Goal: Task Accomplishment & Management: Manage account settings

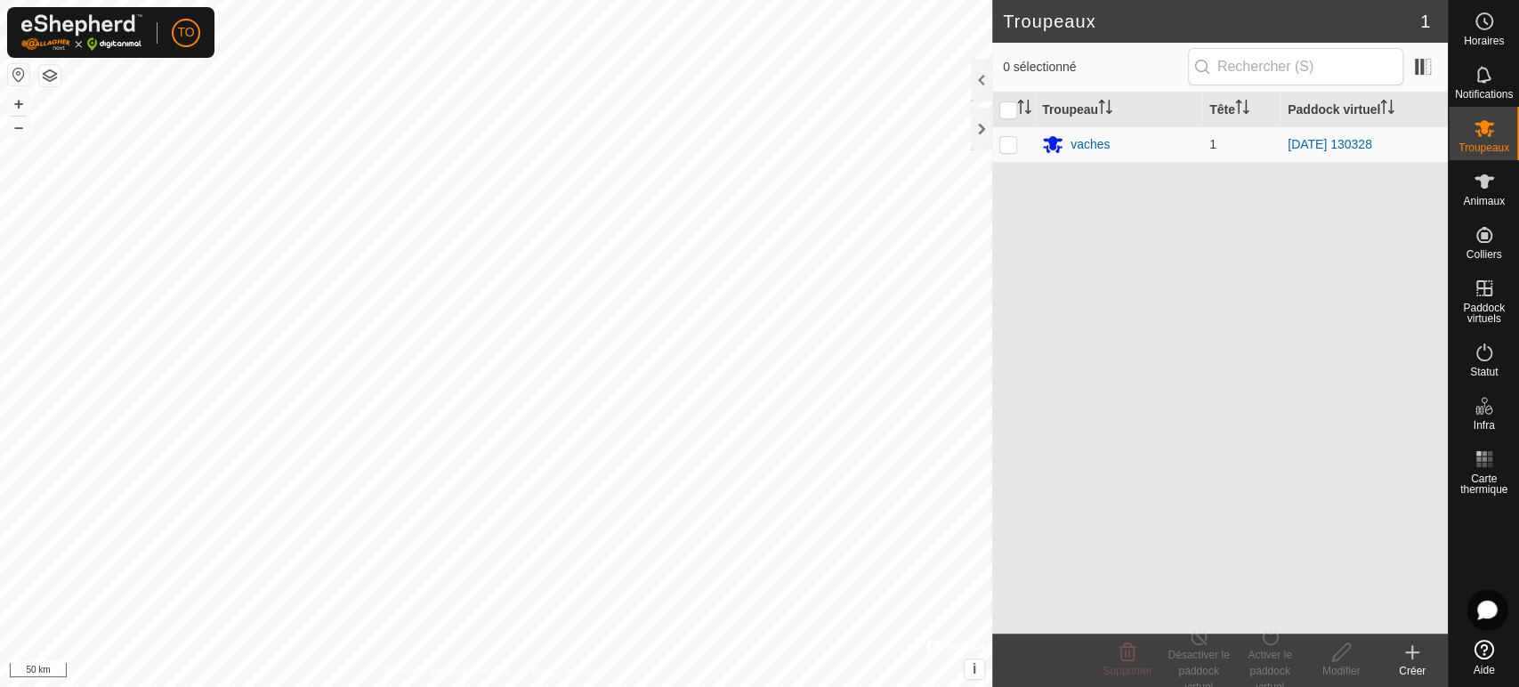
click at [337, 686] on html "TO Horaires Notifications Troupeaux Animaux Colliers Paddock virtuels Statut In…" at bounding box center [759, 343] width 1519 height 687
click at [981, 133] on div at bounding box center [981, 129] width 21 height 43
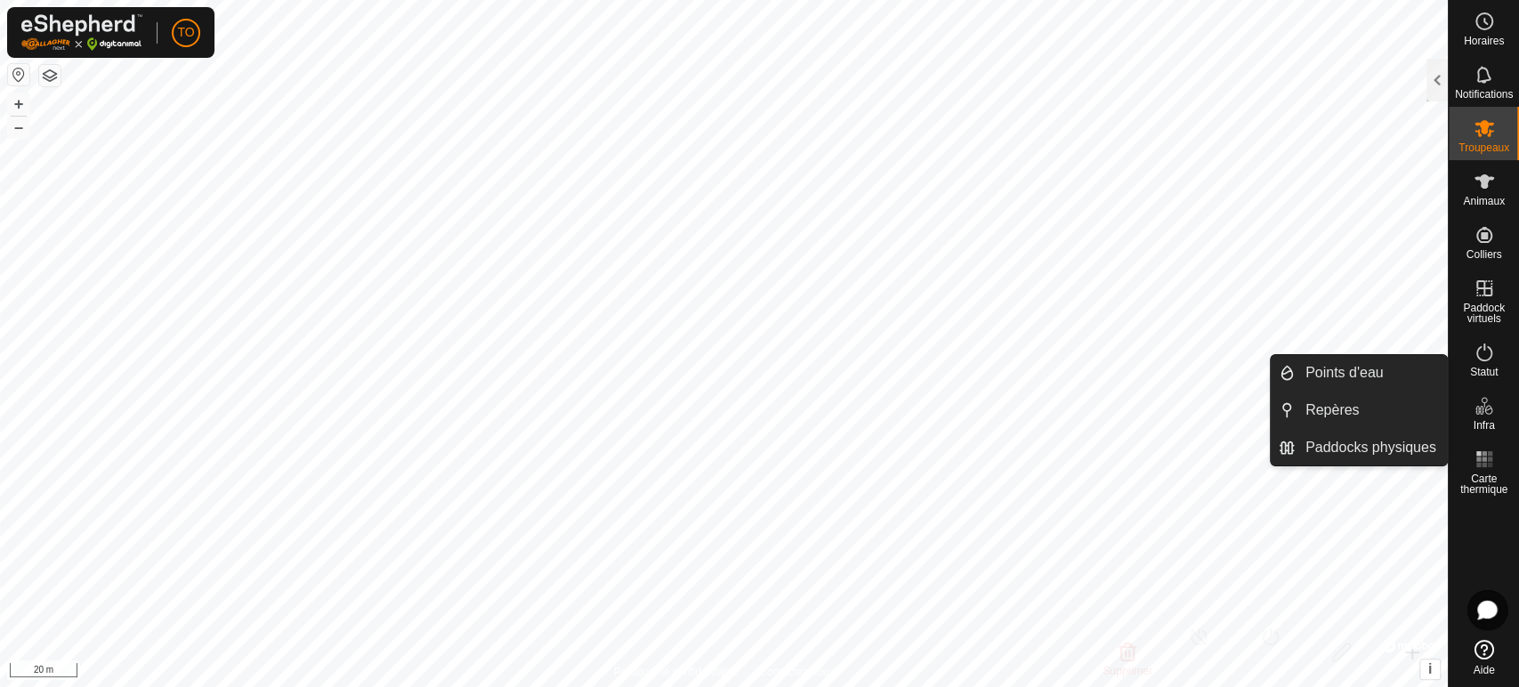
click at [1491, 409] on icon at bounding box center [1484, 405] width 21 height 21
click at [1418, 440] on link "Paddocks physiques" at bounding box center [1371, 448] width 152 height 36
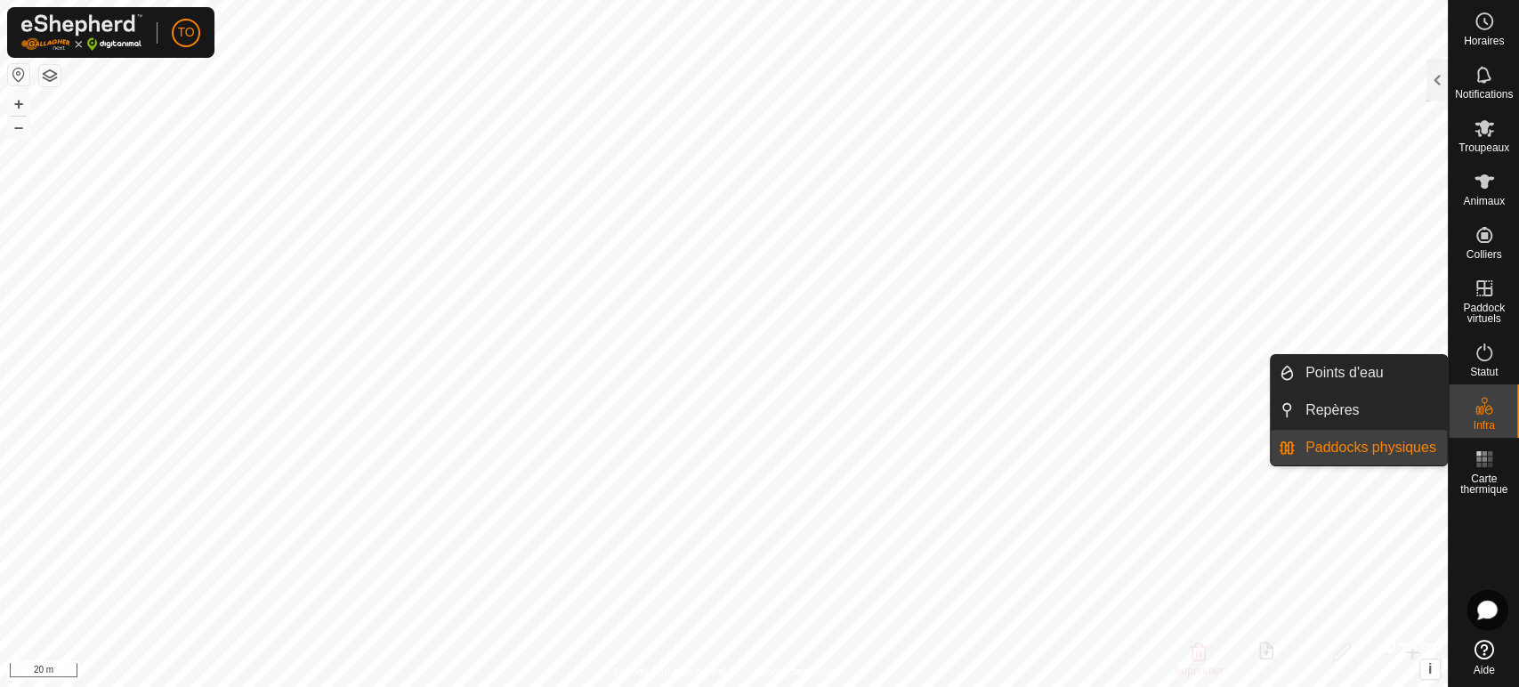
click at [1389, 444] on link "Paddocks physiques" at bounding box center [1371, 448] width 152 height 36
click at [1480, 184] on icon at bounding box center [1484, 181] width 20 height 14
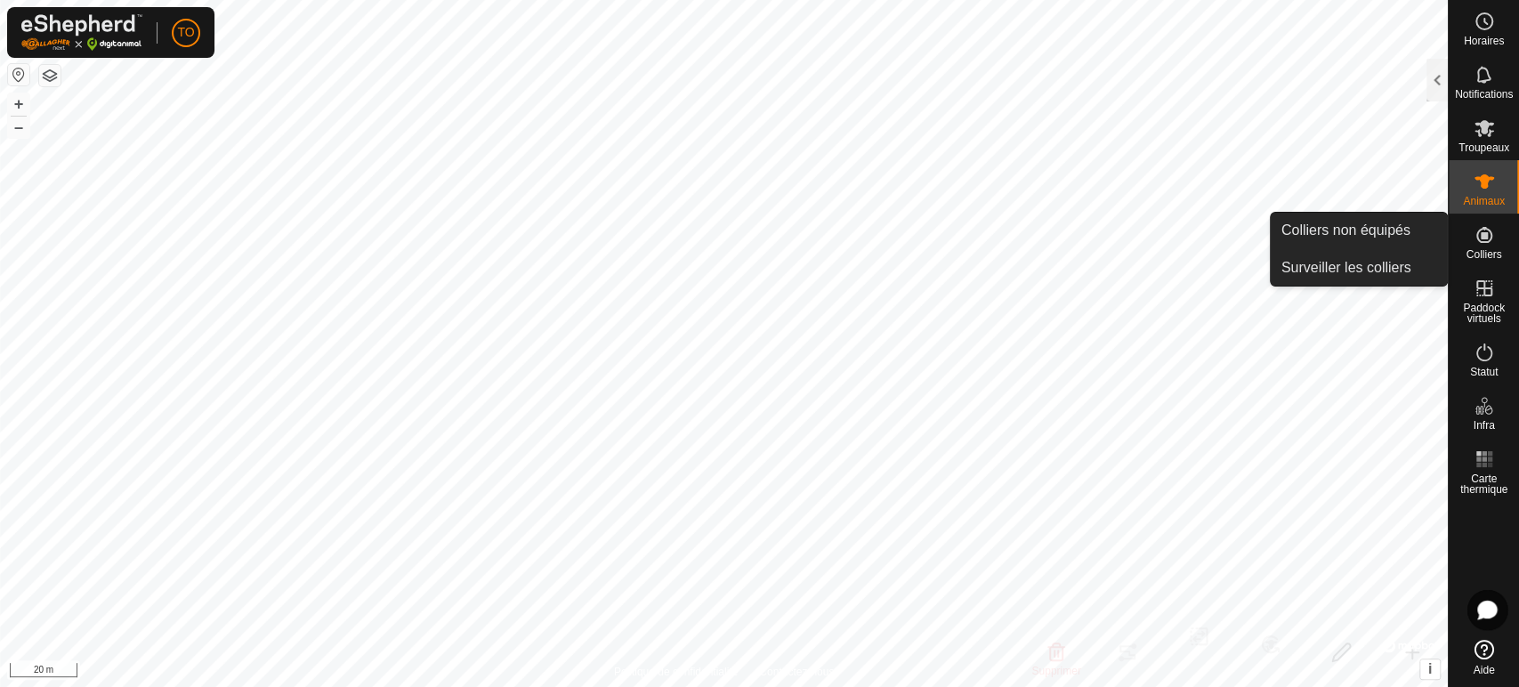
click at [1489, 235] on icon at bounding box center [1484, 234] width 21 height 21
click at [1487, 235] on icon at bounding box center [1484, 235] width 16 height 16
click at [1357, 238] on link "Colliers non équipés" at bounding box center [1359, 231] width 176 height 36
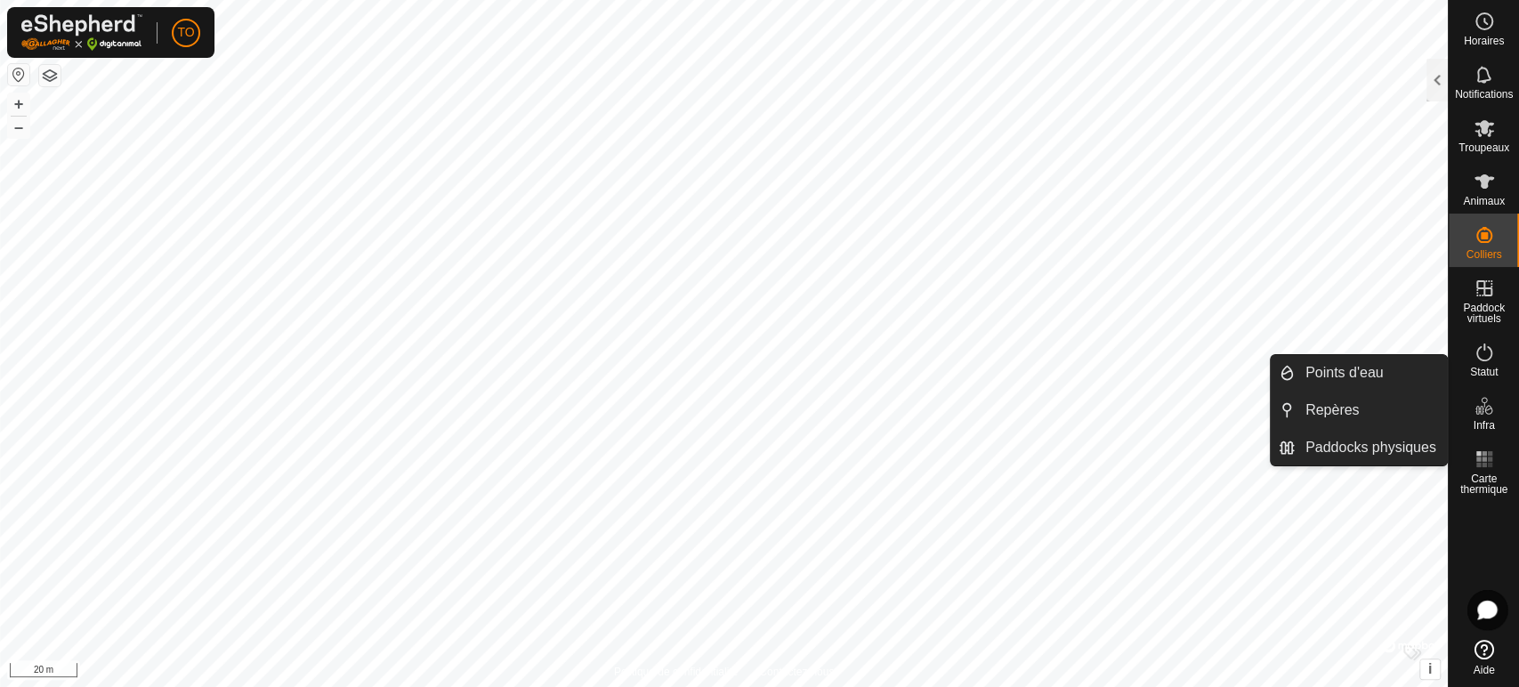
click at [1484, 648] on icon at bounding box center [1484, 650] width 20 height 20
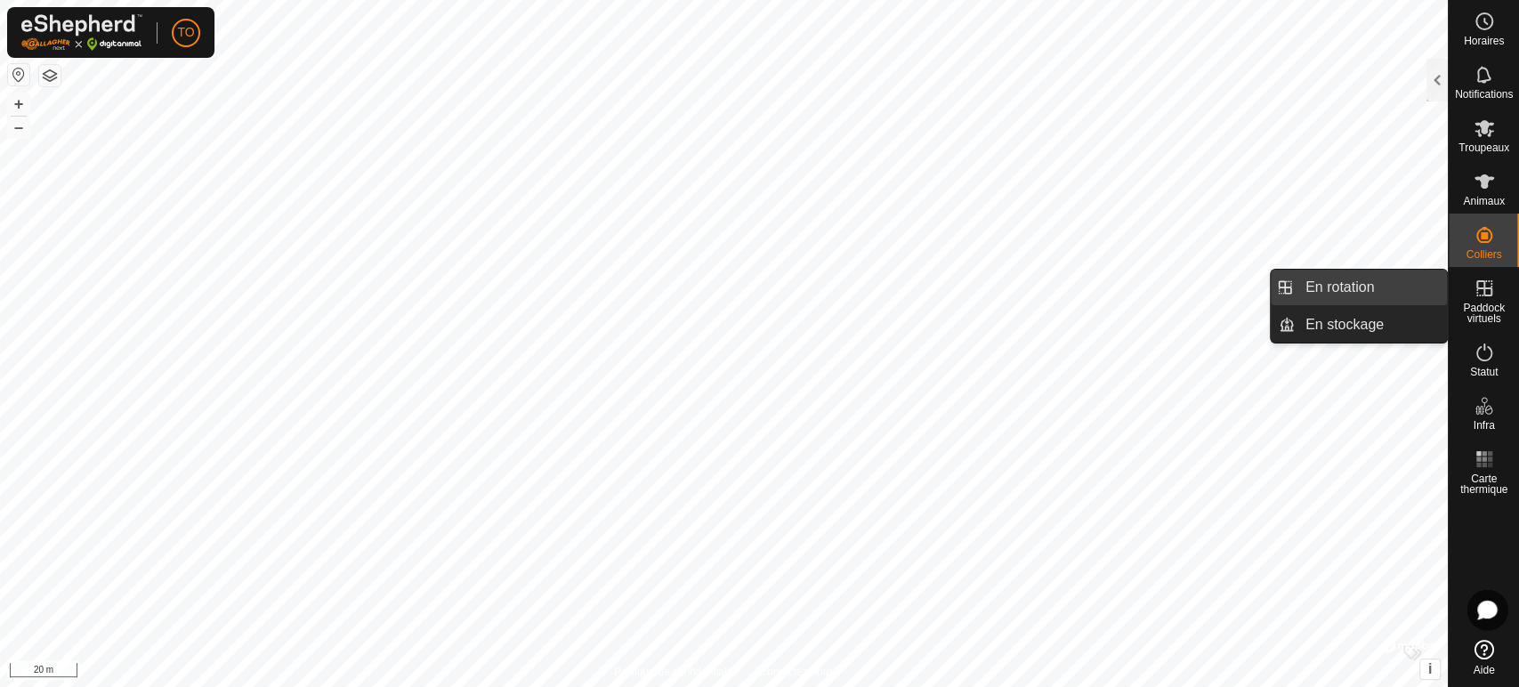
click at [1409, 289] on link "En rotation" at bounding box center [1371, 288] width 152 height 36
click at [1348, 285] on link "En rotation" at bounding box center [1371, 288] width 152 height 36
click at [1334, 287] on link "En rotation" at bounding box center [1371, 288] width 152 height 36
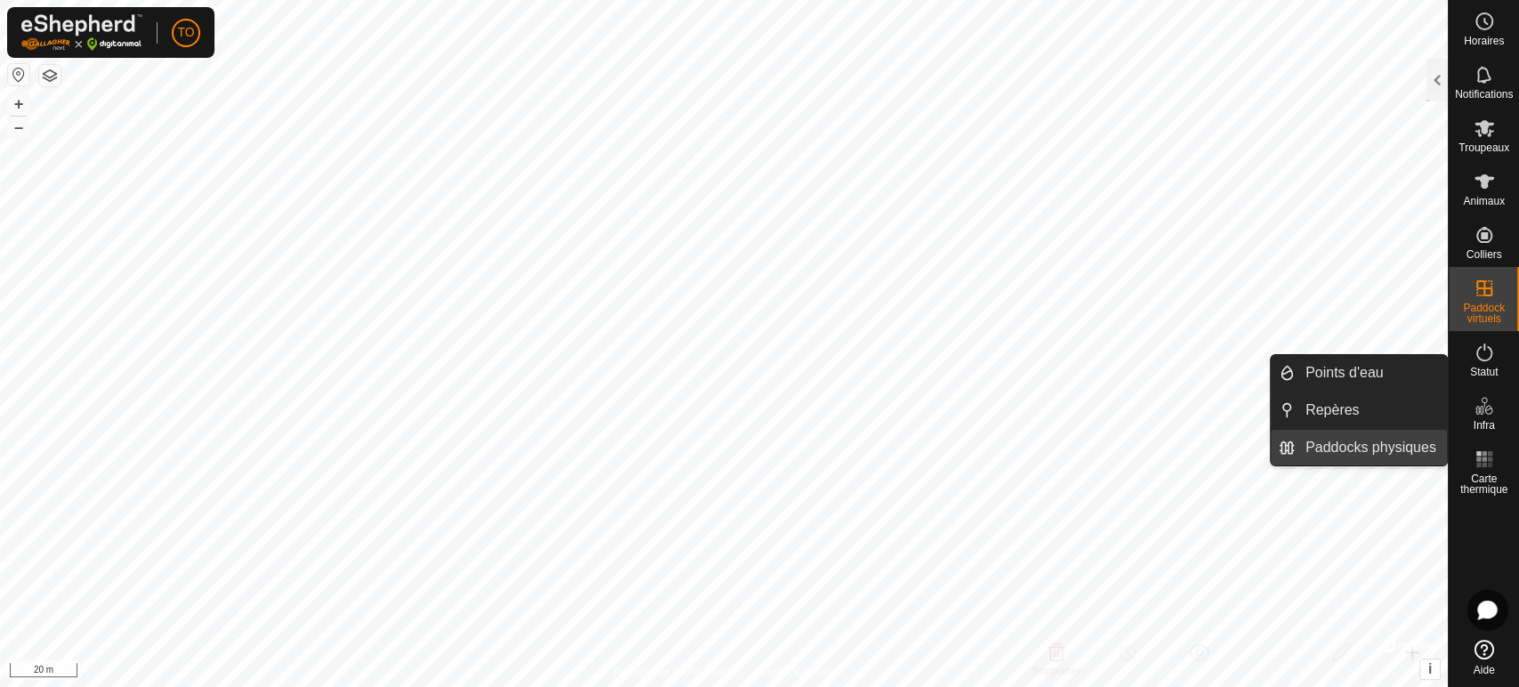
click at [1376, 442] on link "Paddocks physiques" at bounding box center [1371, 448] width 152 height 36
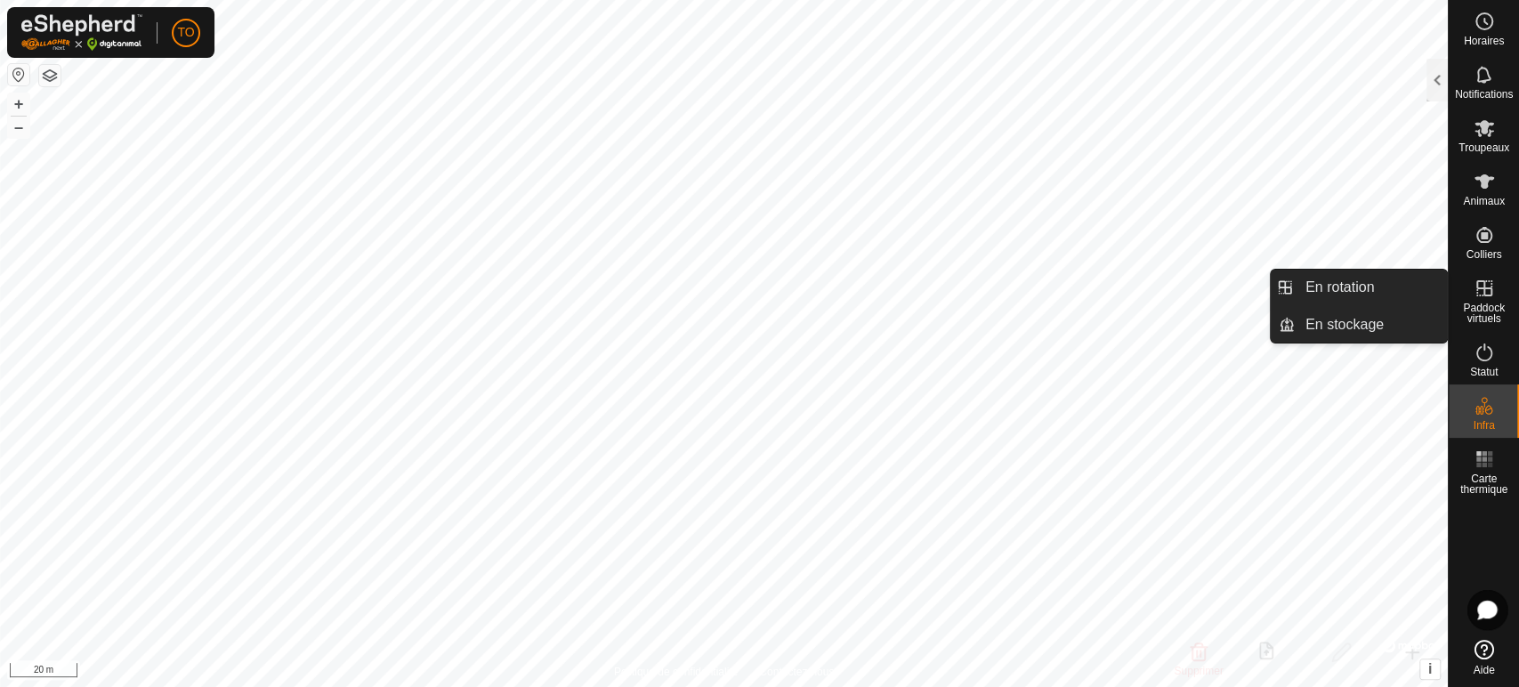
click at [1488, 295] on icon at bounding box center [1484, 288] width 16 height 16
click at [1387, 291] on link "En rotation" at bounding box center [1371, 288] width 152 height 36
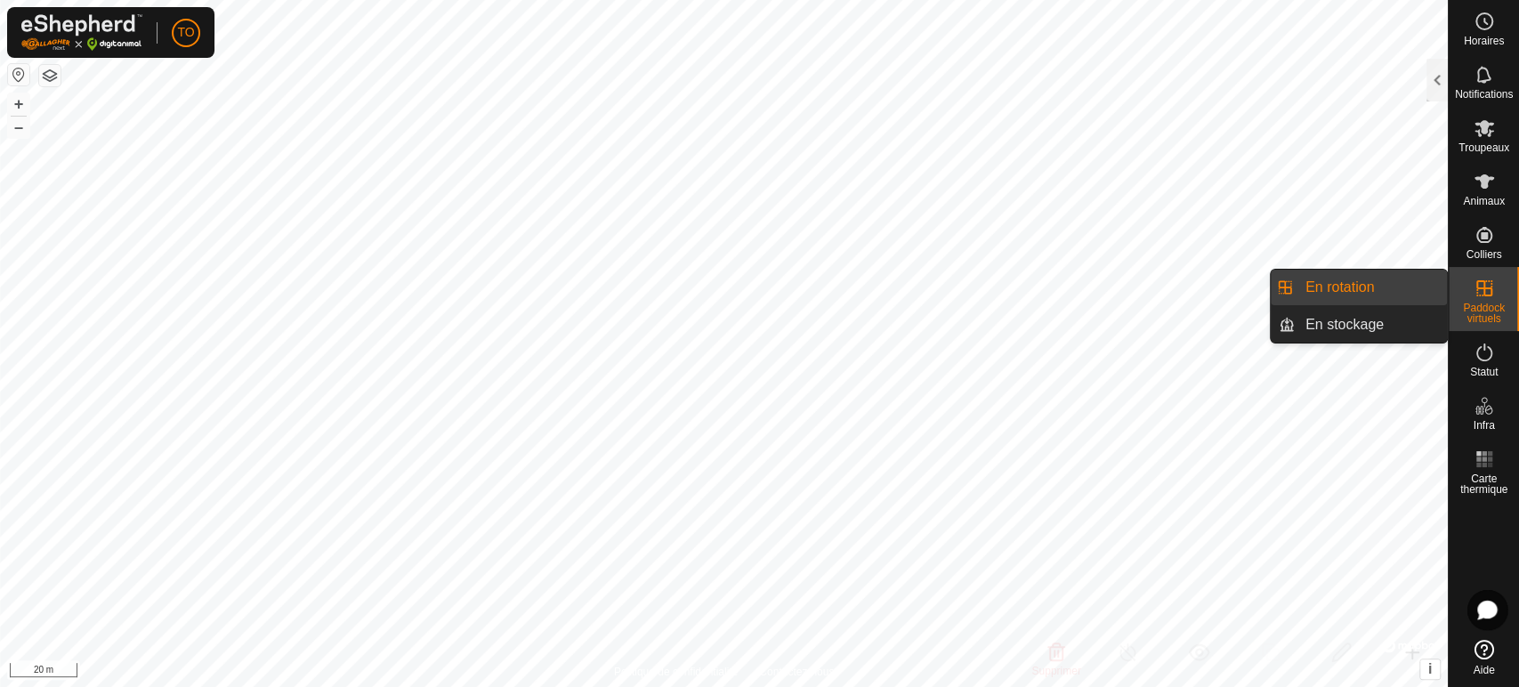
click at [1360, 290] on link "En rotation" at bounding box center [1371, 288] width 152 height 36
click at [1490, 299] on es-virtualpaddocks-svg-icon at bounding box center [1484, 288] width 32 height 28
click at [1362, 288] on link "En rotation" at bounding box center [1371, 288] width 152 height 36
click at [1358, 288] on link "En rotation" at bounding box center [1371, 288] width 152 height 36
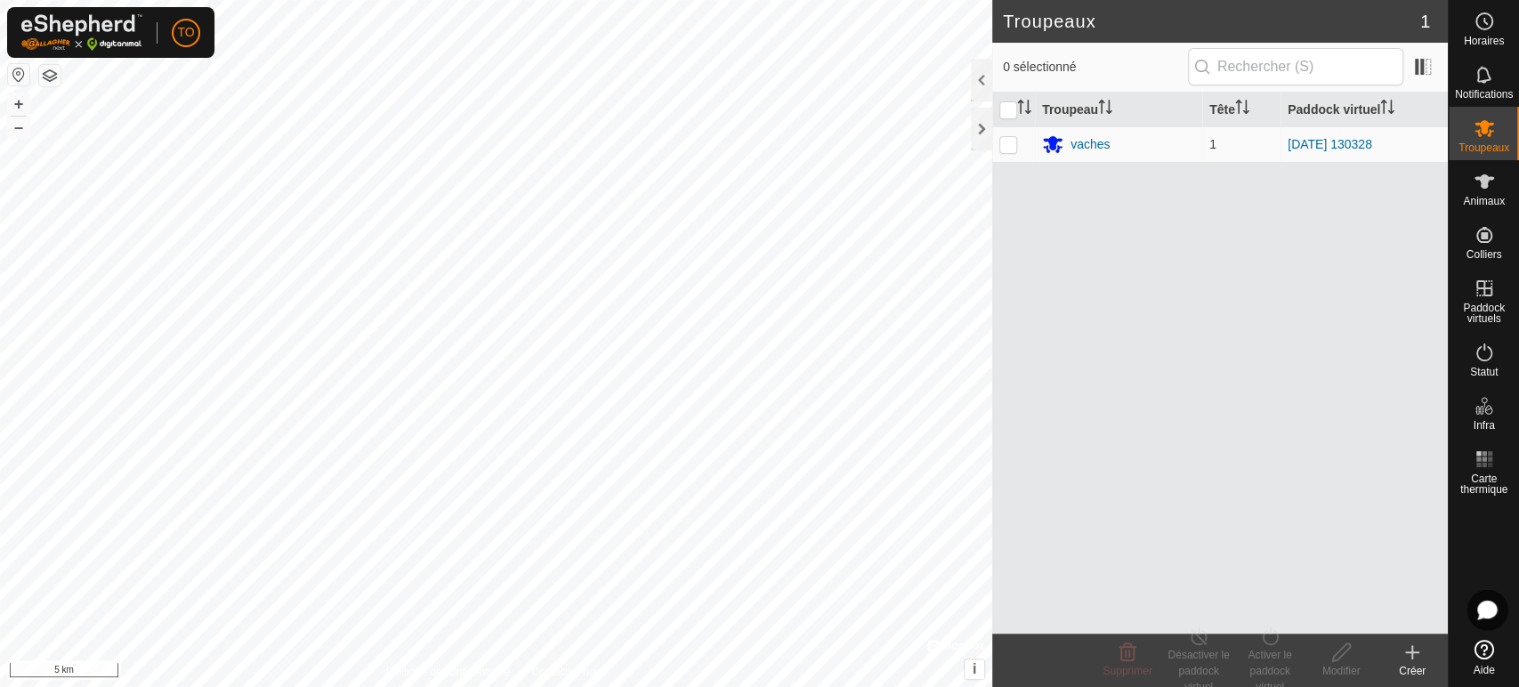
click at [731, 686] on html "TO Horaires Notifications Troupeaux Animaux Colliers Paddock virtuels Statut In…" at bounding box center [759, 343] width 1519 height 687
click at [604, 686] on html "TO Horaires Notifications Troupeaux Animaux Colliers Paddock virtuels Statut In…" at bounding box center [759, 343] width 1519 height 687
click at [587, 686] on html "TO Horaires Notifications Troupeaux Animaux Colliers Paddock virtuels Statut In…" at bounding box center [759, 343] width 1519 height 687
click at [1488, 362] on icon at bounding box center [1484, 352] width 21 height 21
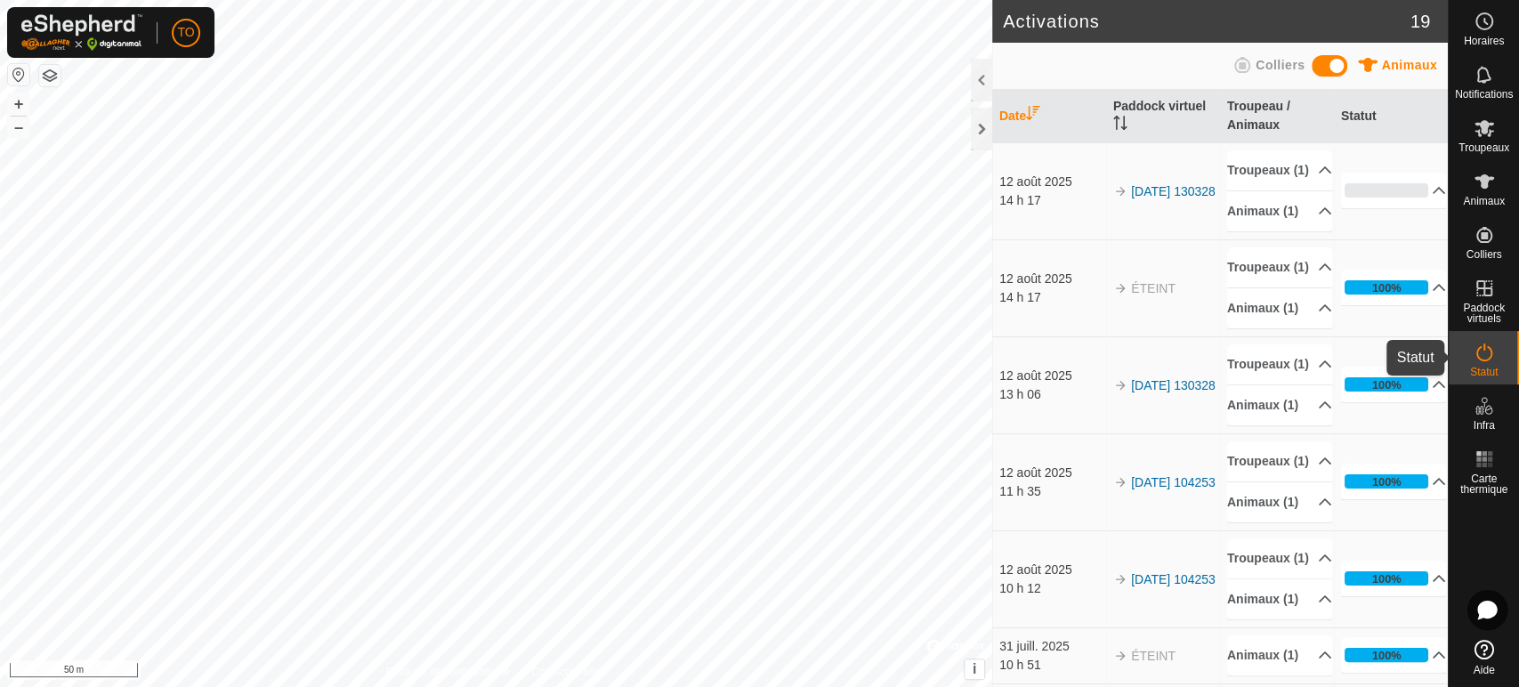
click at [1482, 349] on icon at bounding box center [1484, 352] width 21 height 21
click at [1474, 358] on icon at bounding box center [1484, 352] width 21 height 21
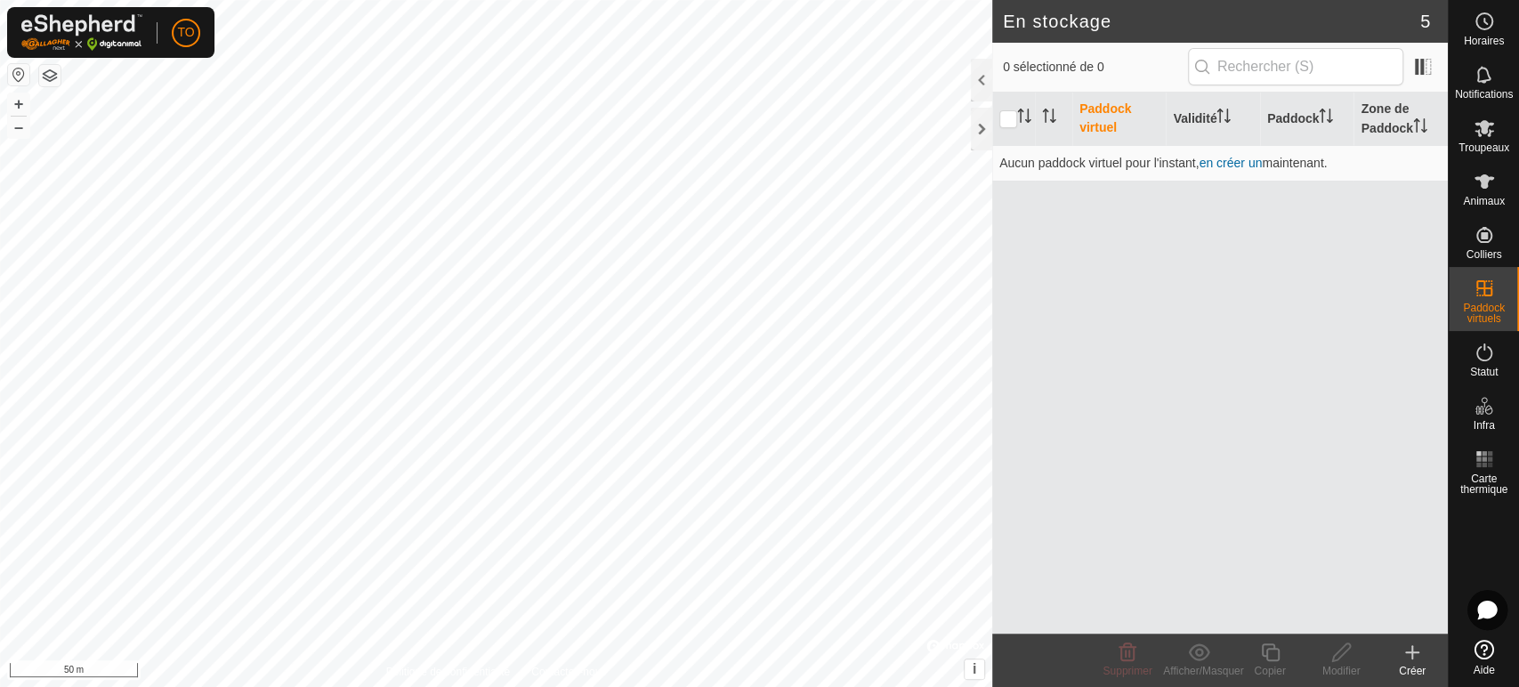
click at [1410, 659] on icon at bounding box center [1411, 652] width 21 height 21
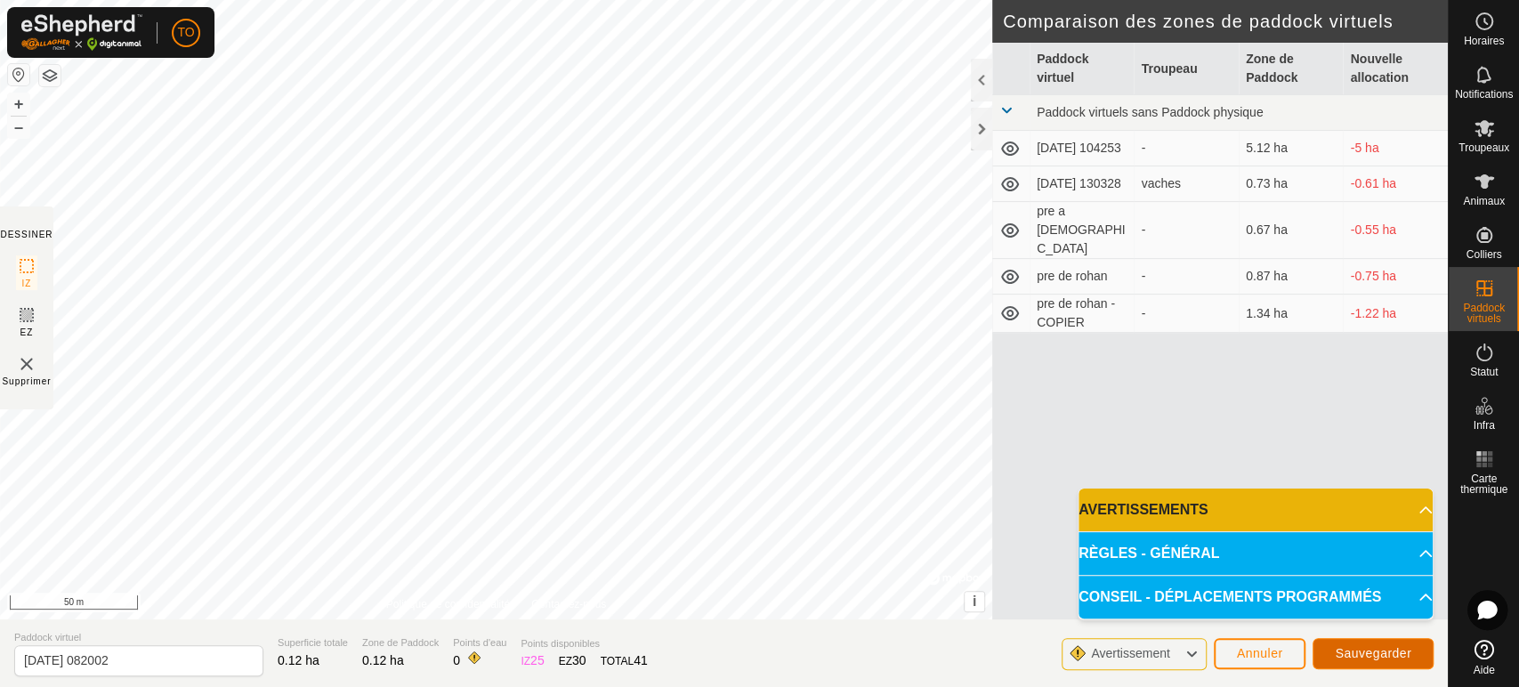
click at [1377, 657] on span "Sauvegarder" at bounding box center [1373, 653] width 77 height 14
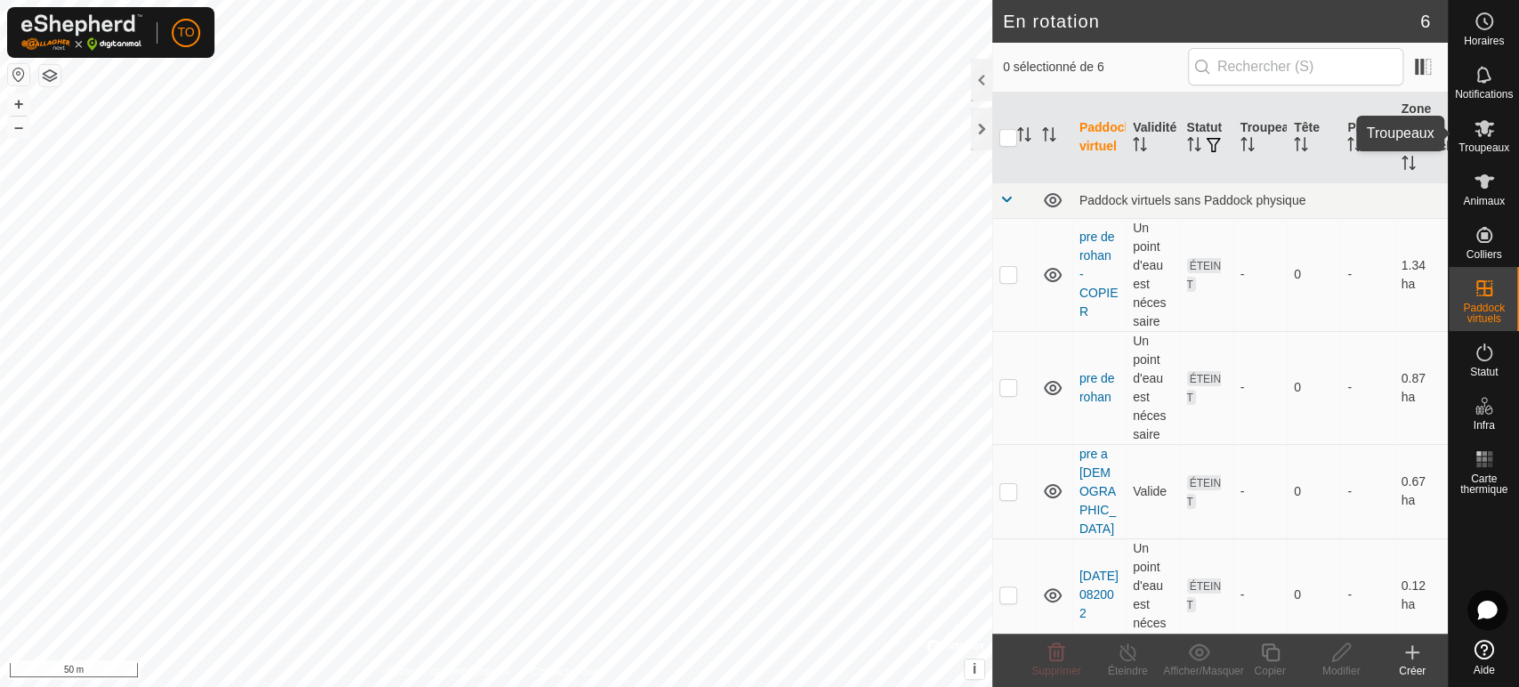
click at [1488, 125] on icon at bounding box center [1484, 128] width 20 height 17
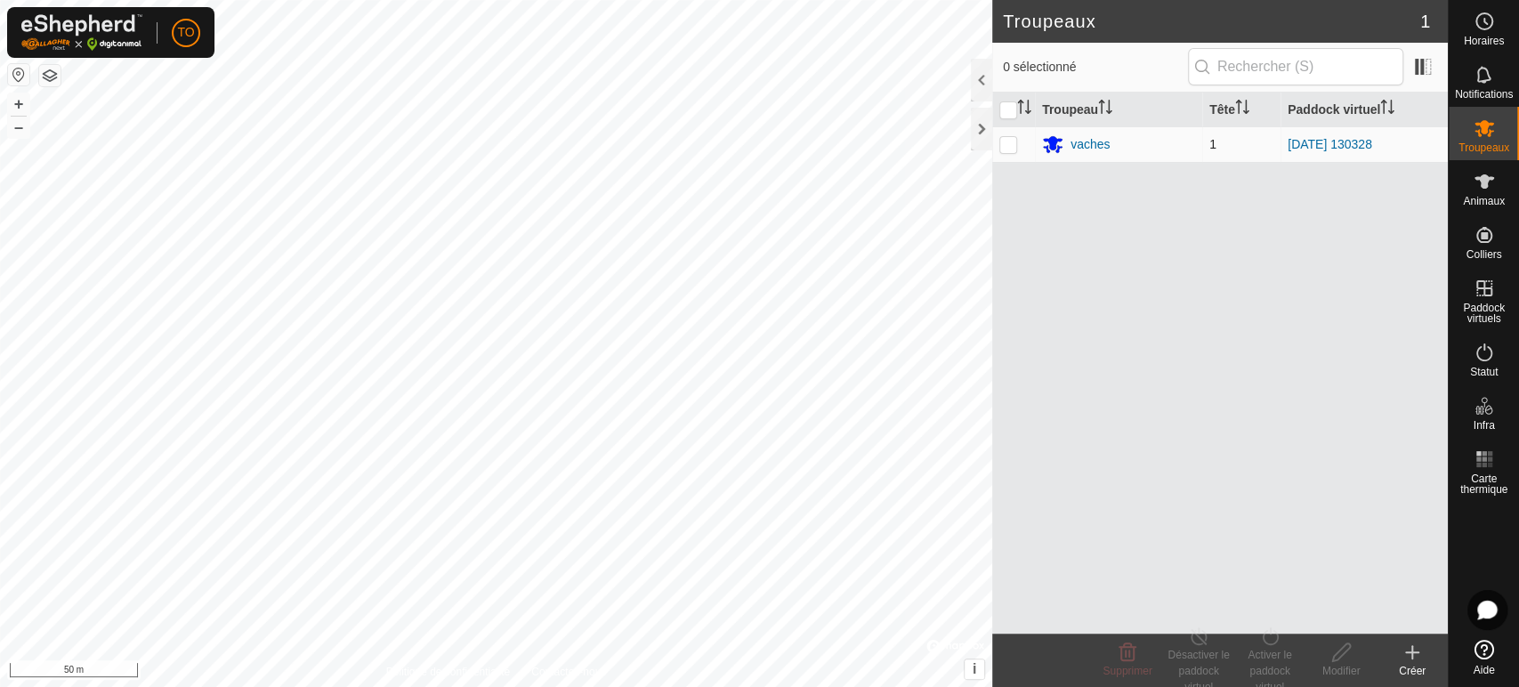
click at [1005, 144] on p-checkbox at bounding box center [1008, 144] width 18 height 14
checkbox input "true"
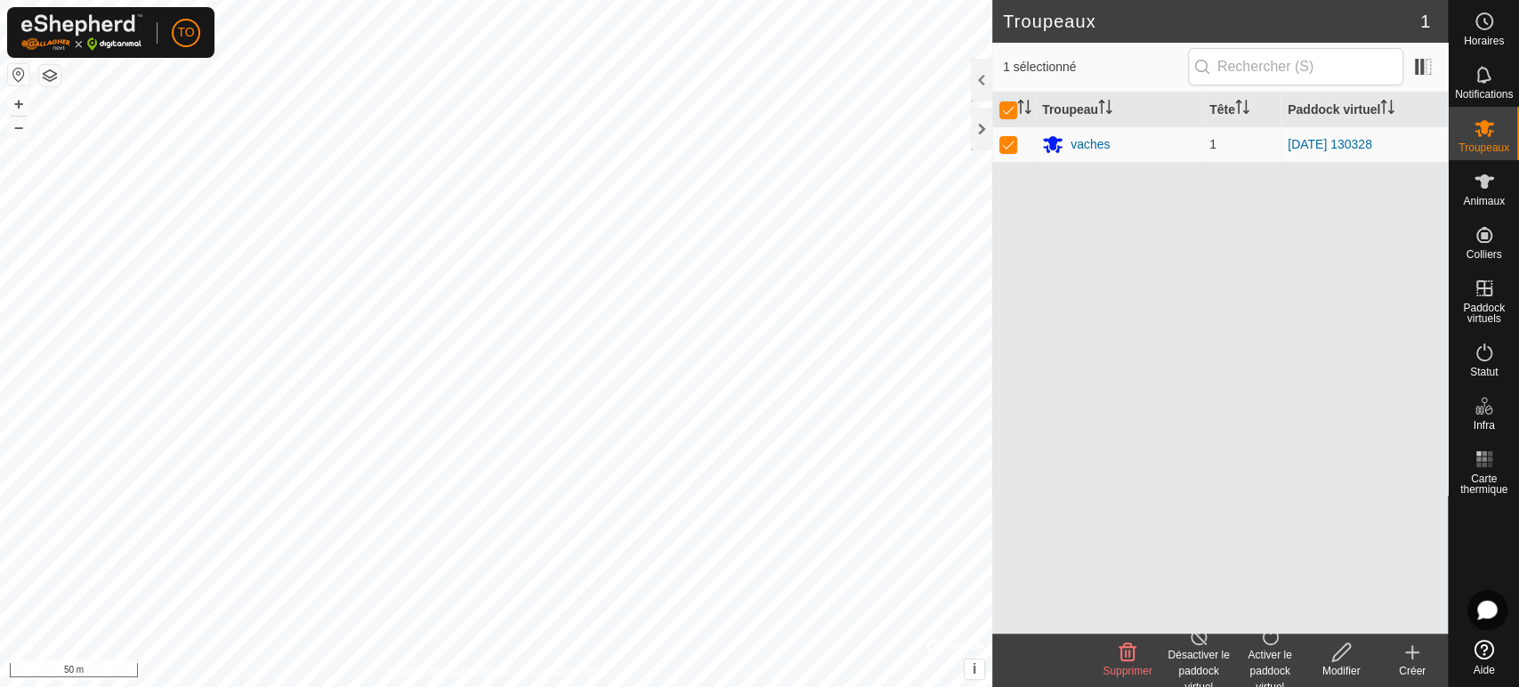
click at [1190, 650] on div "Désactiver le paddock virtuel" at bounding box center [1198, 671] width 71 height 48
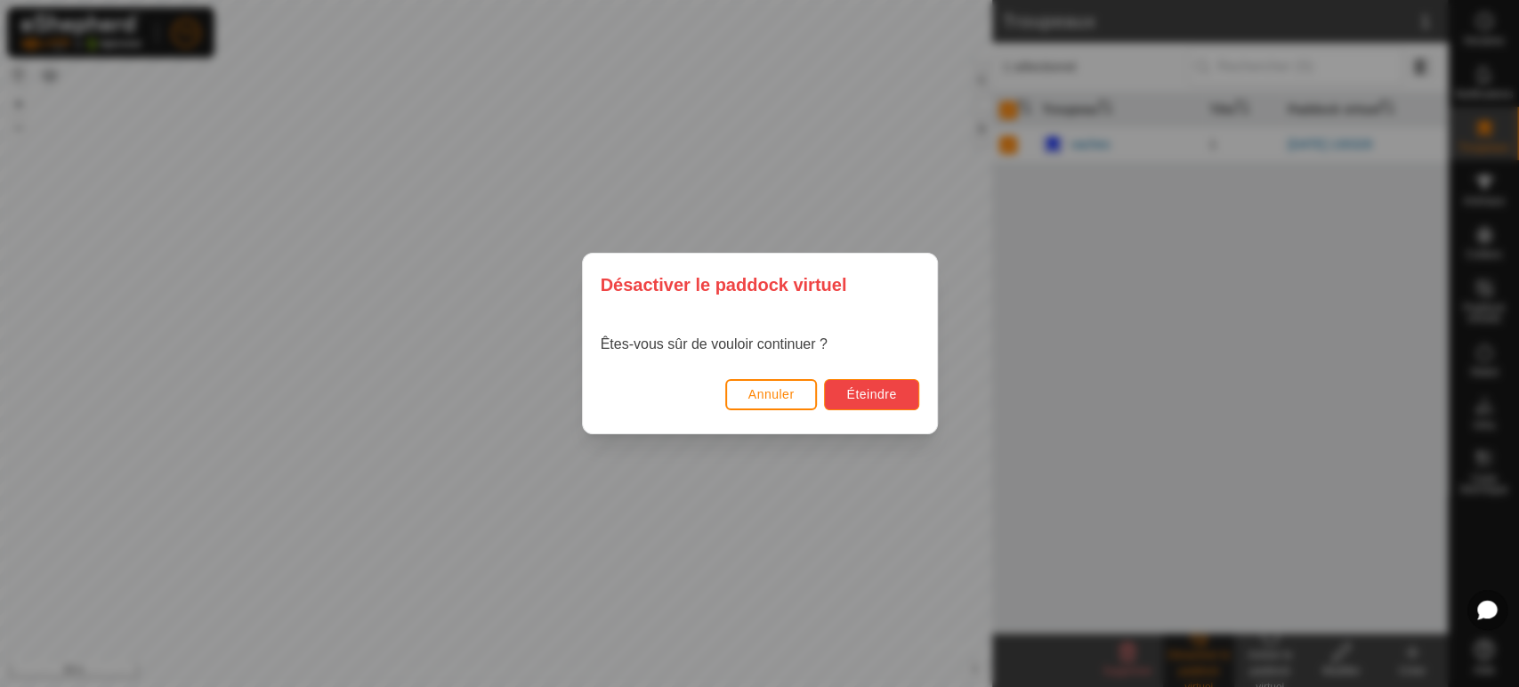
click at [882, 404] on button "Éteindre" at bounding box center [871, 394] width 94 height 31
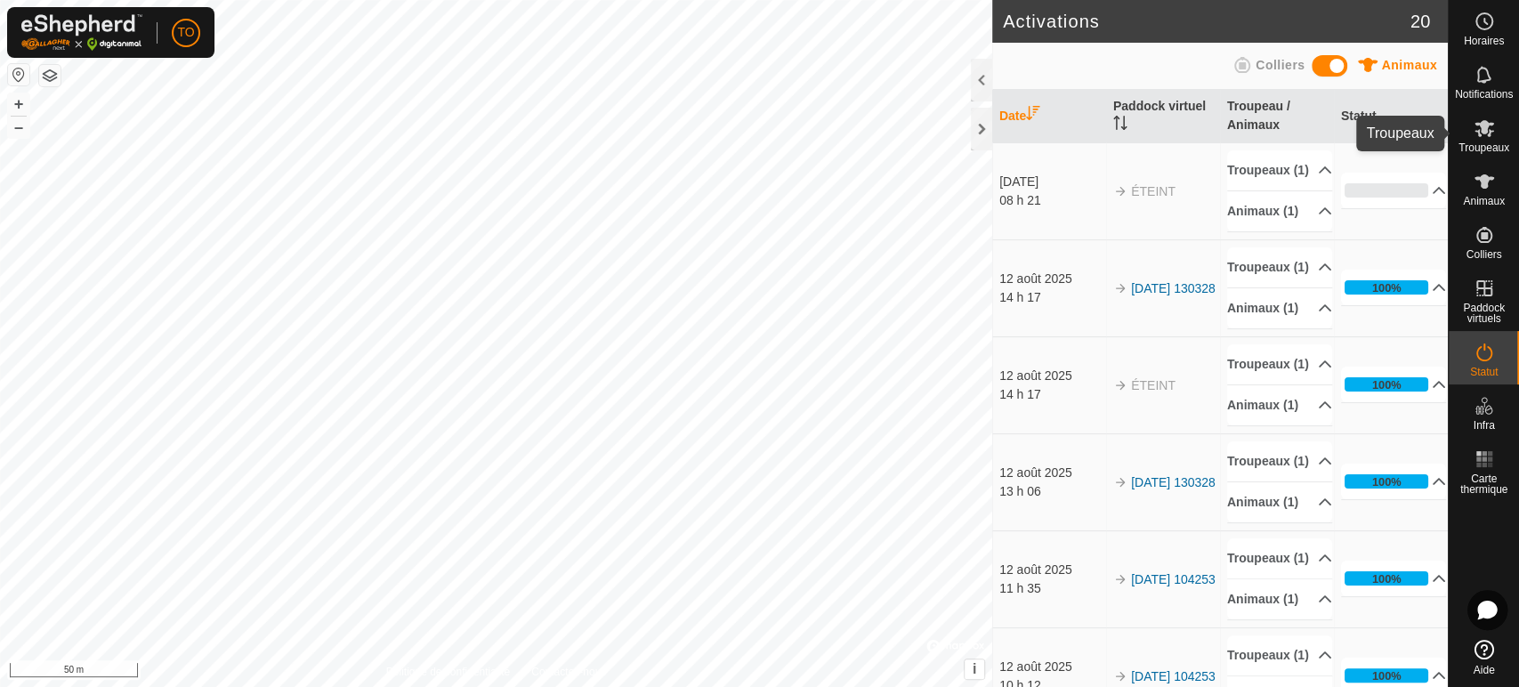
click at [1487, 133] on icon at bounding box center [1484, 127] width 21 height 21
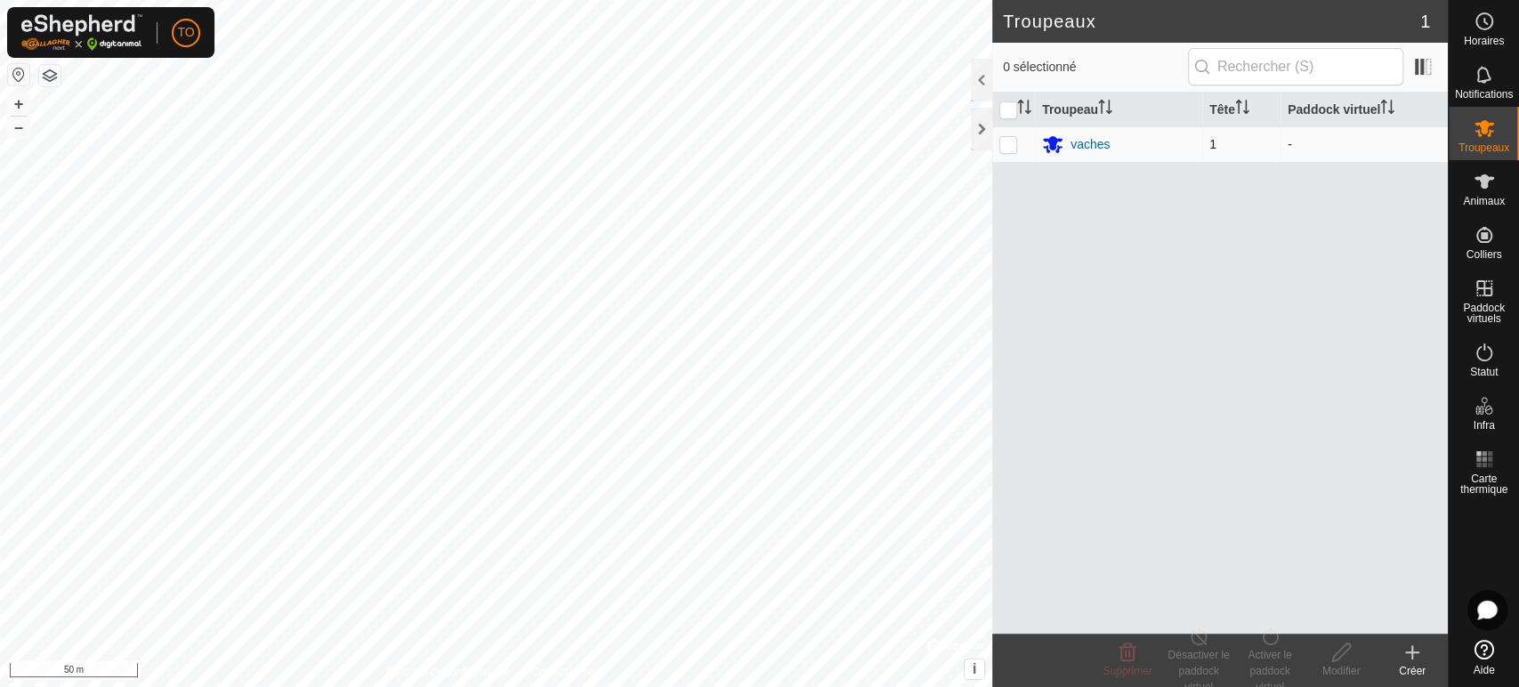
click at [1018, 136] on td at bounding box center [1013, 144] width 43 height 36
checkbox input "true"
click at [1271, 660] on div "Activer le paddock virtuel" at bounding box center [1269, 671] width 71 height 48
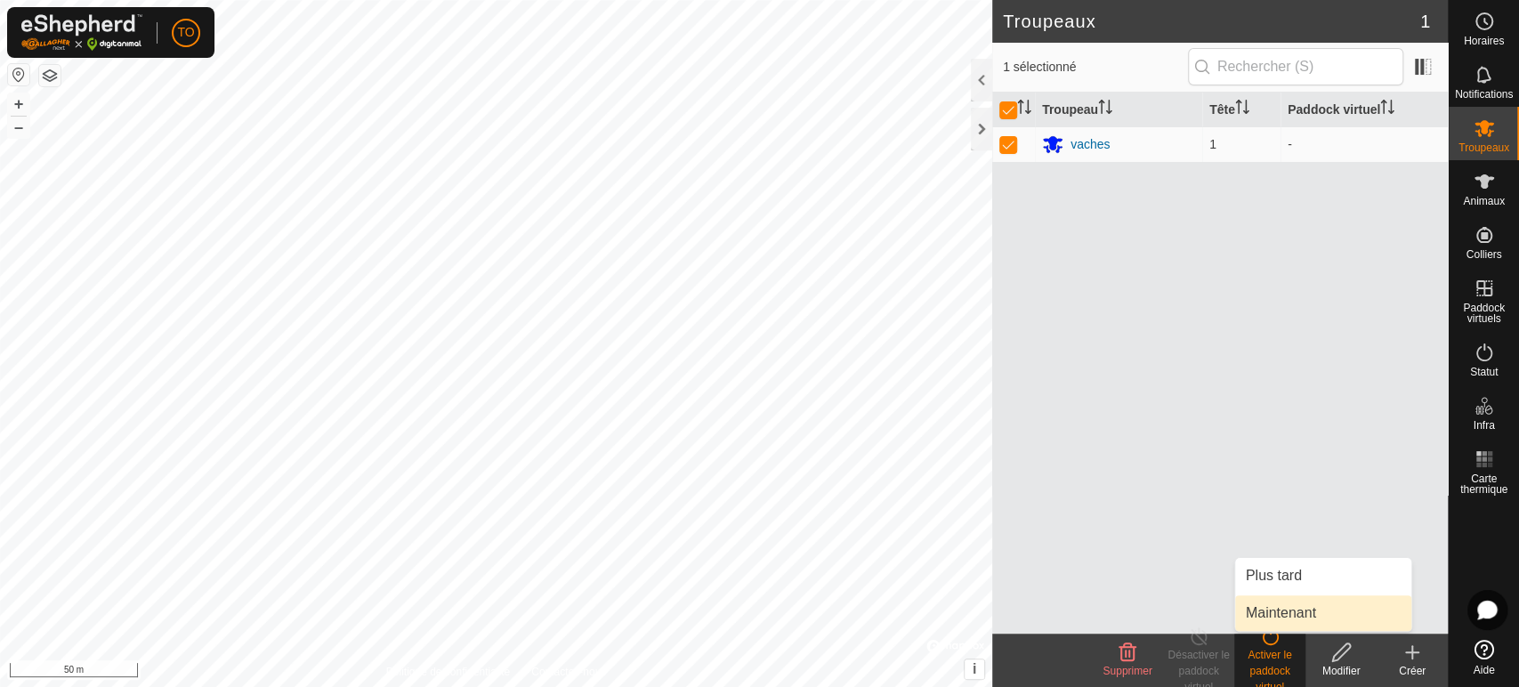
click at [1264, 618] on link "Maintenant" at bounding box center [1323, 613] width 176 height 36
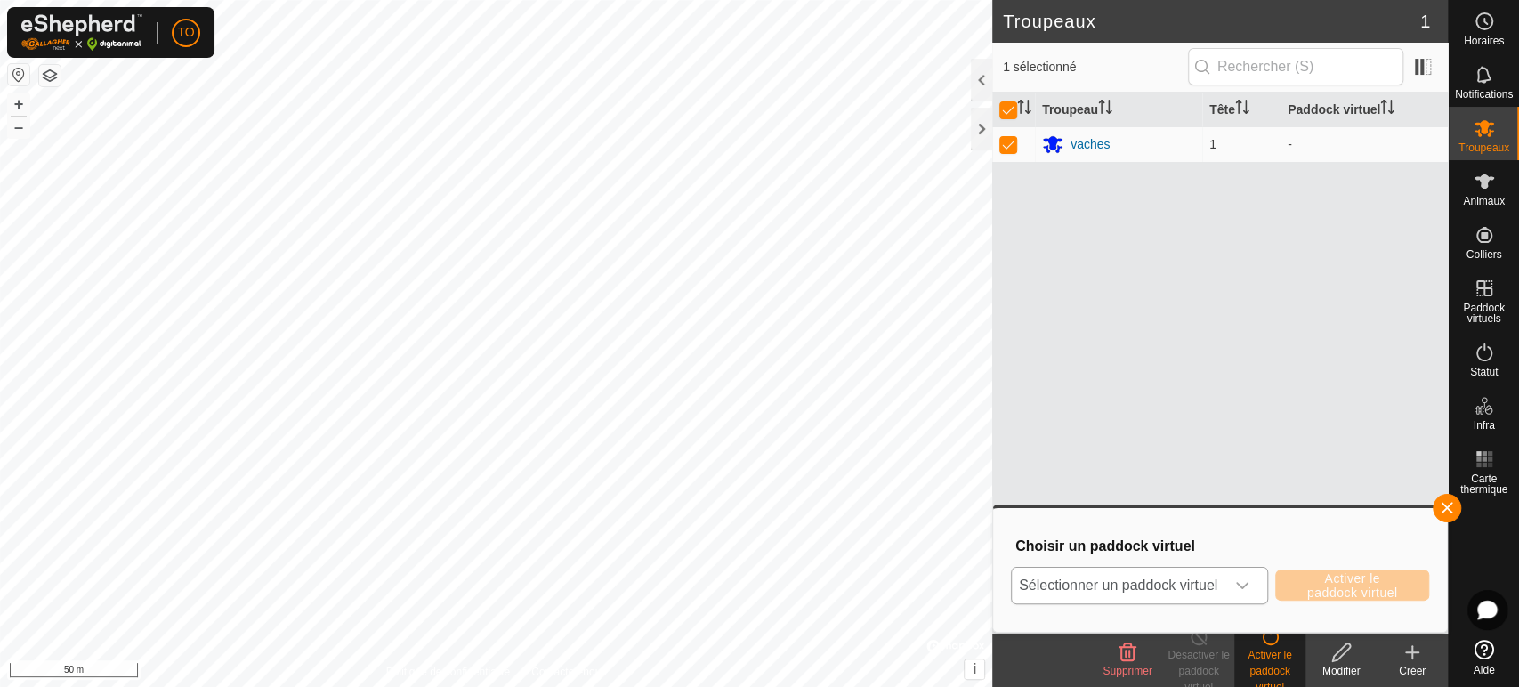
click at [1197, 595] on span "Sélectionner un paddock virtuel" at bounding box center [1118, 586] width 213 height 36
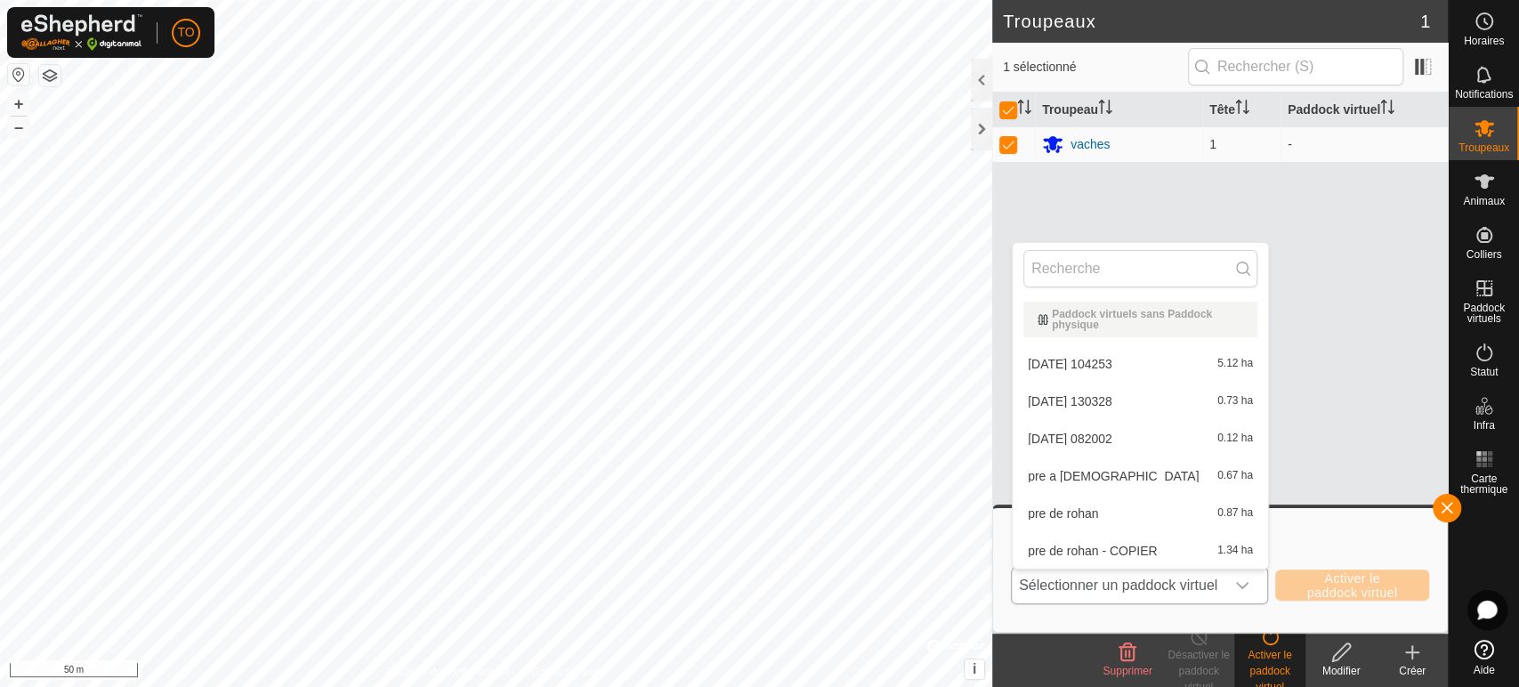
click at [1142, 441] on li "[DATE] 082002 0.12 ha" at bounding box center [1140, 439] width 255 height 36
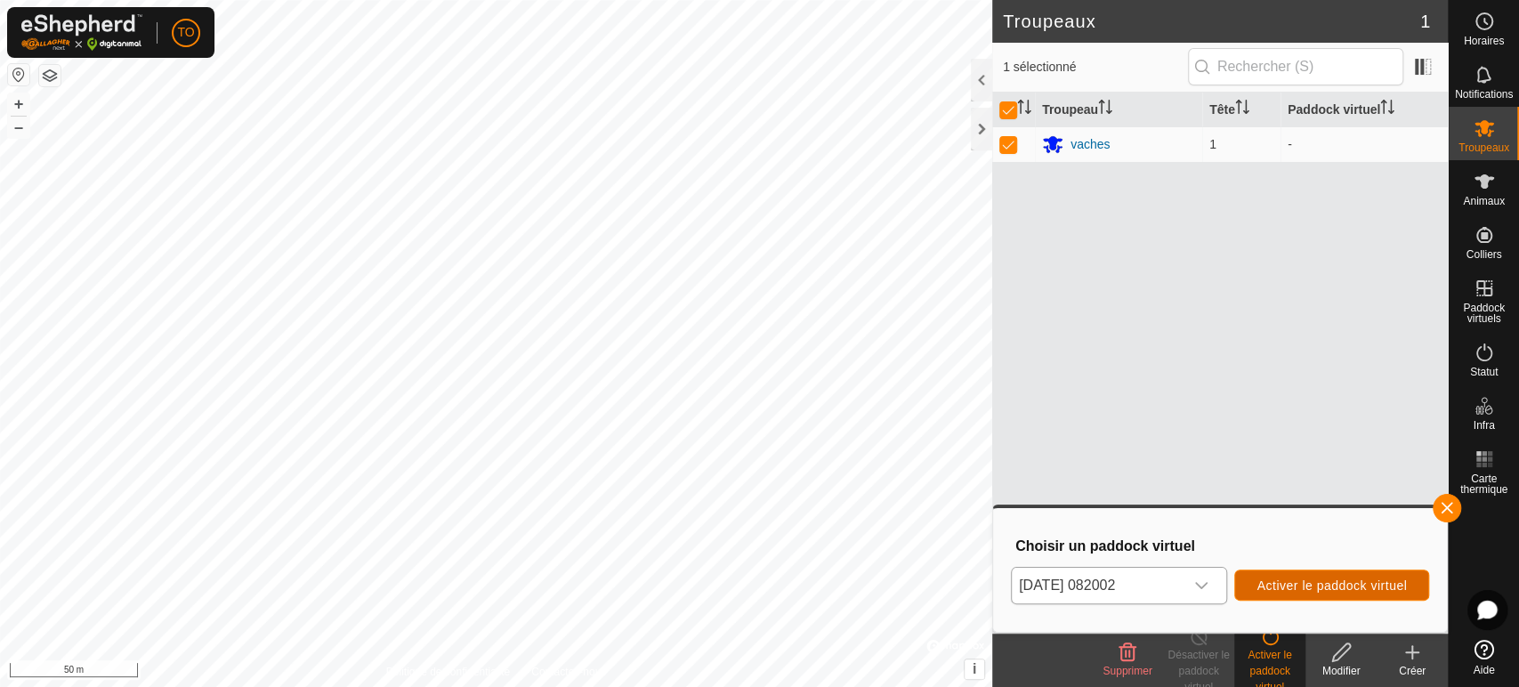
click at [1316, 582] on span "Activer le paddock virtuel" at bounding box center [1331, 585] width 150 height 14
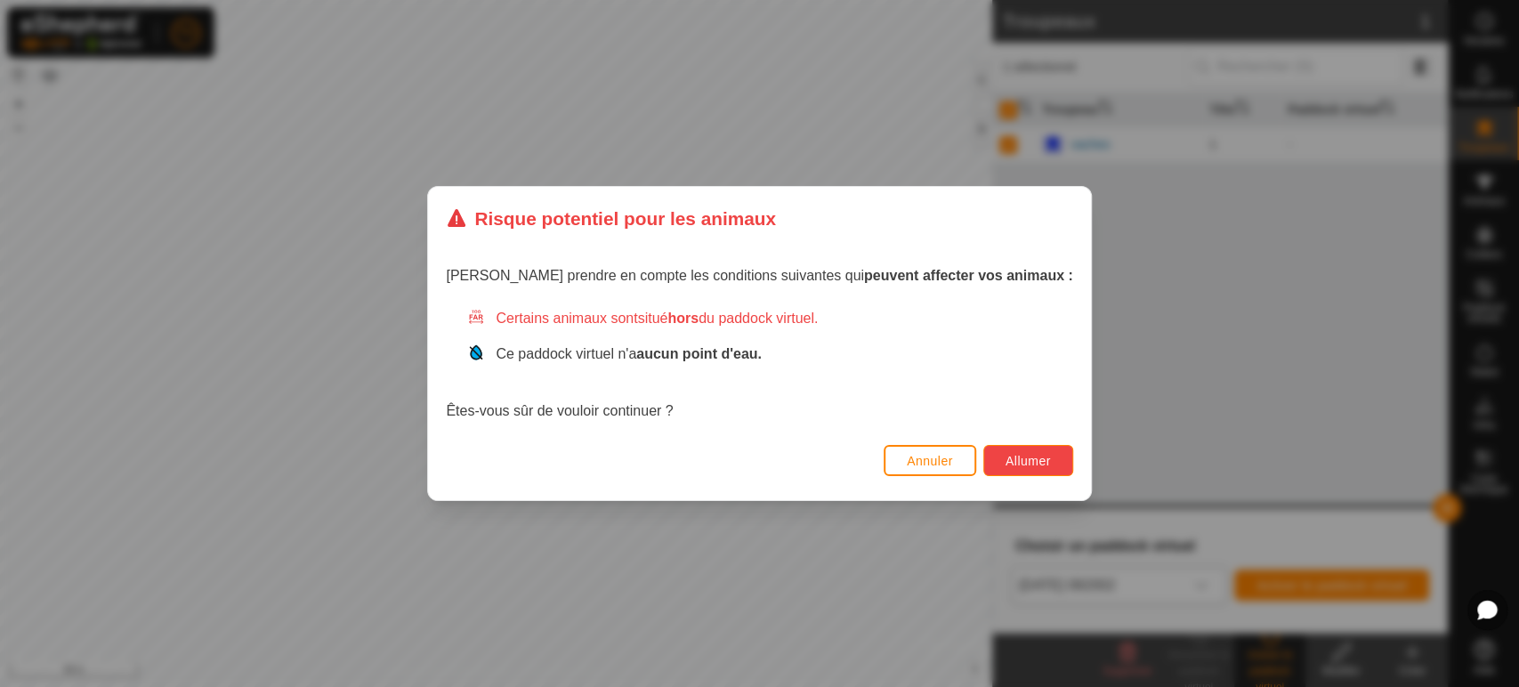
click at [1005, 462] on span "Allumer" at bounding box center [1027, 461] width 45 height 14
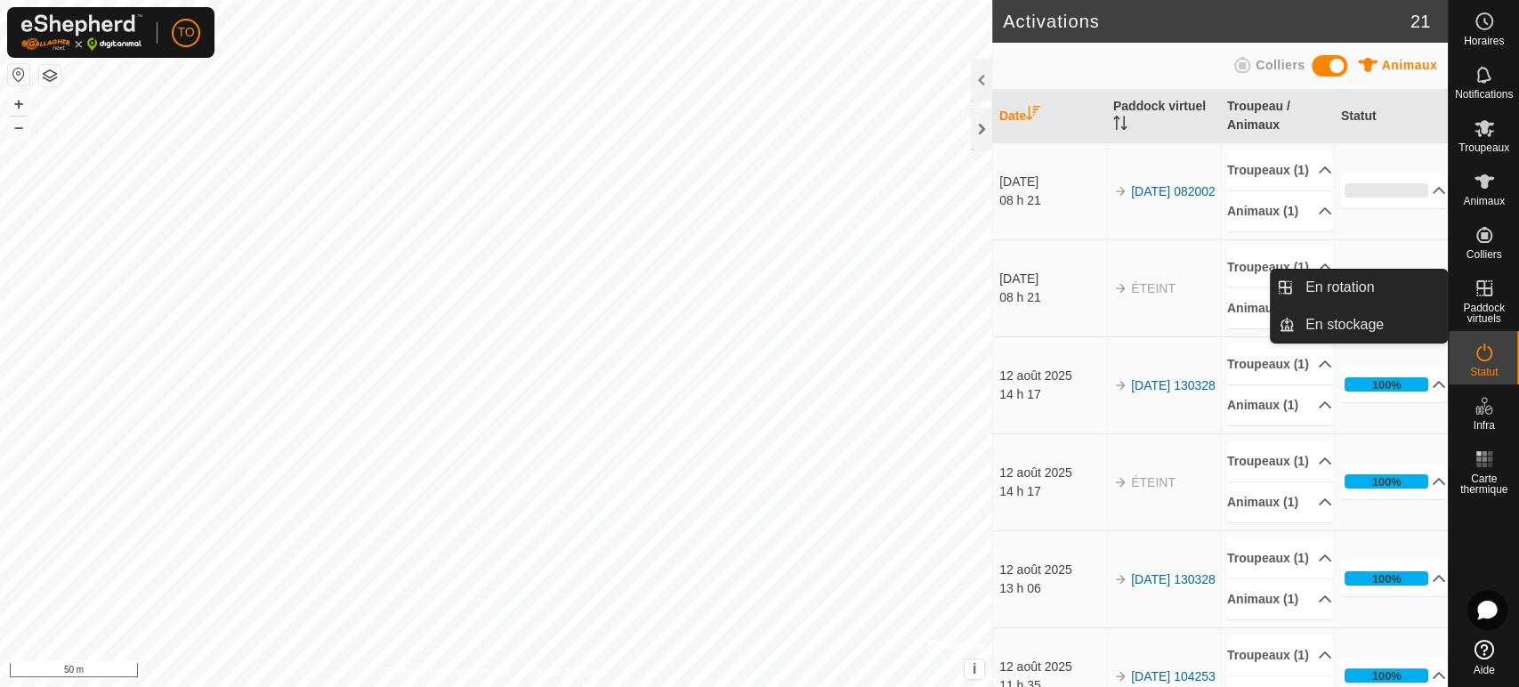
click at [1490, 305] on span "Paddock virtuels" at bounding box center [1483, 313] width 61 height 21
click at [1488, 305] on span "Paddock virtuels" at bounding box center [1483, 313] width 61 height 21
click at [1385, 284] on link "En rotation" at bounding box center [1371, 288] width 152 height 36
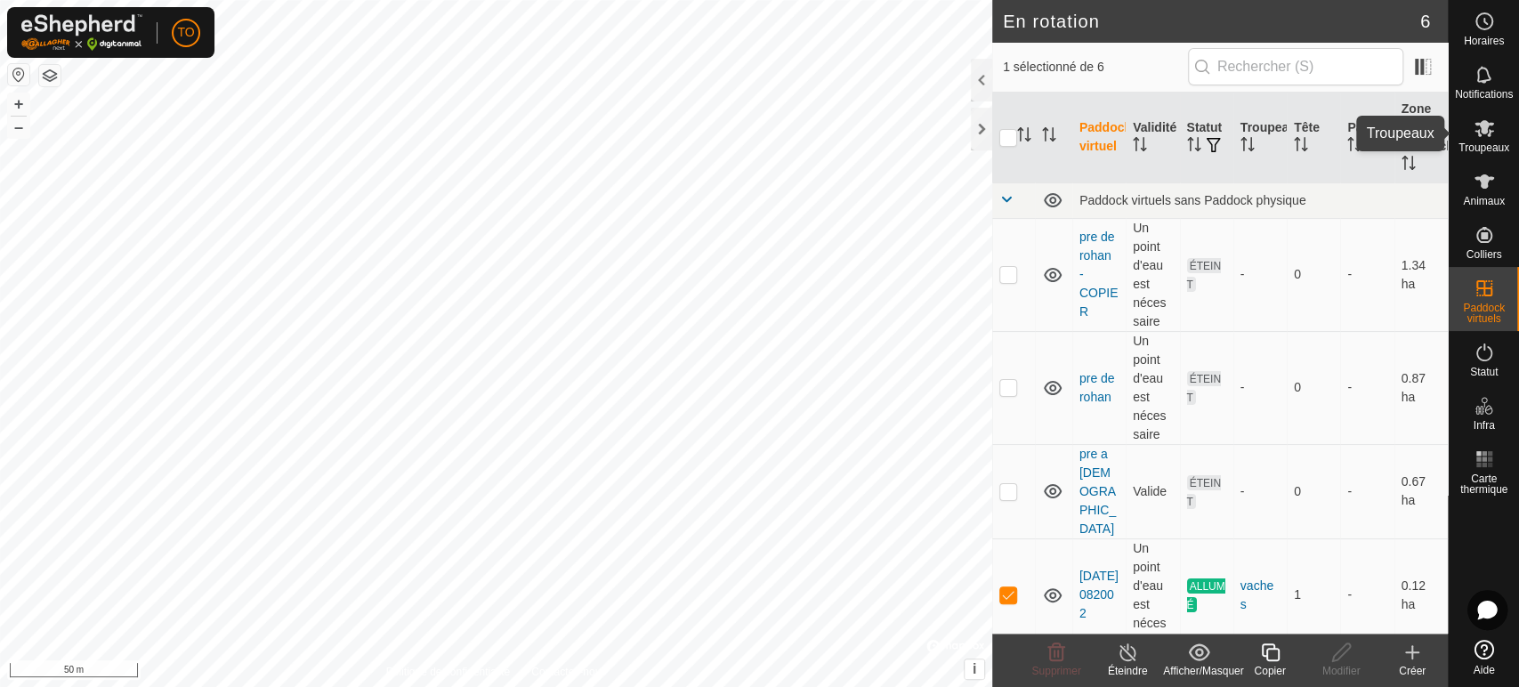
click at [1474, 136] on icon at bounding box center [1484, 127] width 21 height 21
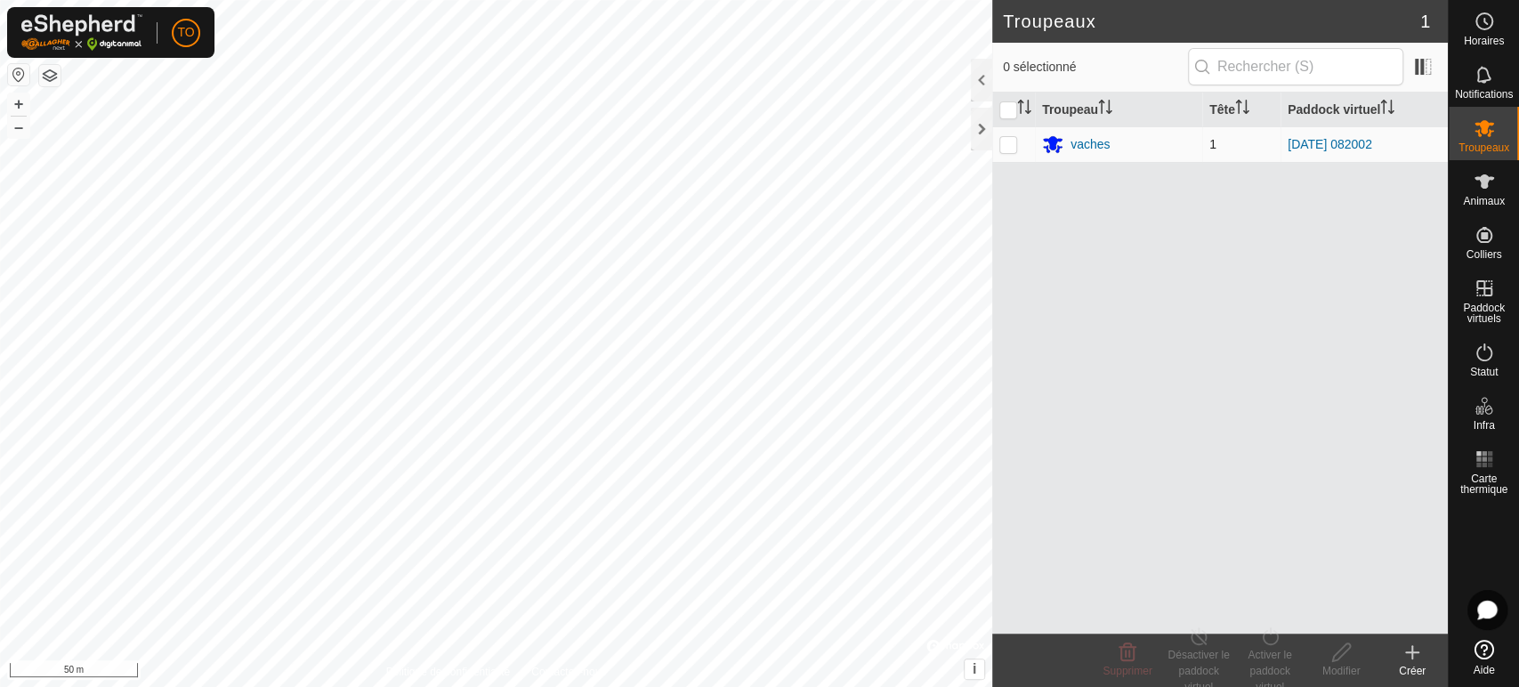
click at [1003, 141] on p-checkbox at bounding box center [1008, 144] width 18 height 14
checkbox input "true"
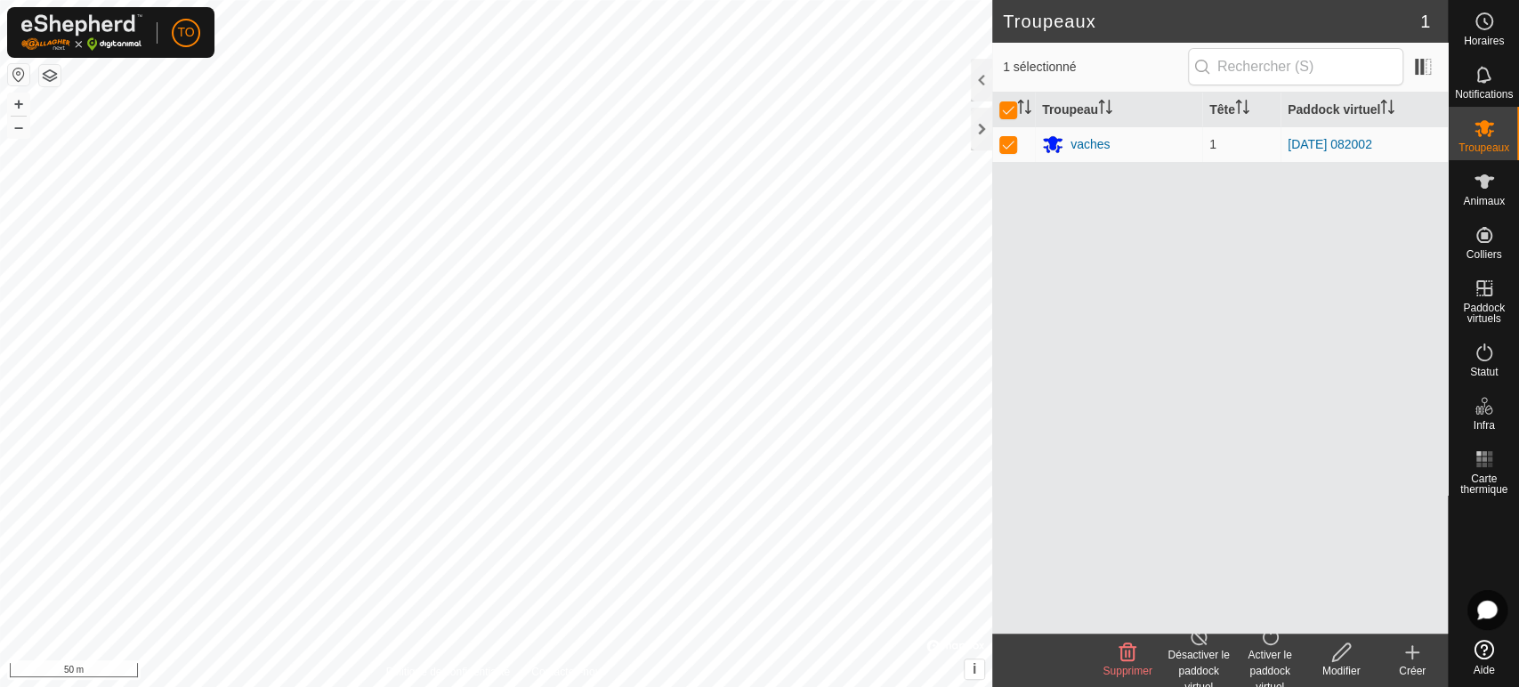
click at [1268, 658] on div "Activer le paddock virtuel" at bounding box center [1269, 671] width 71 height 48
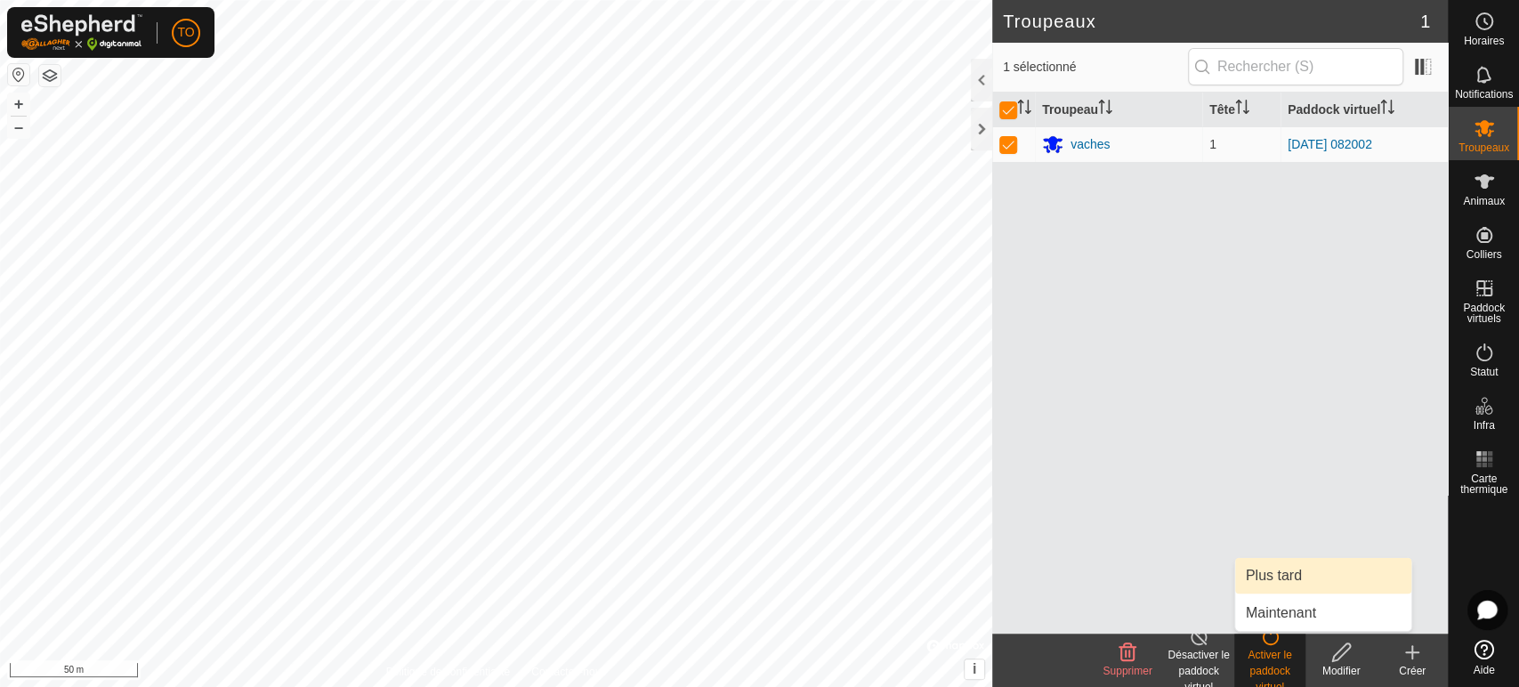
click at [1270, 569] on link "Plus tard" at bounding box center [1323, 576] width 176 height 36
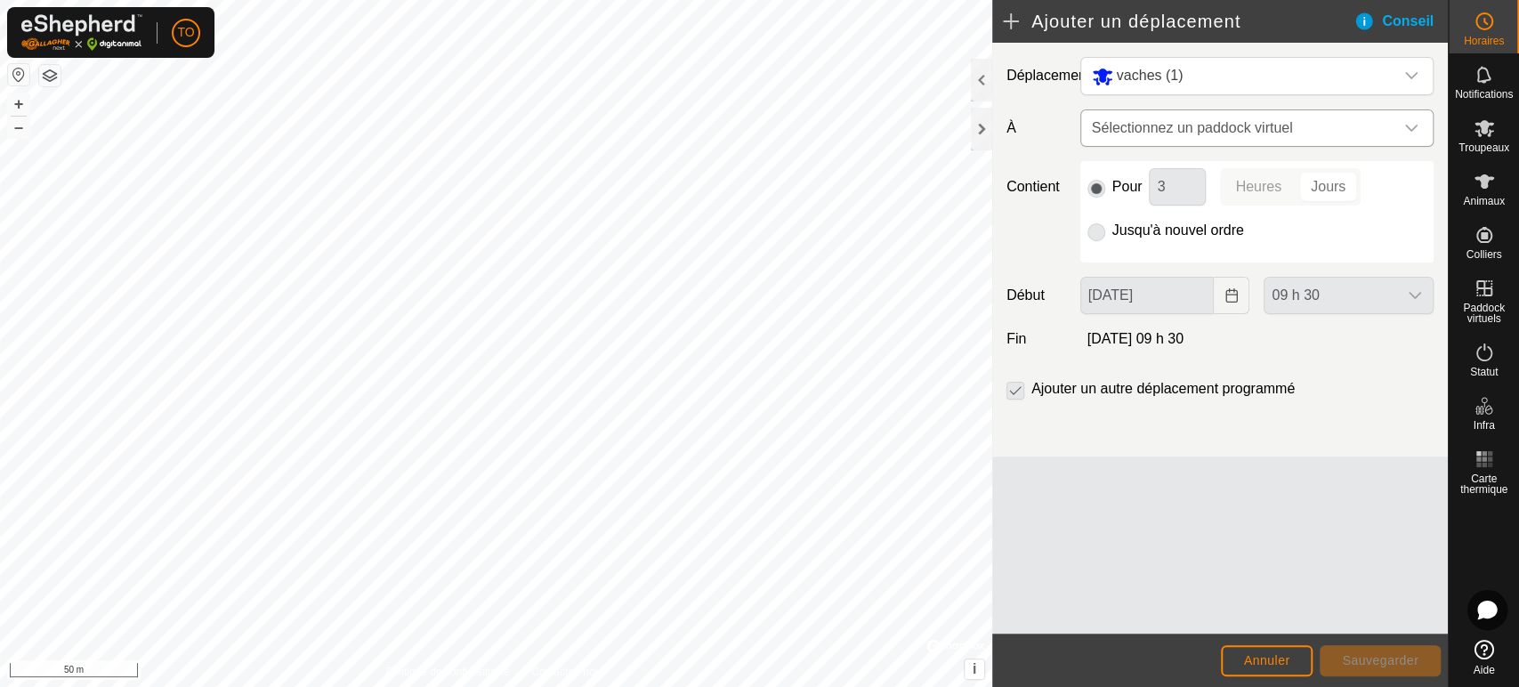
click at [1425, 127] on div "dropdown trigger" at bounding box center [1411, 128] width 36 height 36
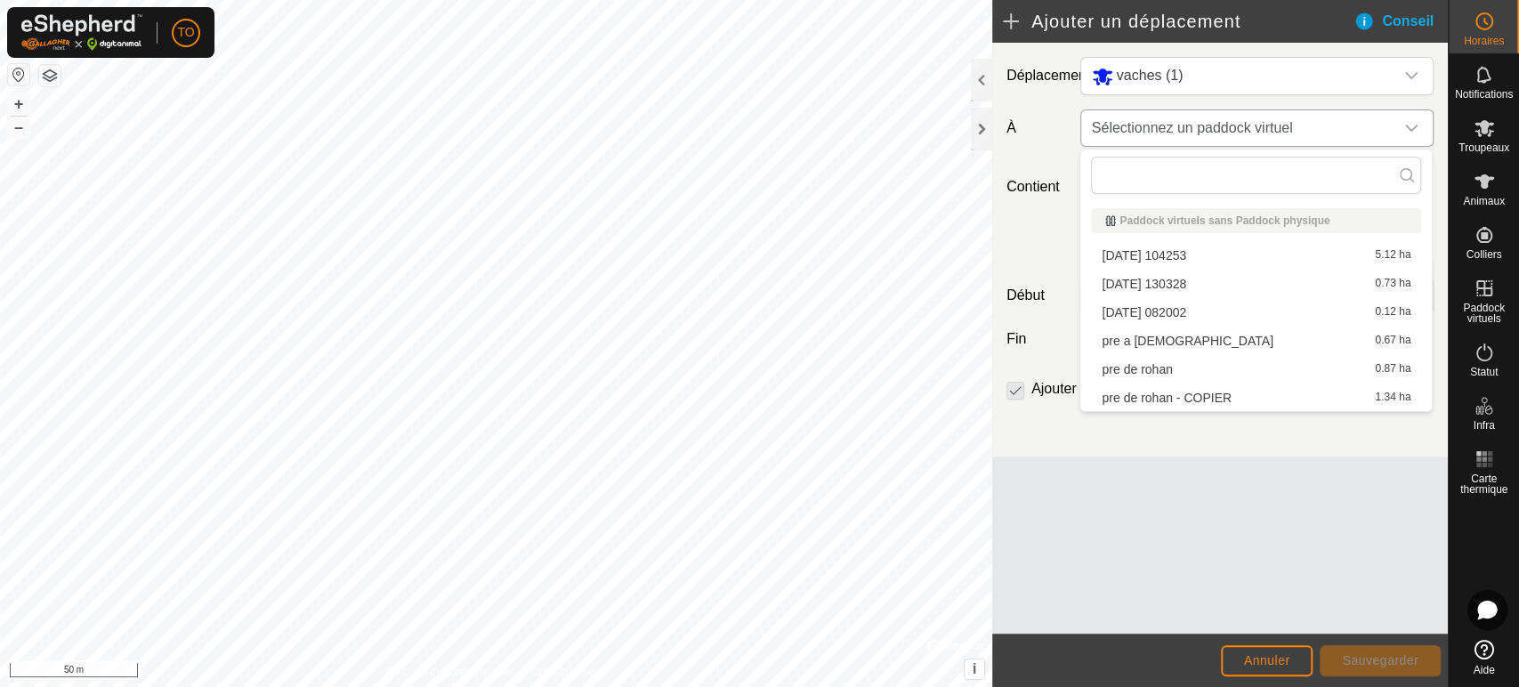
click at [1417, 131] on div "dropdown trigger" at bounding box center [1411, 128] width 36 height 36
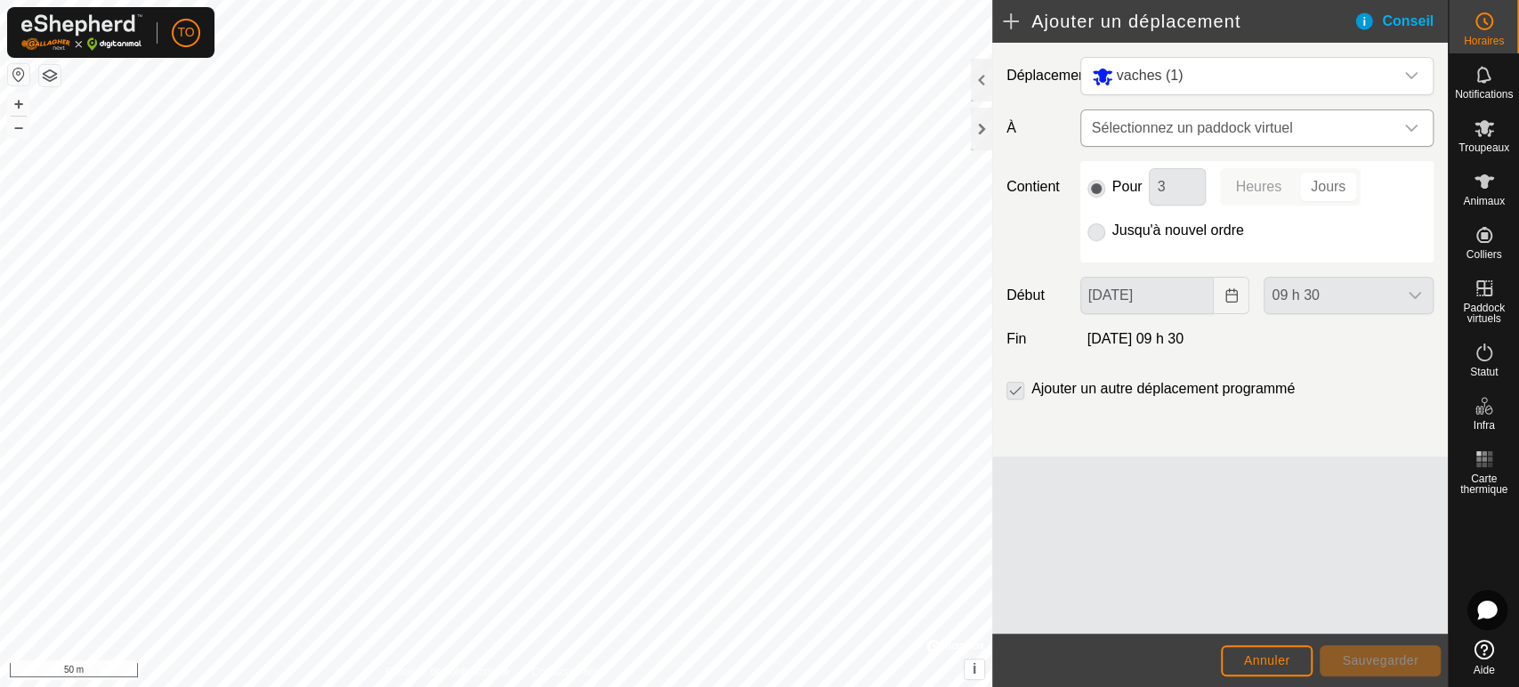
click at [1337, 123] on span "Sélectionnez un paddock virtuel" at bounding box center [1239, 128] width 309 height 36
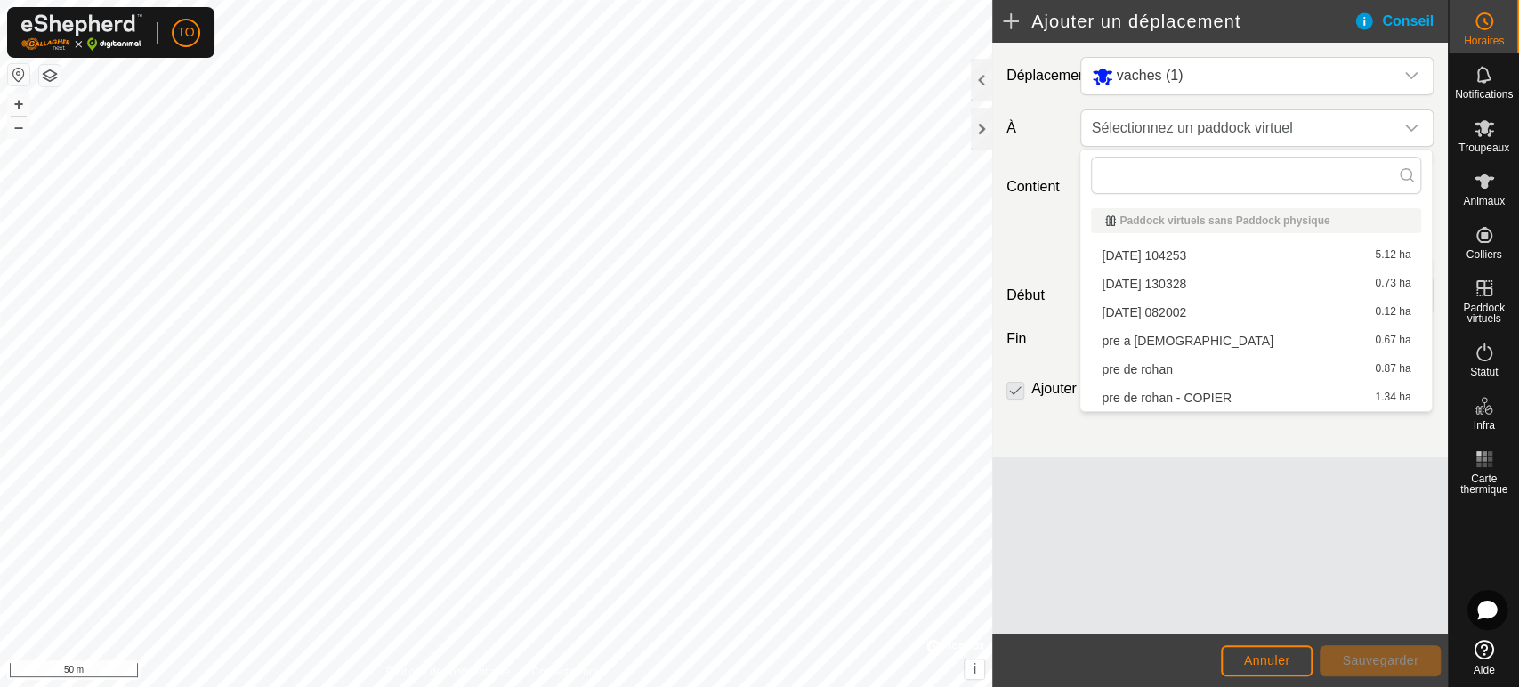
click at [1162, 315] on li "[DATE] 082002 0.12 ha" at bounding box center [1256, 312] width 330 height 27
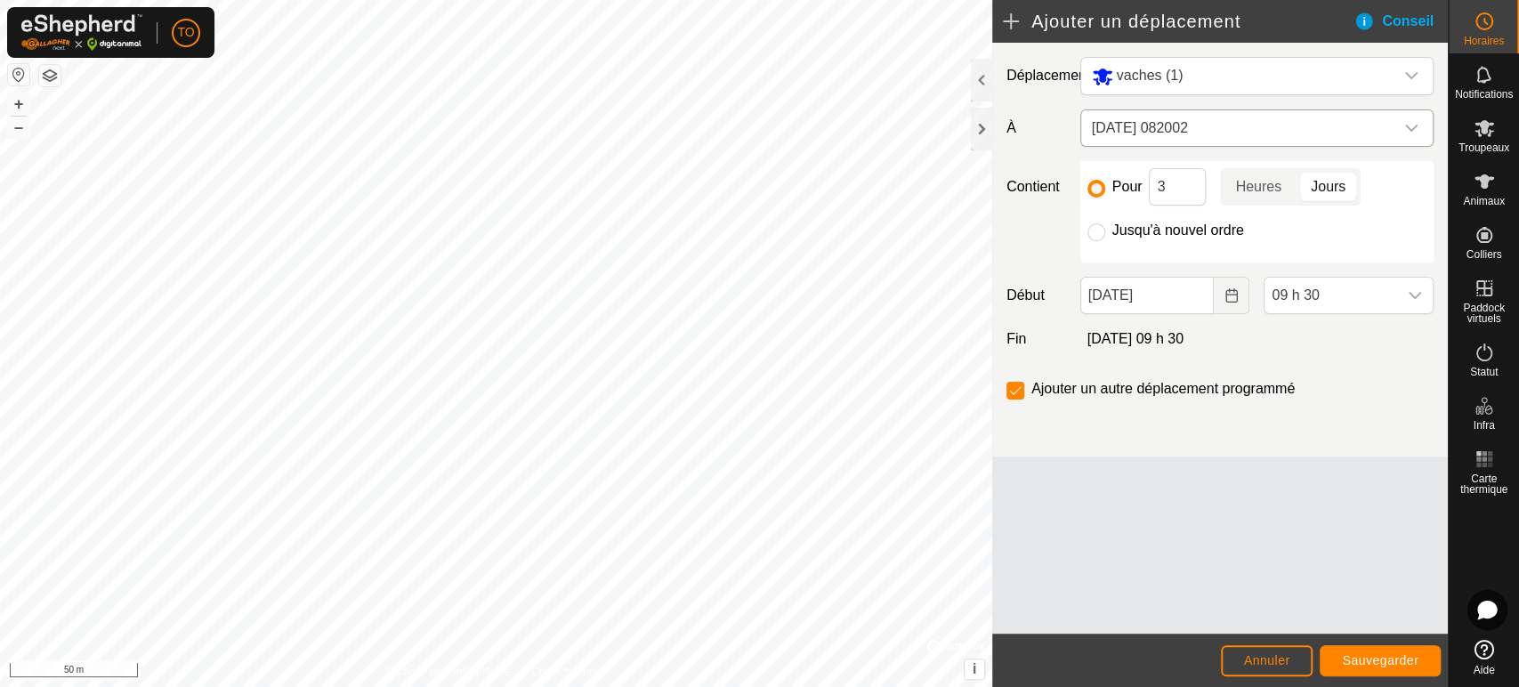
click at [1411, 121] on icon "dropdown trigger" at bounding box center [1411, 128] width 14 height 14
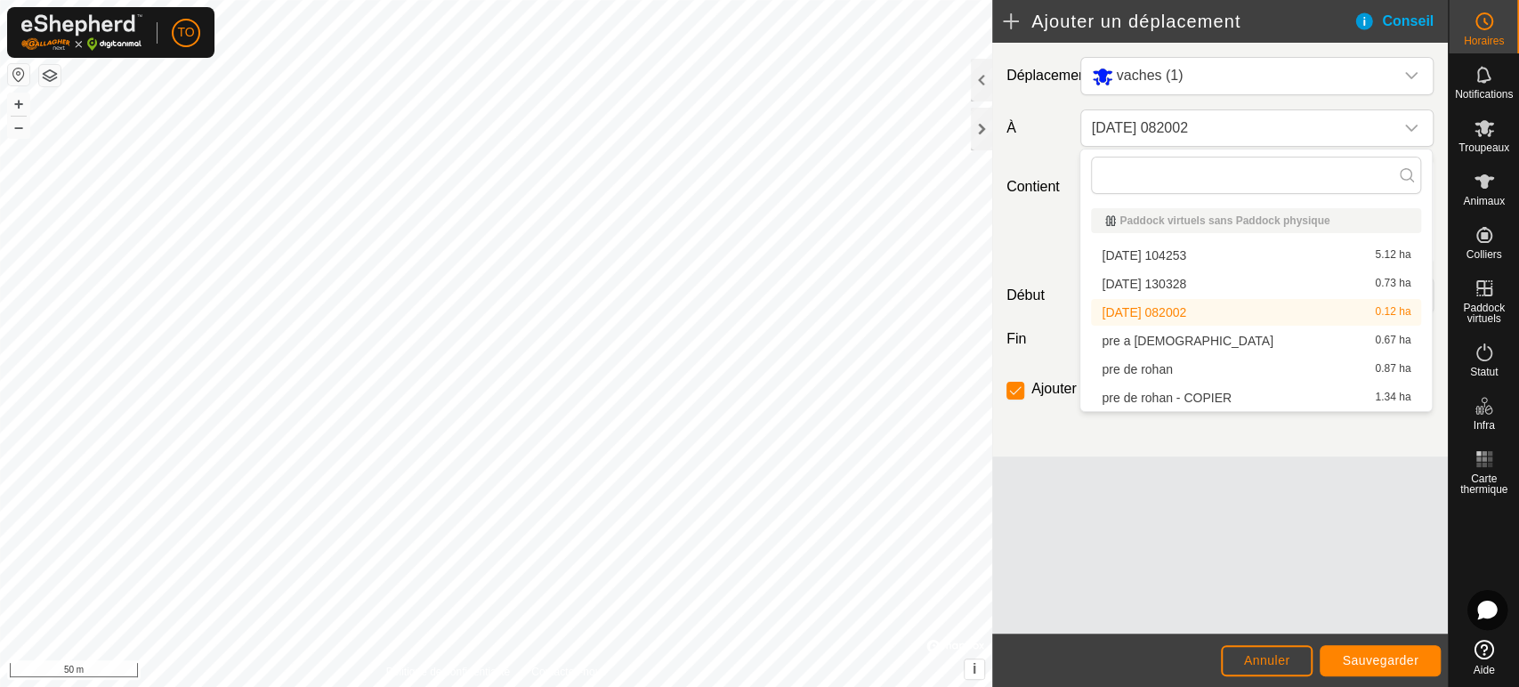
click at [1203, 220] on div "Paddock virtuels sans Paddock physique" at bounding box center [1256, 220] width 302 height 11
click at [1031, 254] on div "Contient Pour 3 Heures [PERSON_NAME] Jusqu'à nouvel ordre" at bounding box center [1219, 211] width 441 height 101
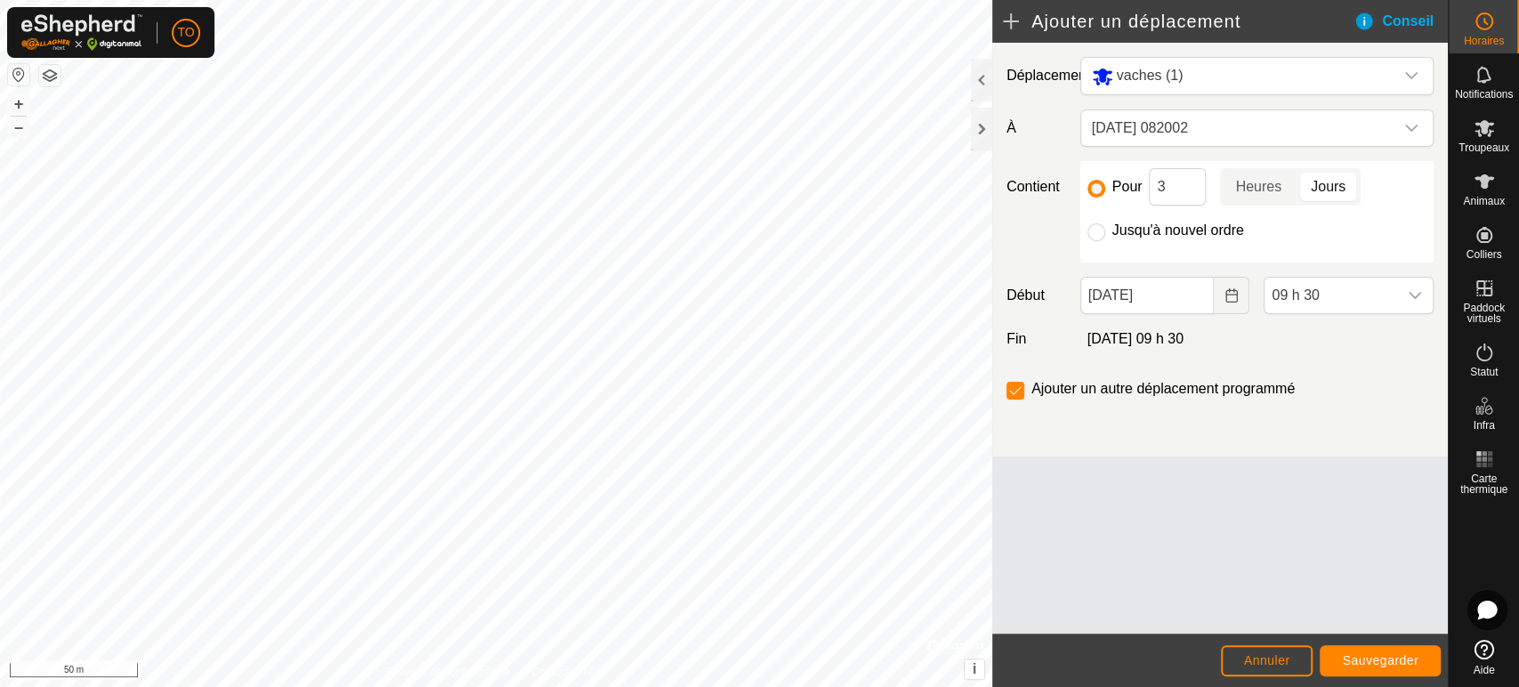
click at [1483, 655] on icon at bounding box center [1484, 650] width 20 height 20
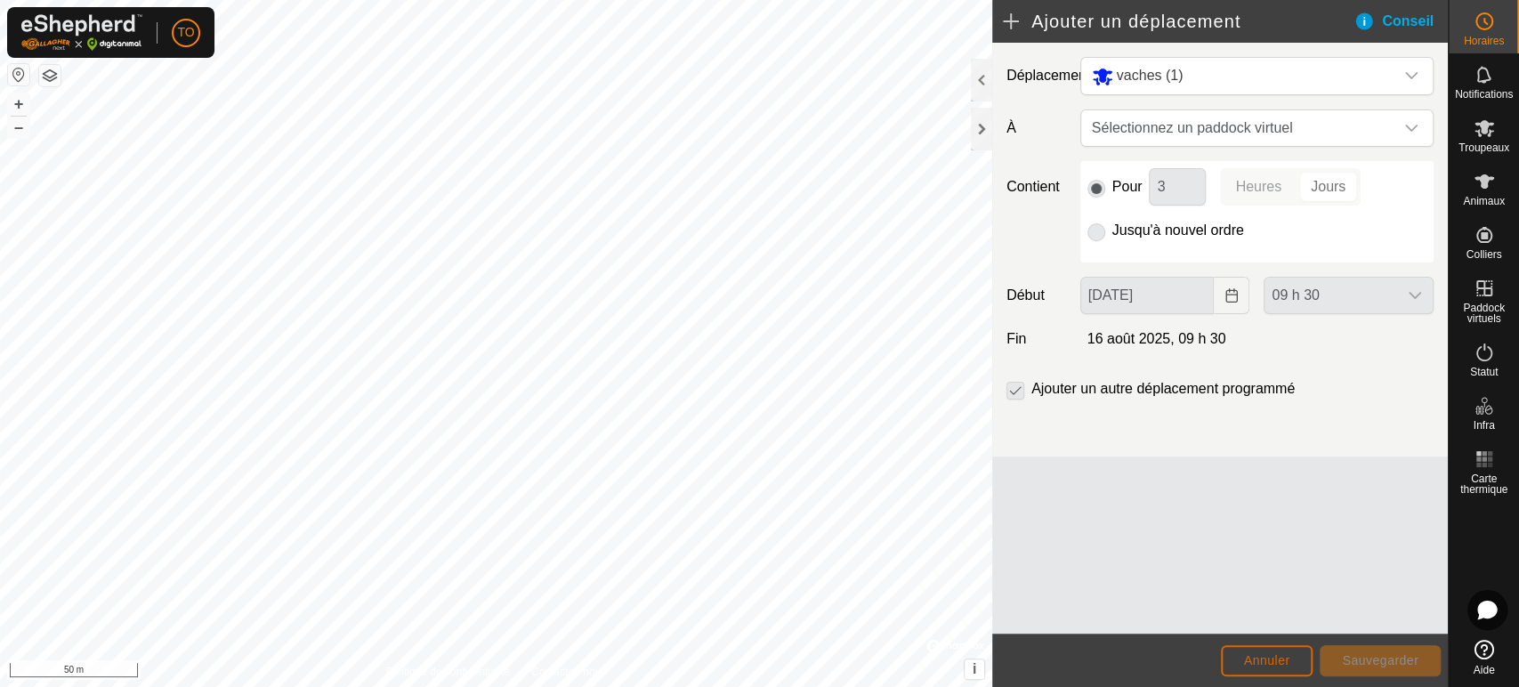
click at [1284, 659] on span "Annuler" at bounding box center [1267, 660] width 46 height 14
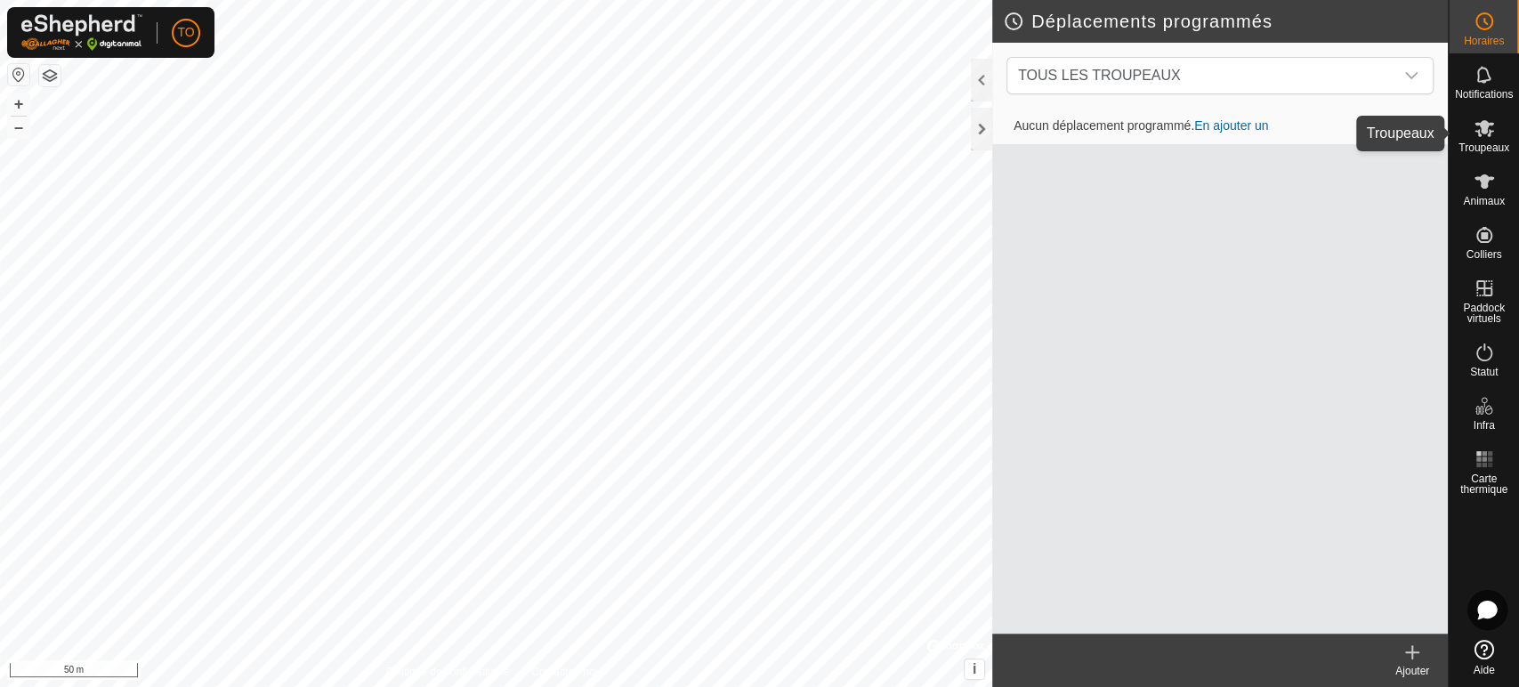
click at [1490, 130] on icon at bounding box center [1484, 127] width 21 height 21
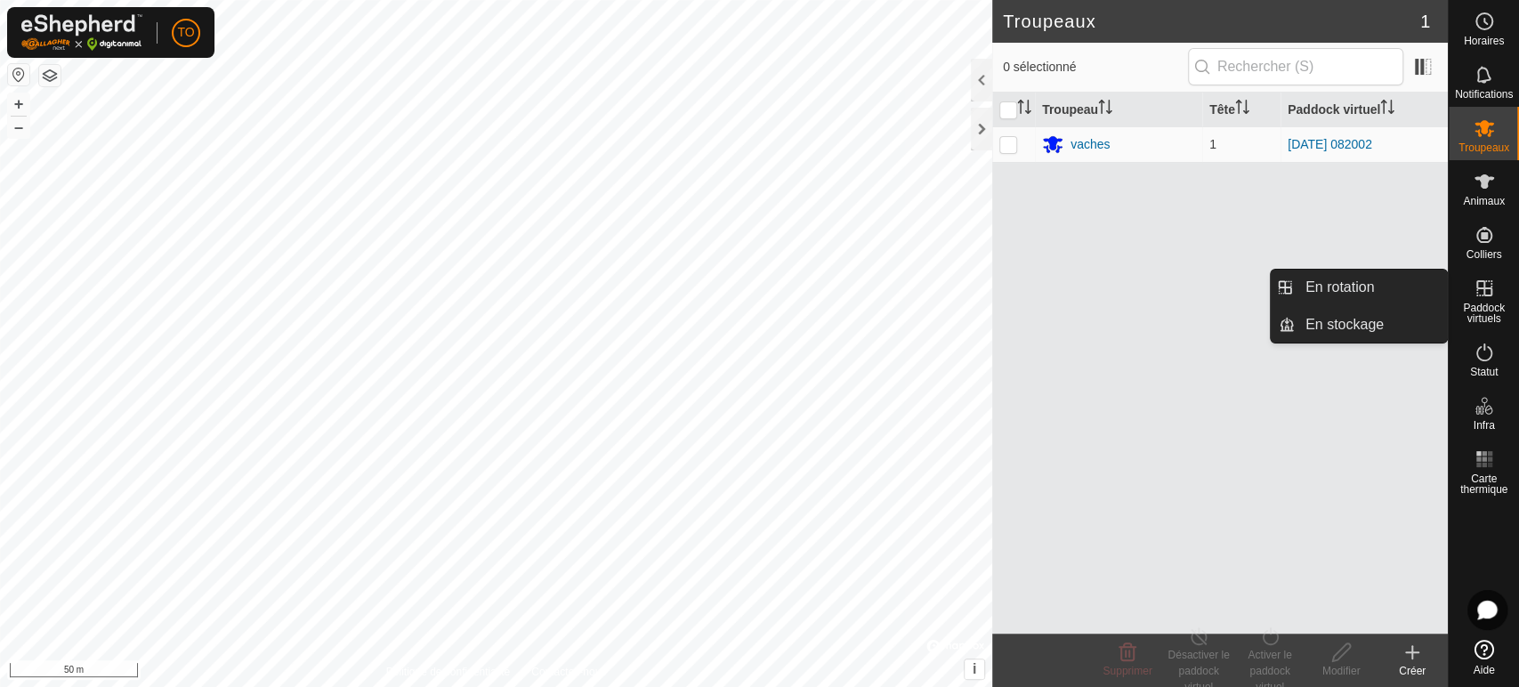
click at [1481, 295] on icon at bounding box center [1484, 288] width 21 height 21
click at [1482, 297] on icon at bounding box center [1484, 288] width 21 height 21
click at [1334, 287] on link "En rotation" at bounding box center [1371, 288] width 152 height 36
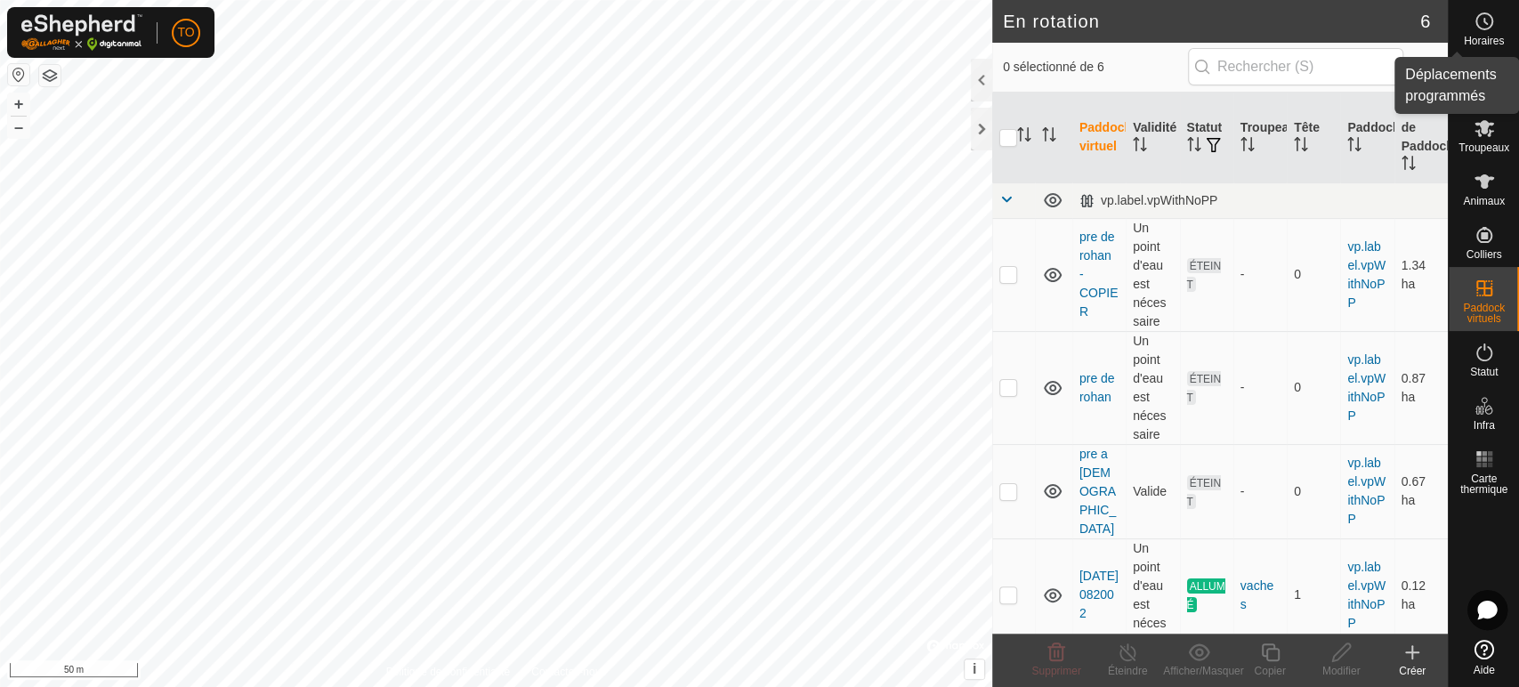
click at [1490, 19] on circle at bounding box center [1484, 21] width 16 height 16
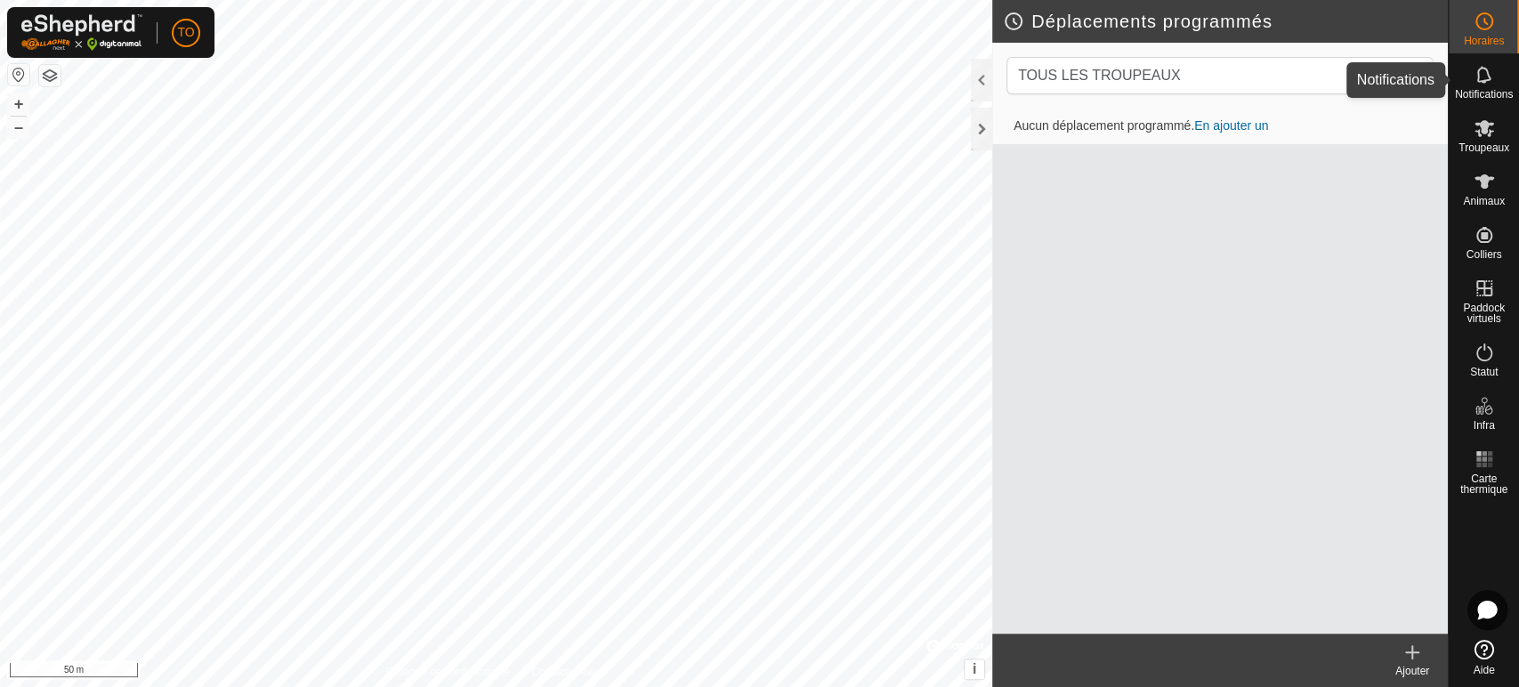
click at [1486, 77] on icon at bounding box center [1484, 74] width 21 height 21
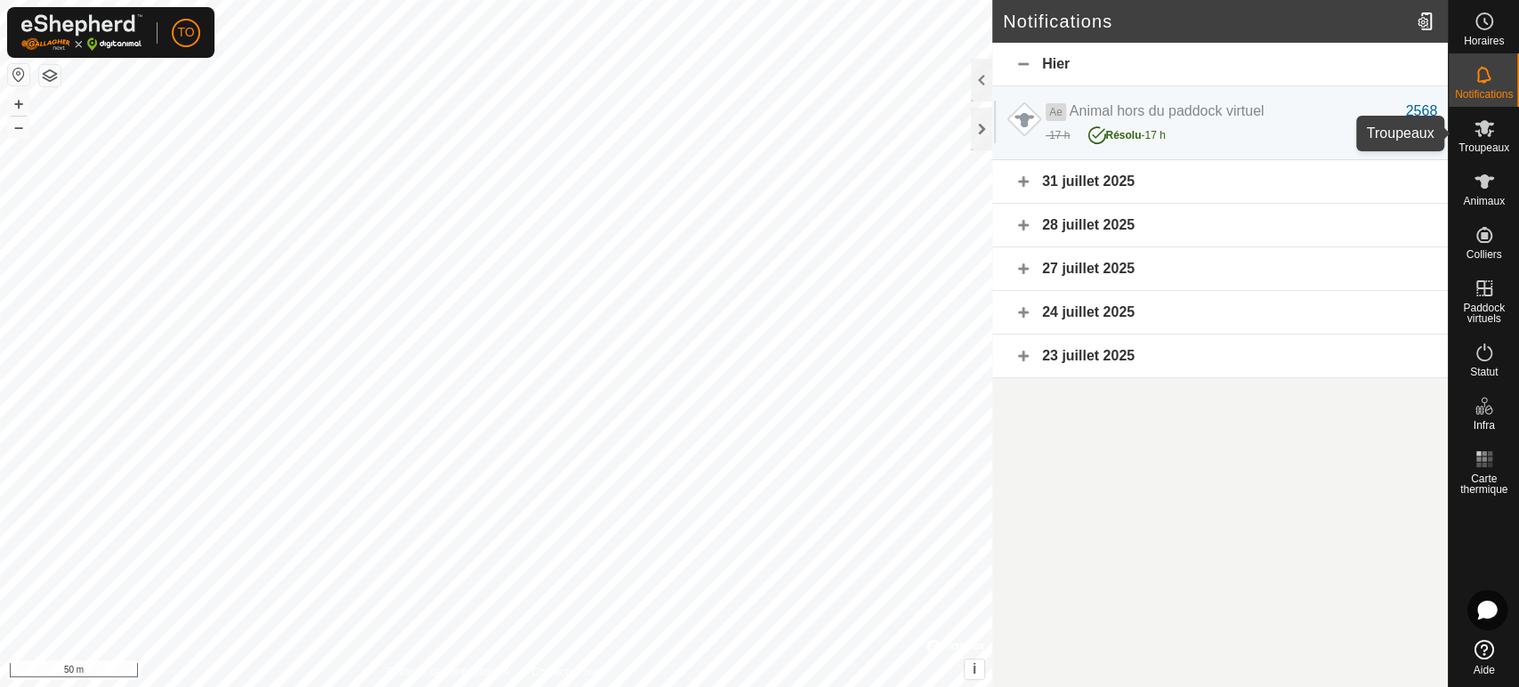
click at [1482, 134] on icon at bounding box center [1484, 127] width 21 height 21
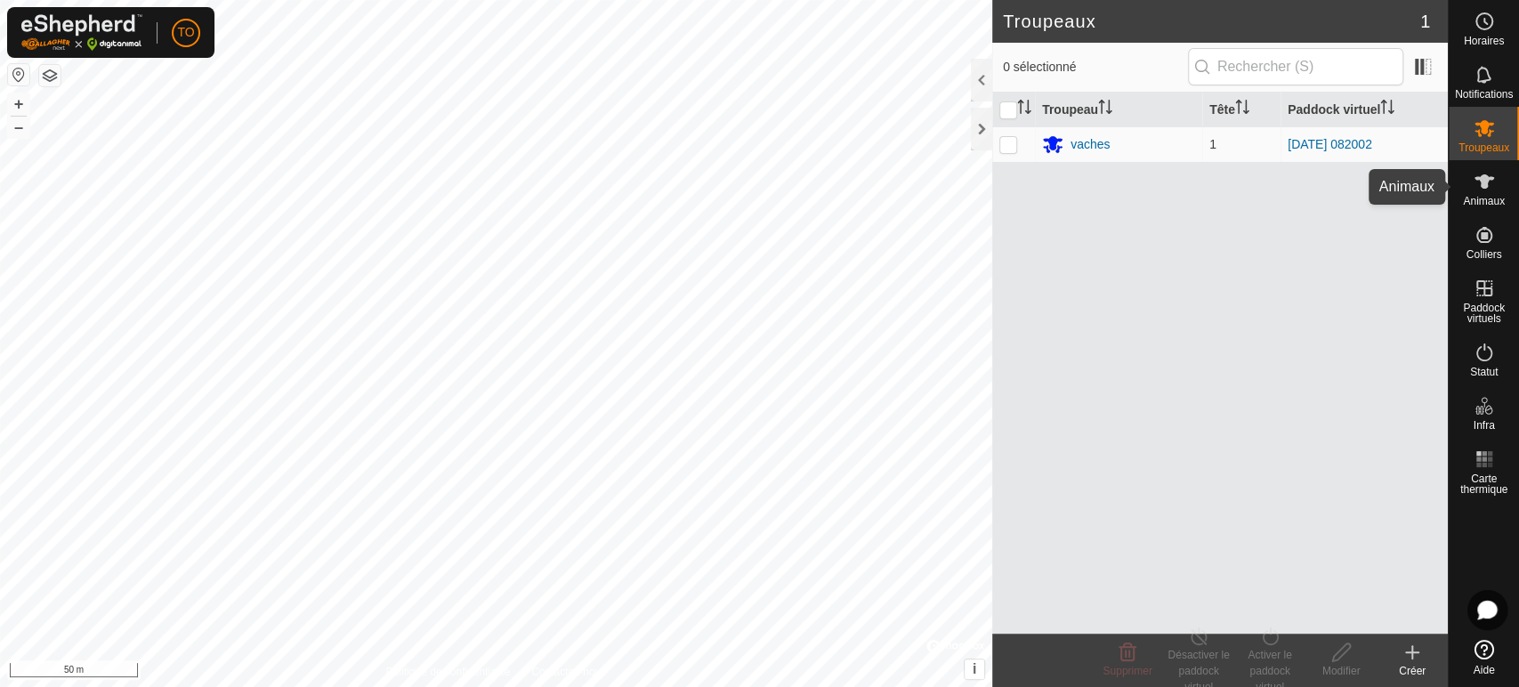
click at [1460, 190] on div "Animaux" at bounding box center [1484, 186] width 70 height 53
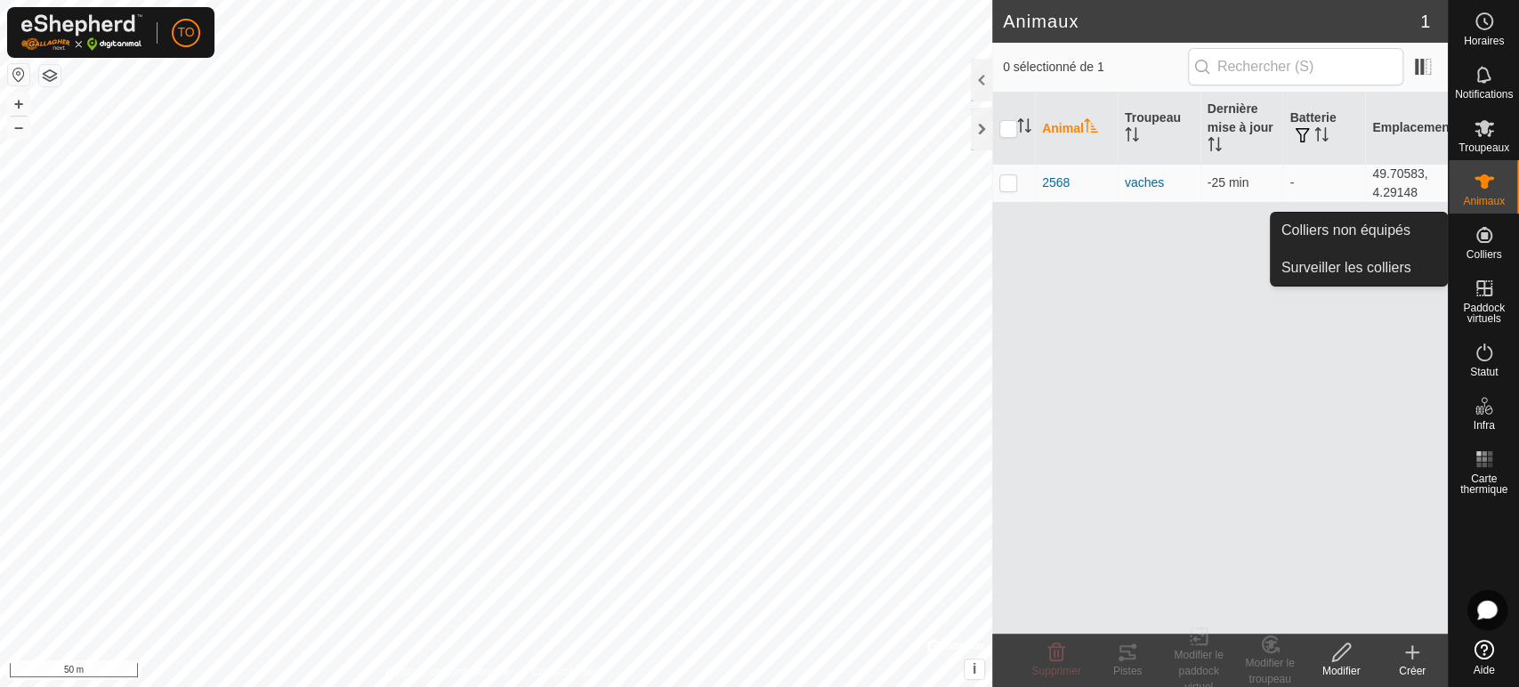
click at [1482, 241] on icon at bounding box center [1484, 235] width 16 height 16
click at [1377, 224] on link "Colliers non équipés" at bounding box center [1359, 231] width 176 height 36
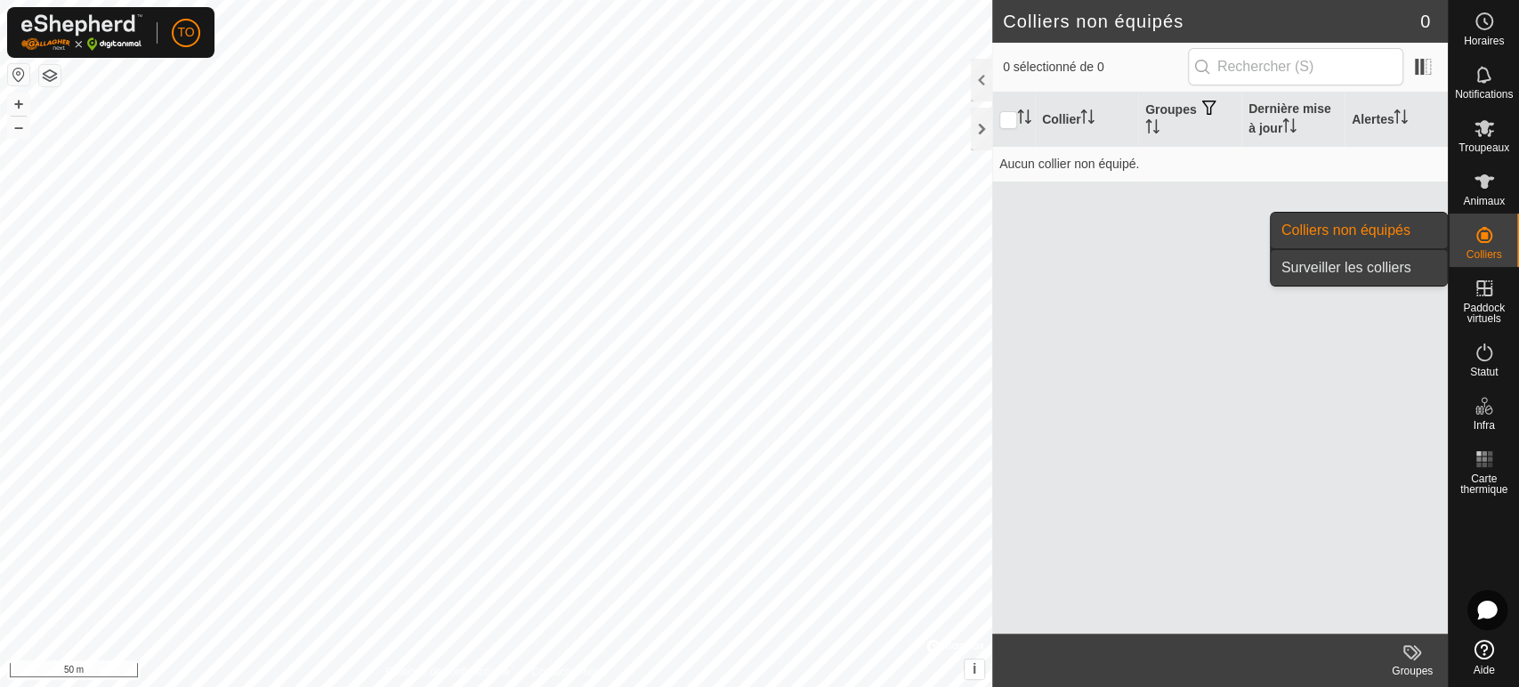
click at [1376, 262] on link "Surveiller les colliers" at bounding box center [1359, 268] width 176 height 36
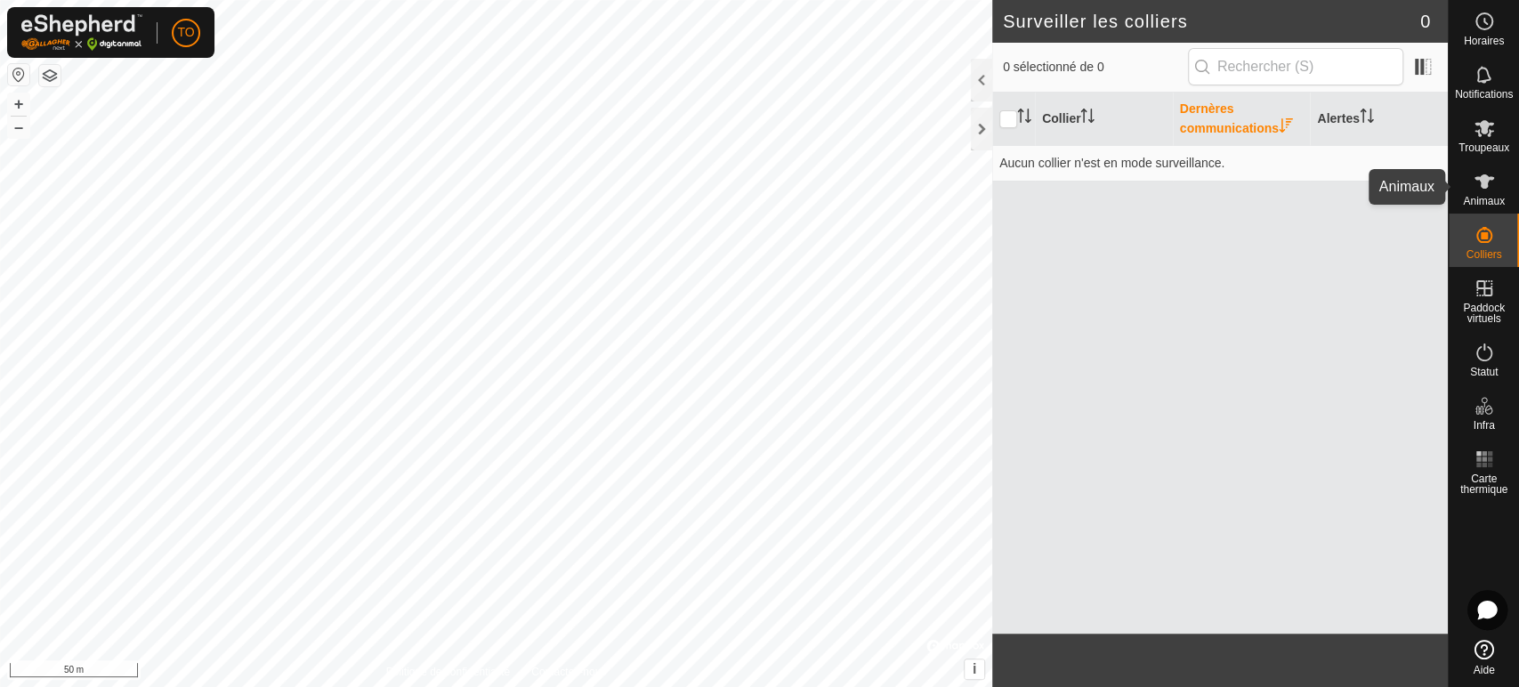
click at [1491, 183] on icon at bounding box center [1484, 181] width 21 height 21
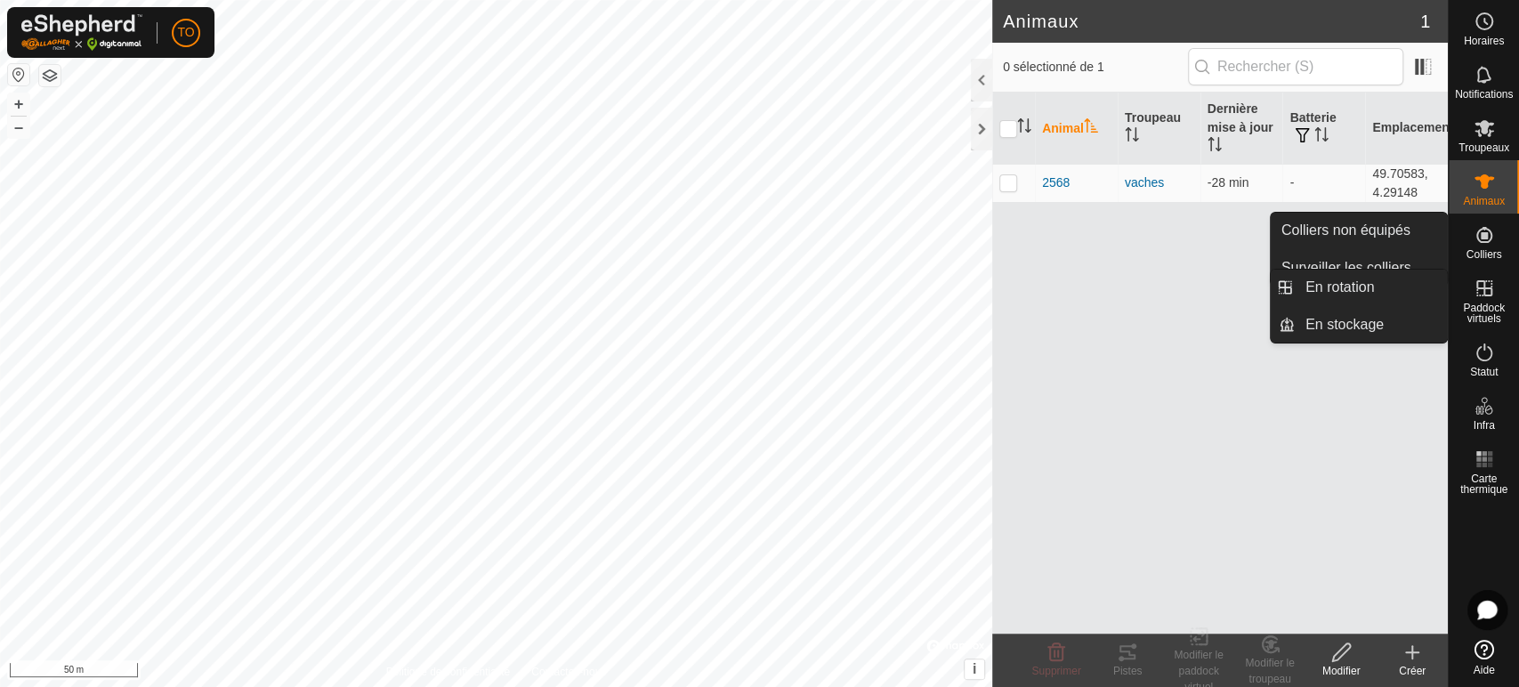
click at [1490, 300] on es-virtualpaddocks-svg-icon at bounding box center [1484, 288] width 32 height 28
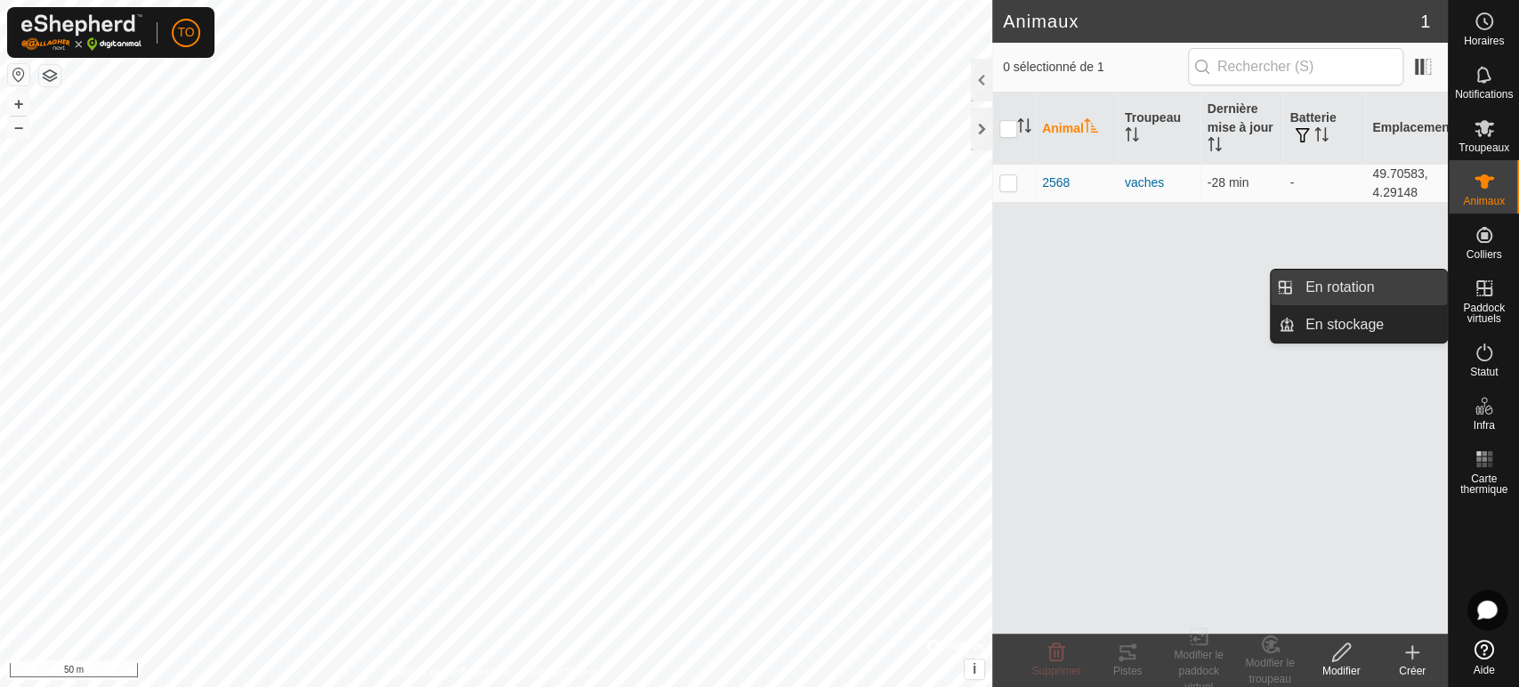
click at [1377, 295] on link "En rotation" at bounding box center [1371, 288] width 152 height 36
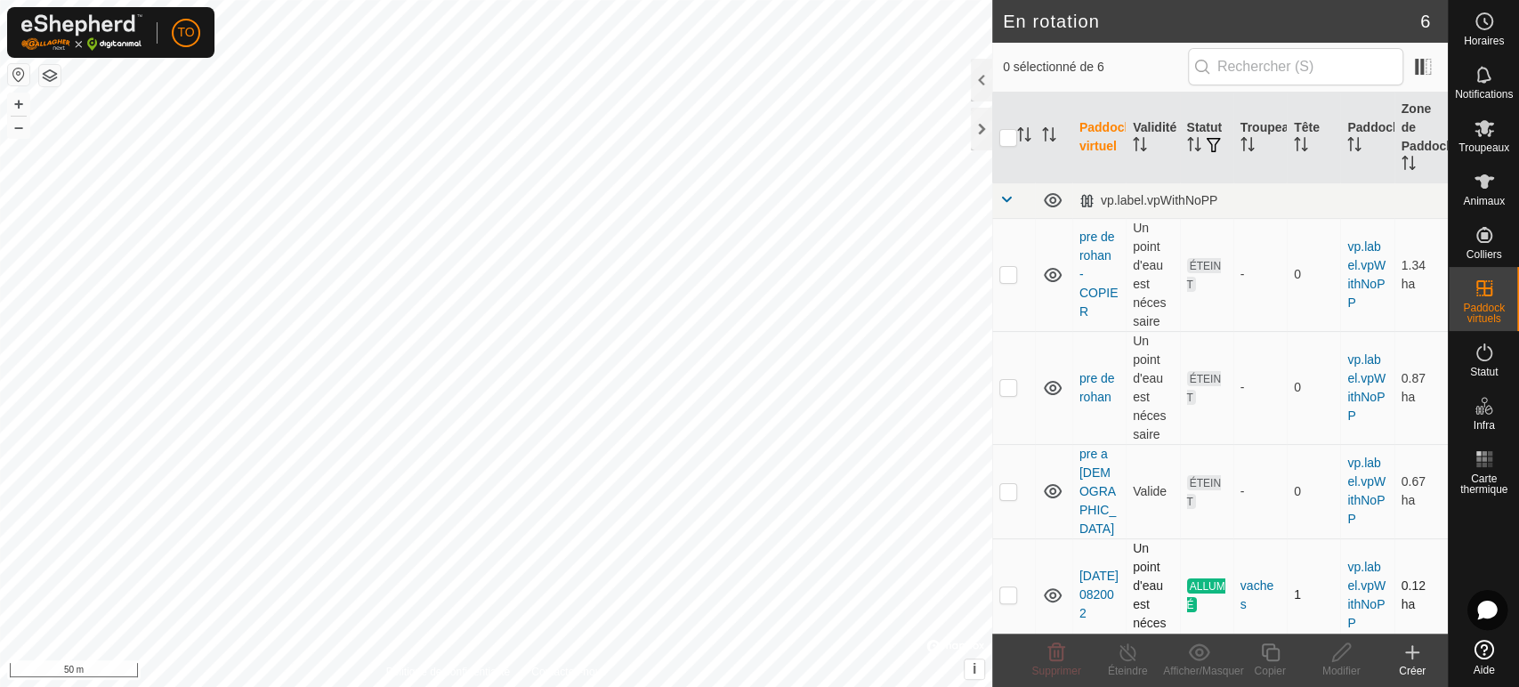
click at [1052, 588] on icon at bounding box center [1053, 595] width 18 height 14
click at [1053, 585] on icon at bounding box center [1052, 595] width 21 height 21
checkbox input "true"
click at [1274, 652] on icon at bounding box center [1270, 652] width 22 height 21
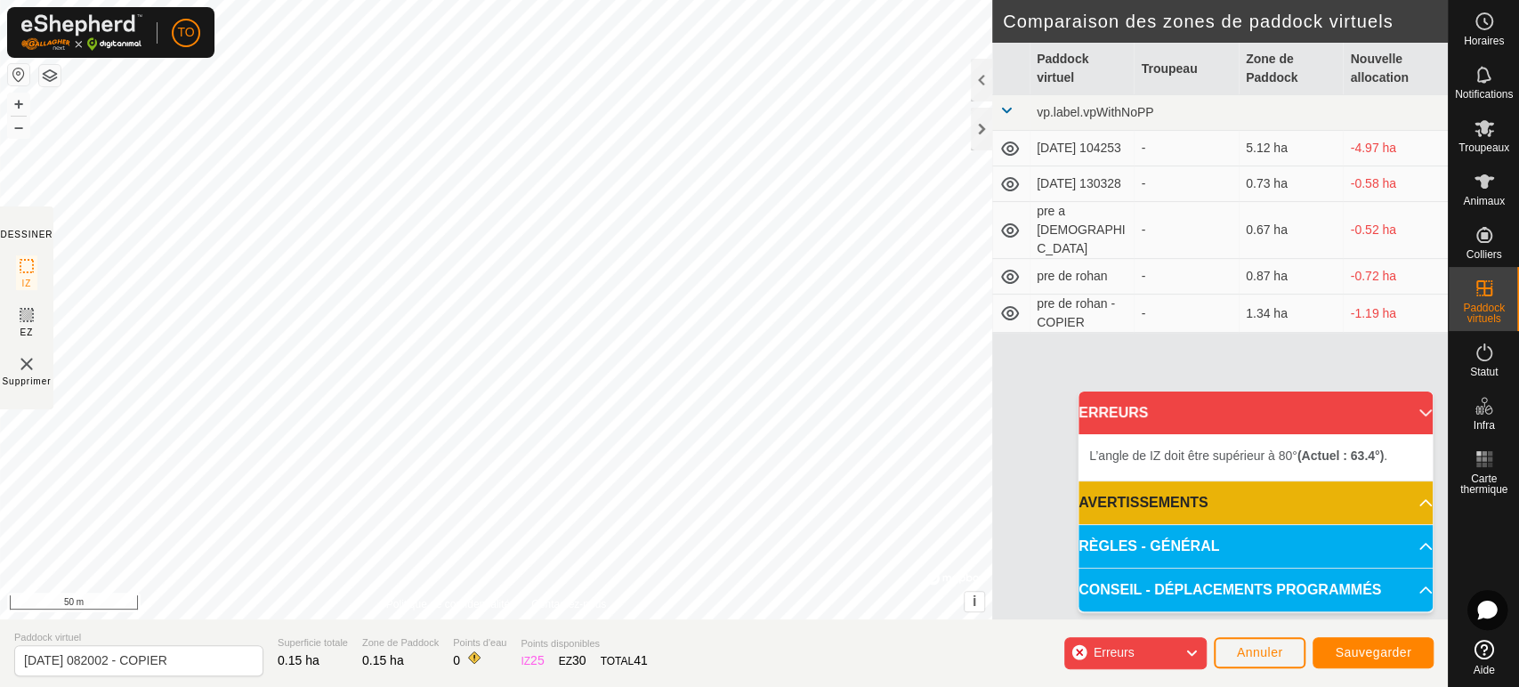
click at [651, 0] on html "TO Horaires Notifications Troupeaux Animaux Colliers Paddock virtuels Statut In…" at bounding box center [759, 343] width 1519 height 687
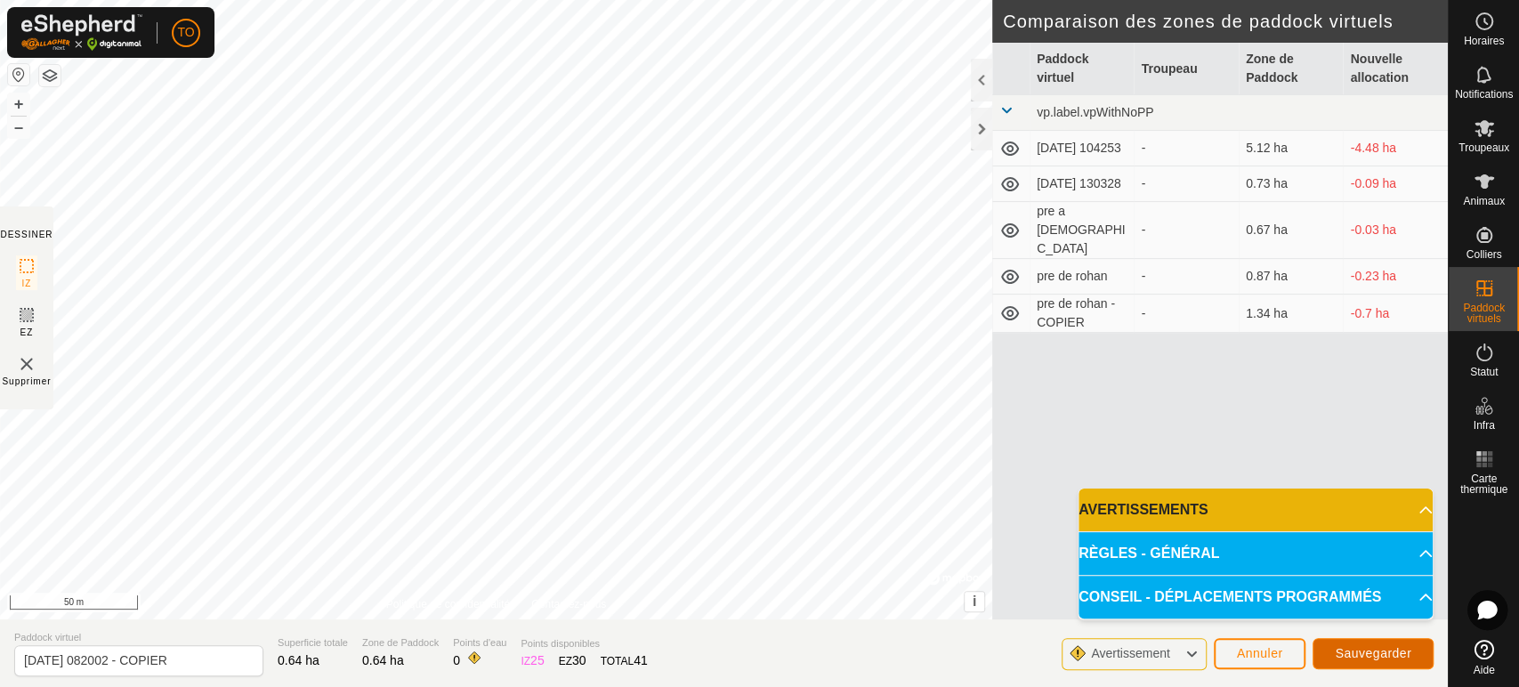
click at [1383, 653] on span "Sauvegarder" at bounding box center [1373, 653] width 77 height 14
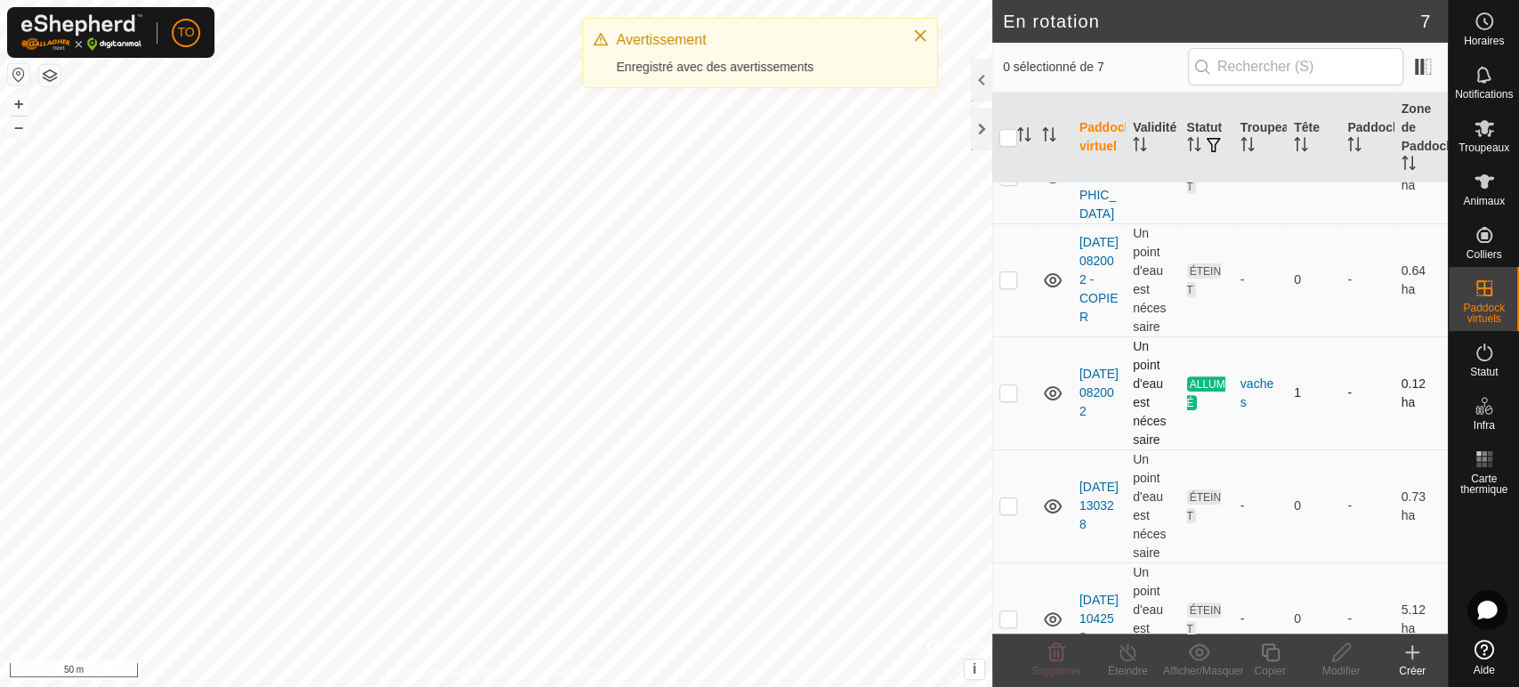
scroll to position [318, 0]
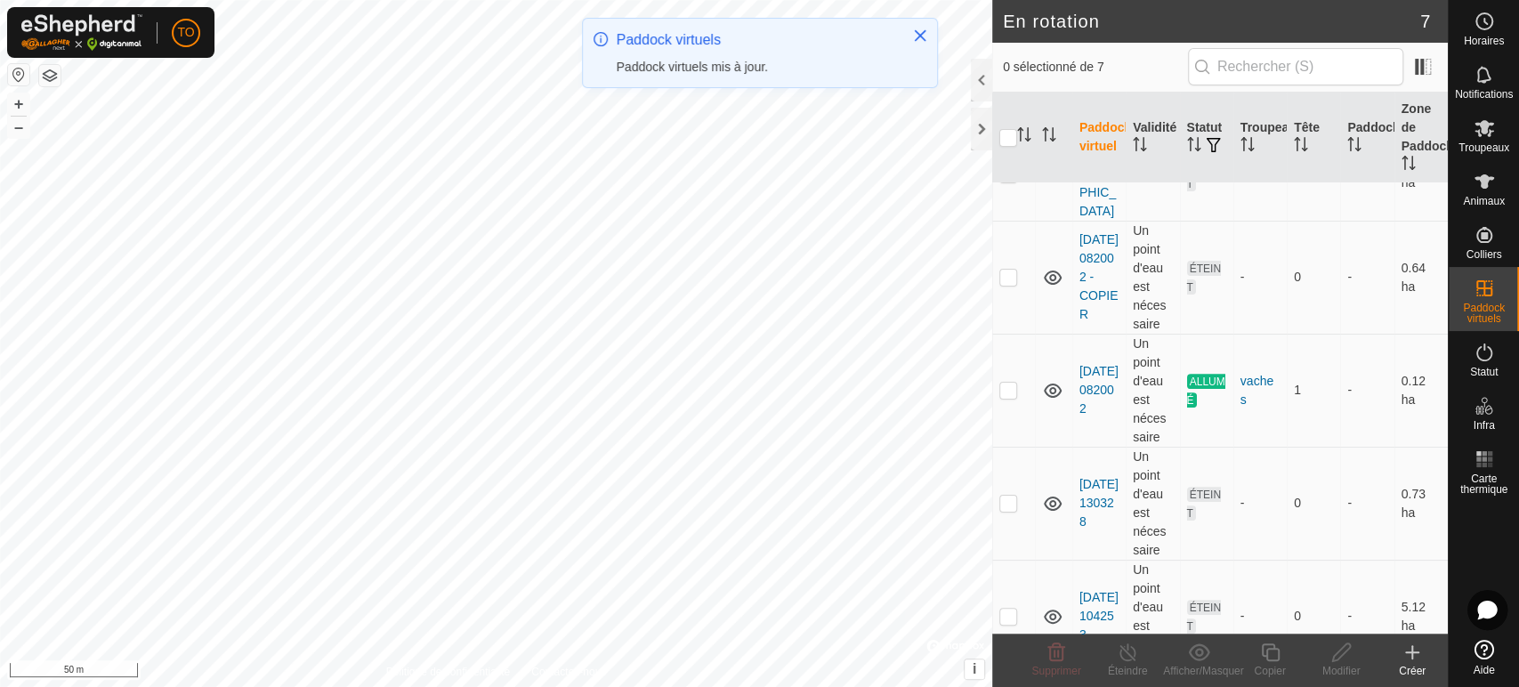
click at [1018, 466] on td at bounding box center [1013, 503] width 43 height 113
checkbox input "true"
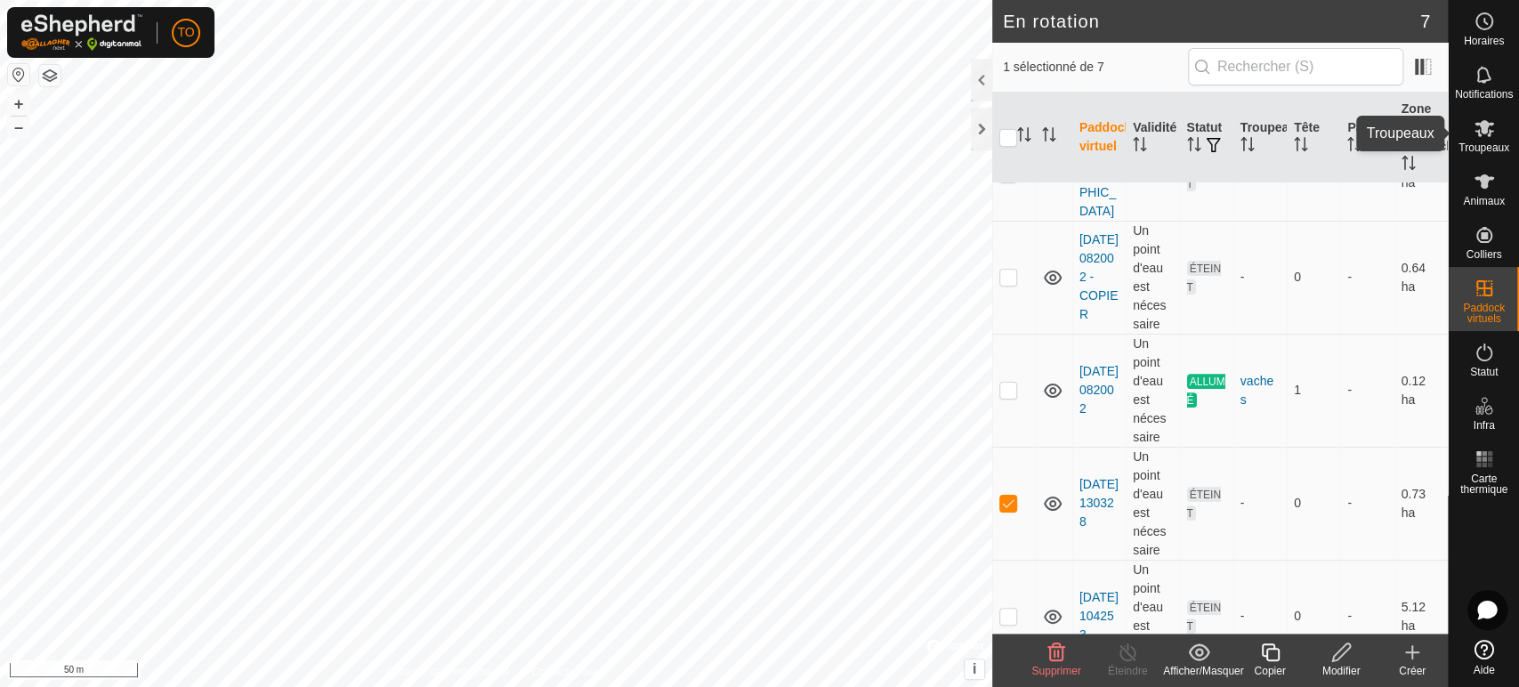
click at [1488, 147] on span "Troupeaux" at bounding box center [1483, 147] width 51 height 11
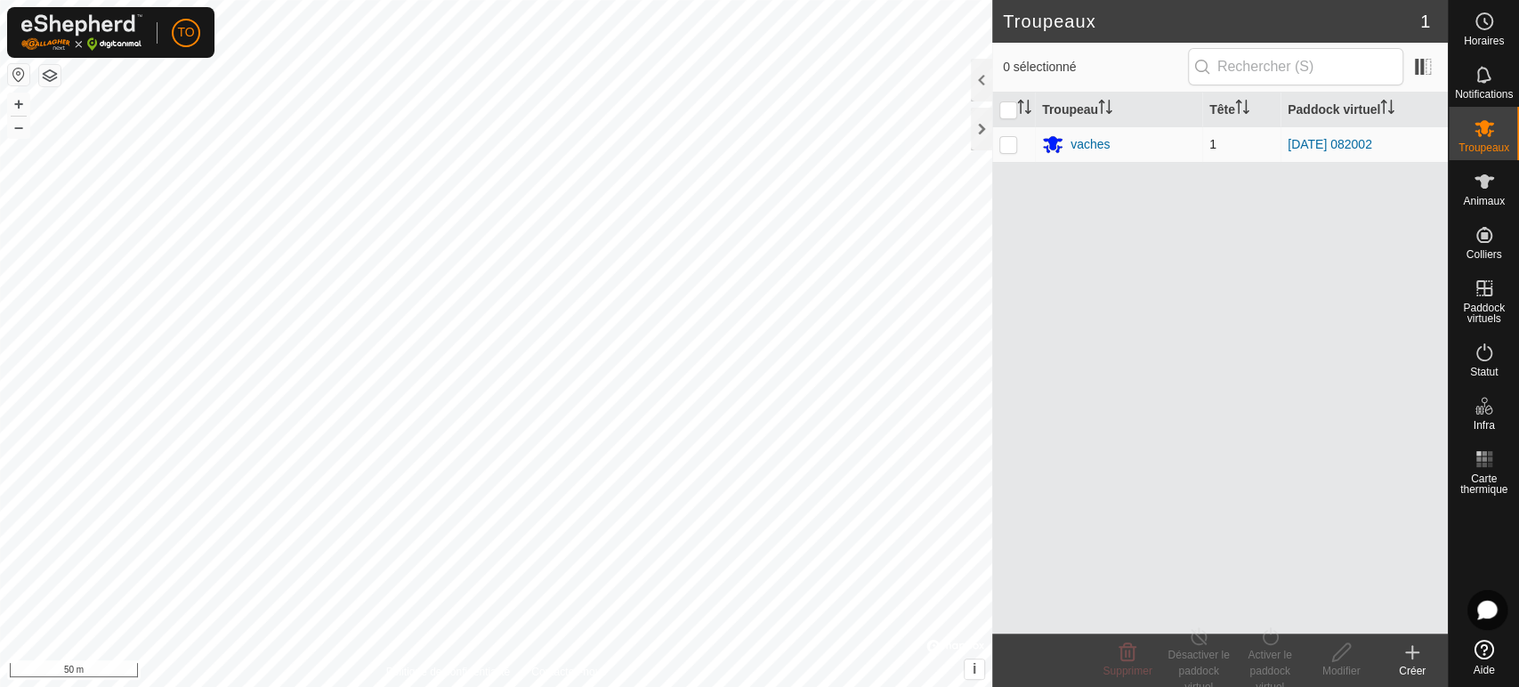
click at [1002, 147] on p-checkbox at bounding box center [1008, 144] width 18 height 14
checkbox input "true"
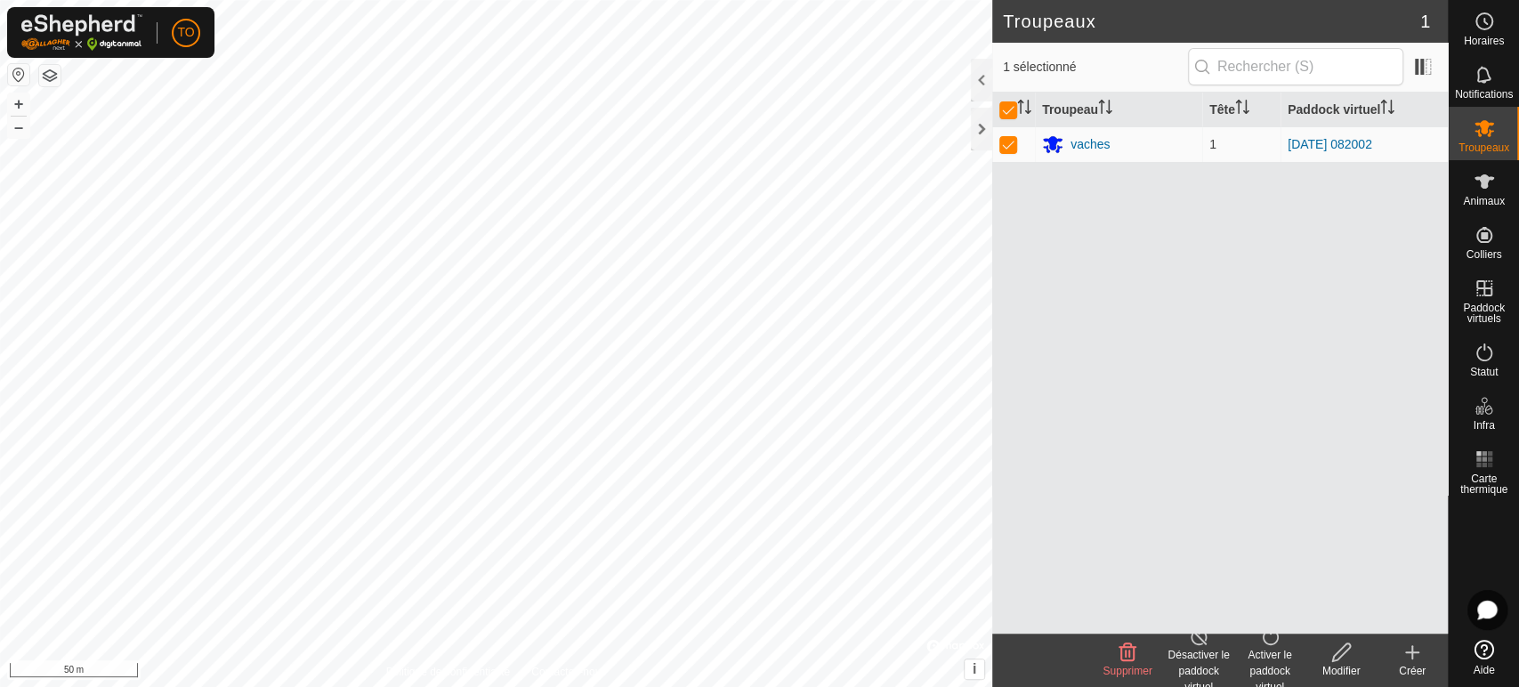
click at [1195, 650] on div "Désactiver le paddock virtuel" at bounding box center [1198, 671] width 71 height 48
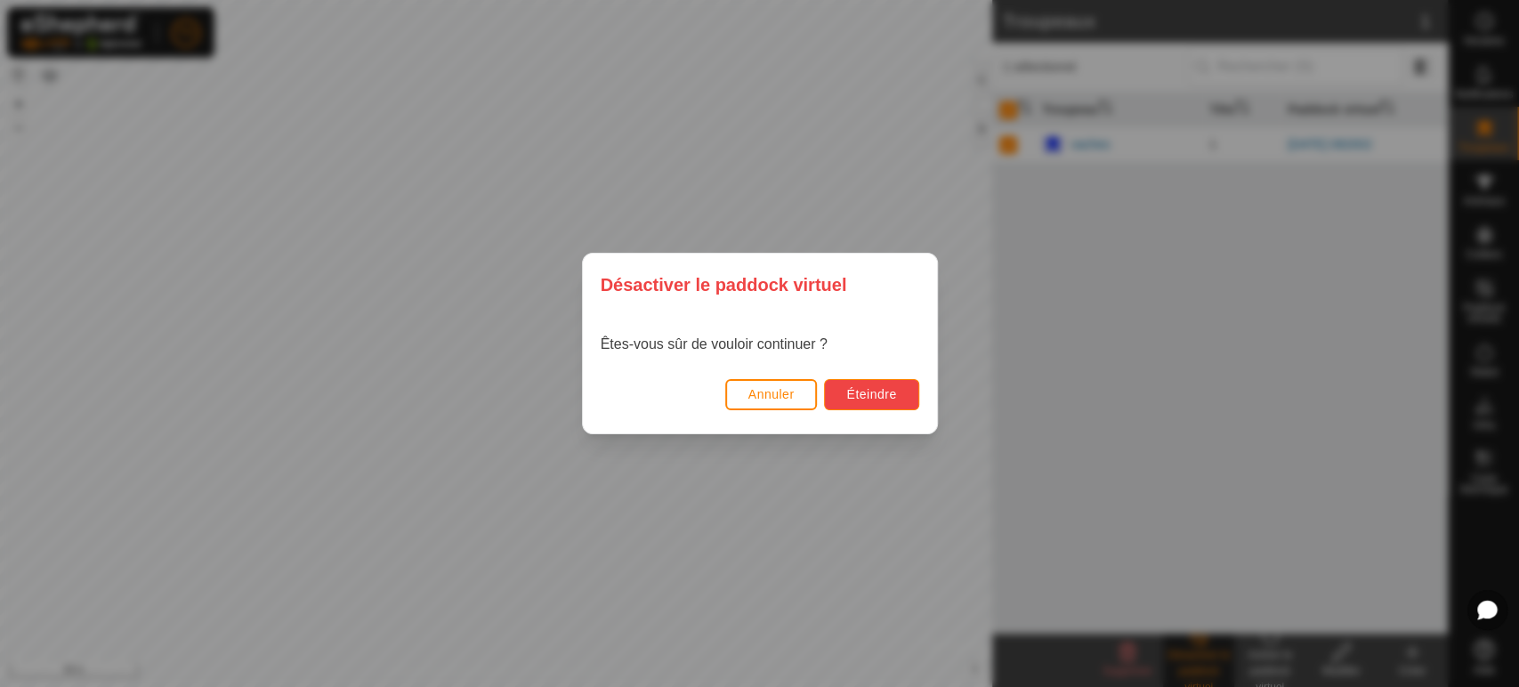
click at [895, 403] on button "Éteindre" at bounding box center [871, 394] width 94 height 31
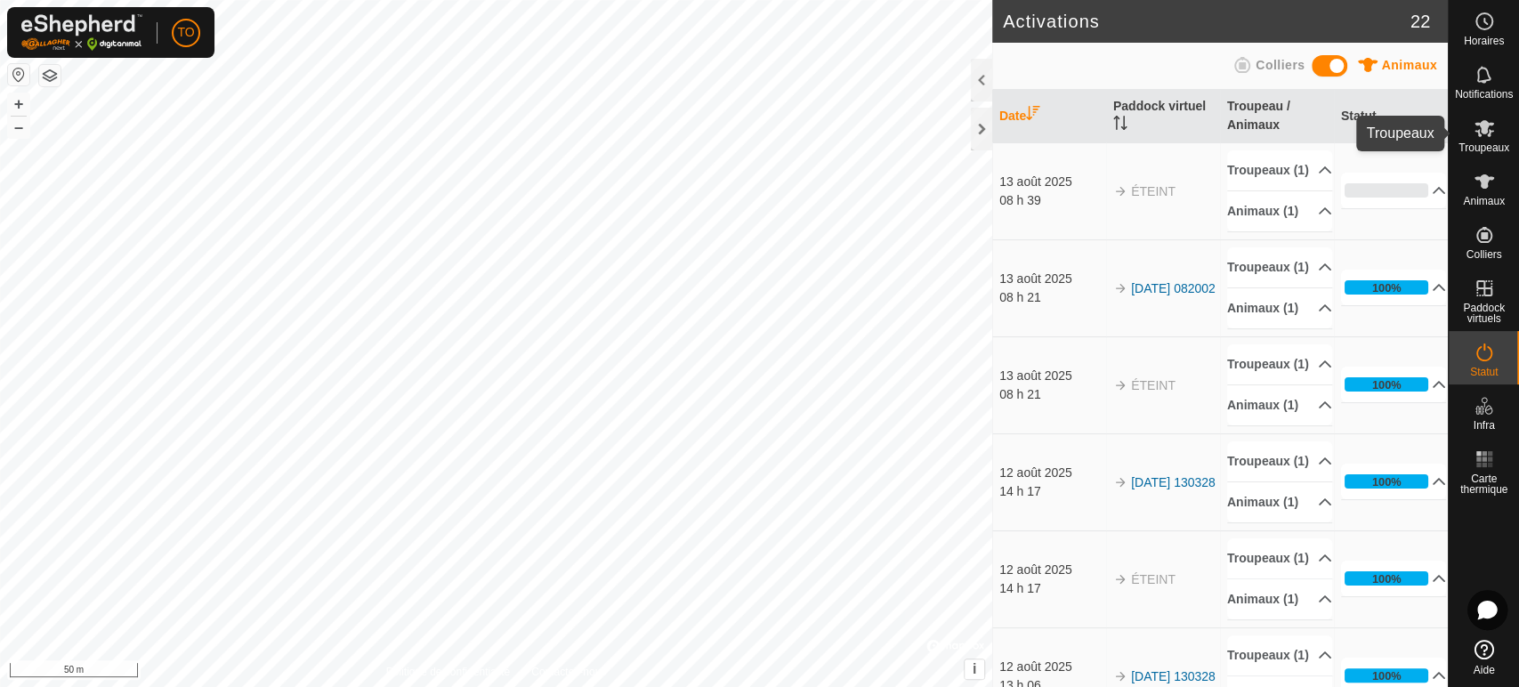
click at [1490, 133] on icon at bounding box center [1484, 127] width 21 height 21
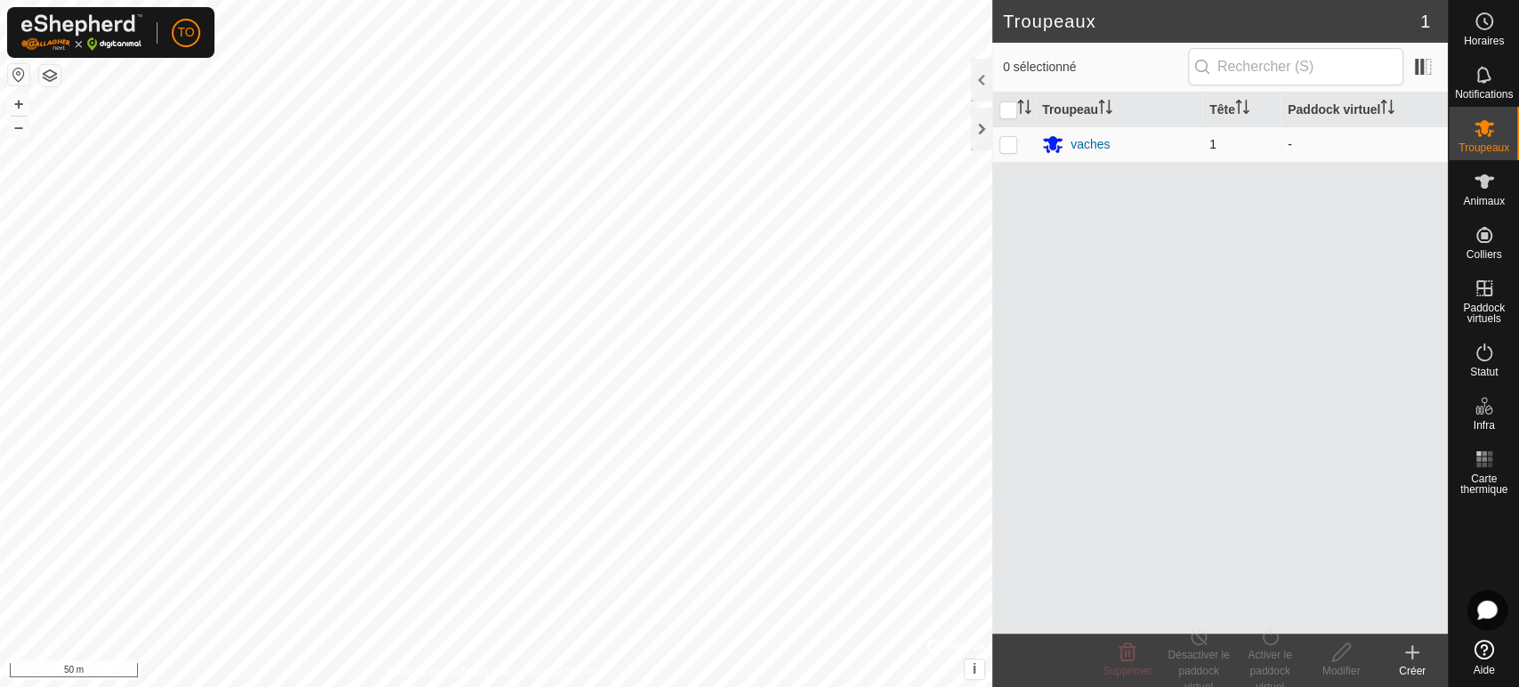
click at [1016, 139] on p-checkbox at bounding box center [1008, 144] width 18 height 14
checkbox input "true"
click at [1269, 664] on div "Activer le paddock virtuel" at bounding box center [1269, 671] width 71 height 48
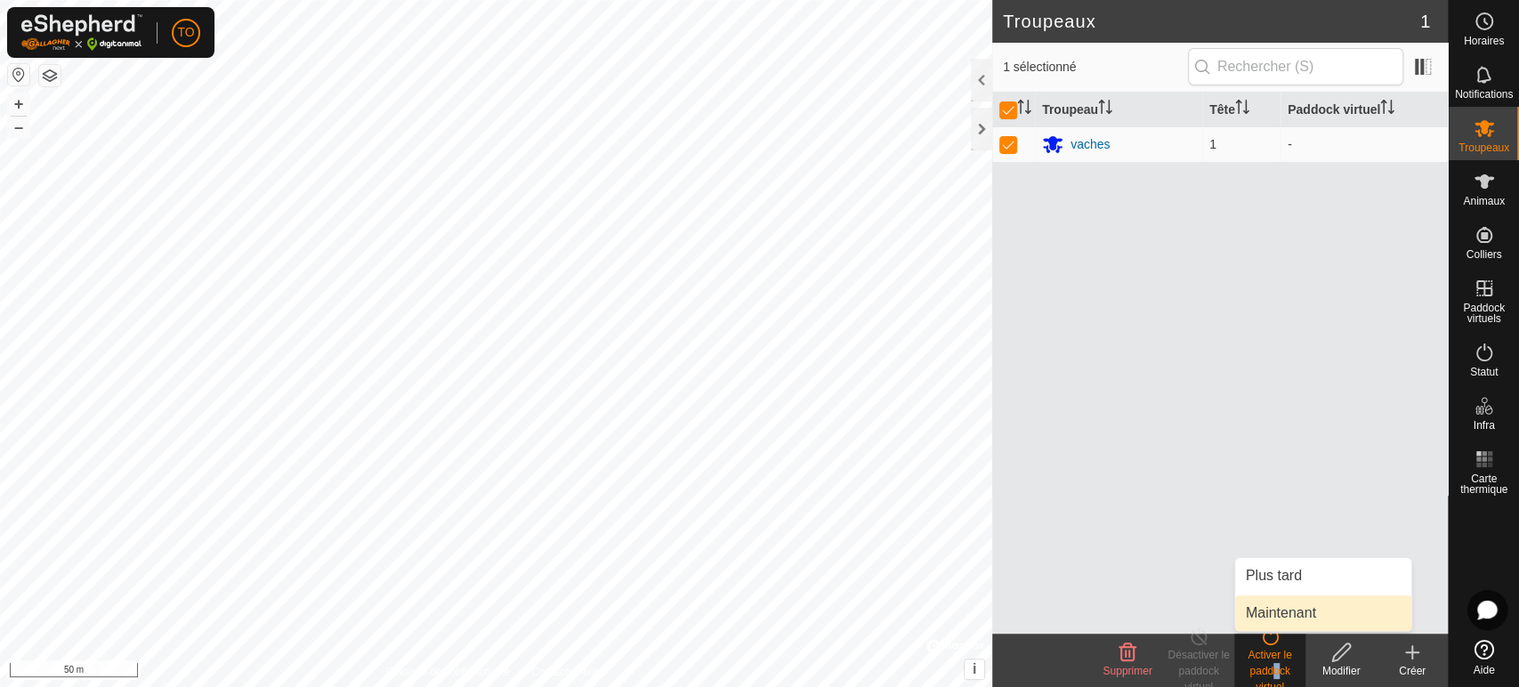
click at [1277, 614] on link "Maintenant" at bounding box center [1323, 613] width 176 height 36
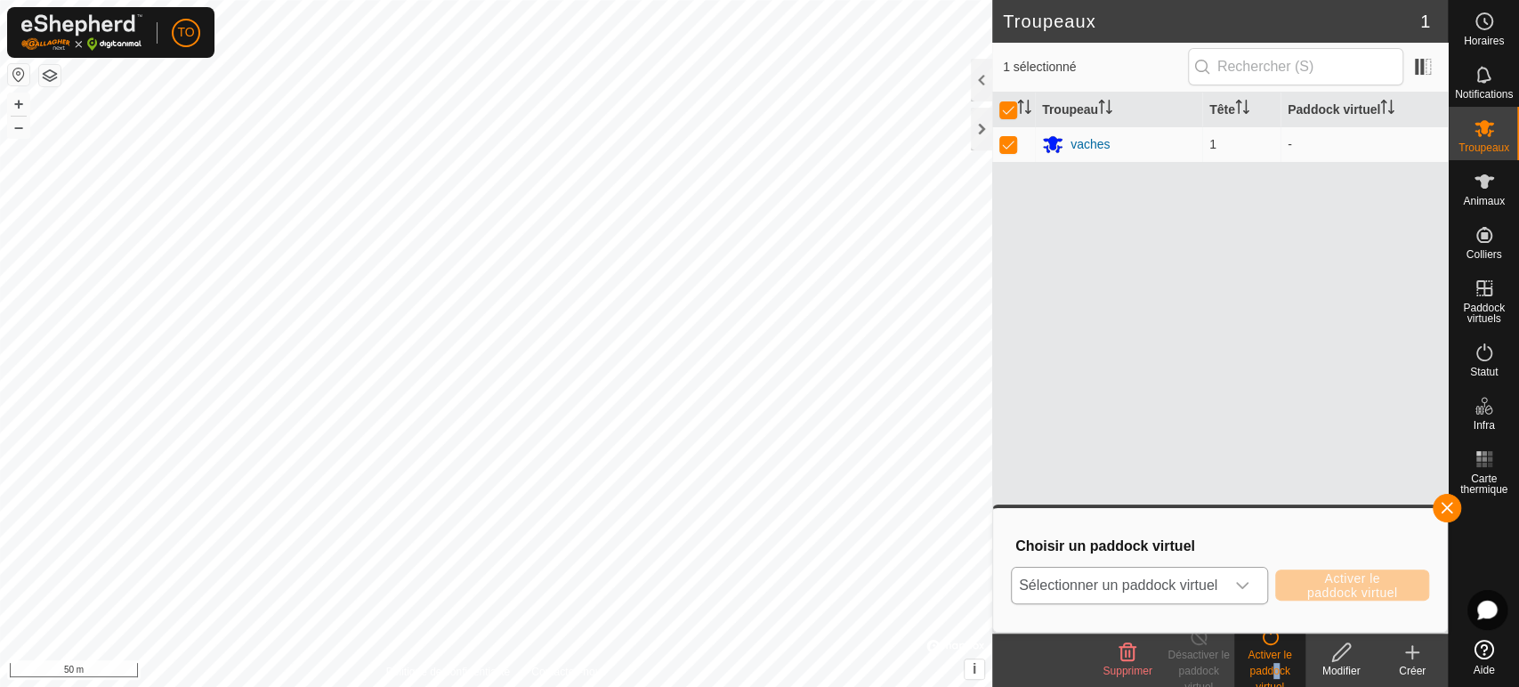
click at [1167, 591] on span "Sélectionner un paddock virtuel" at bounding box center [1118, 586] width 213 height 36
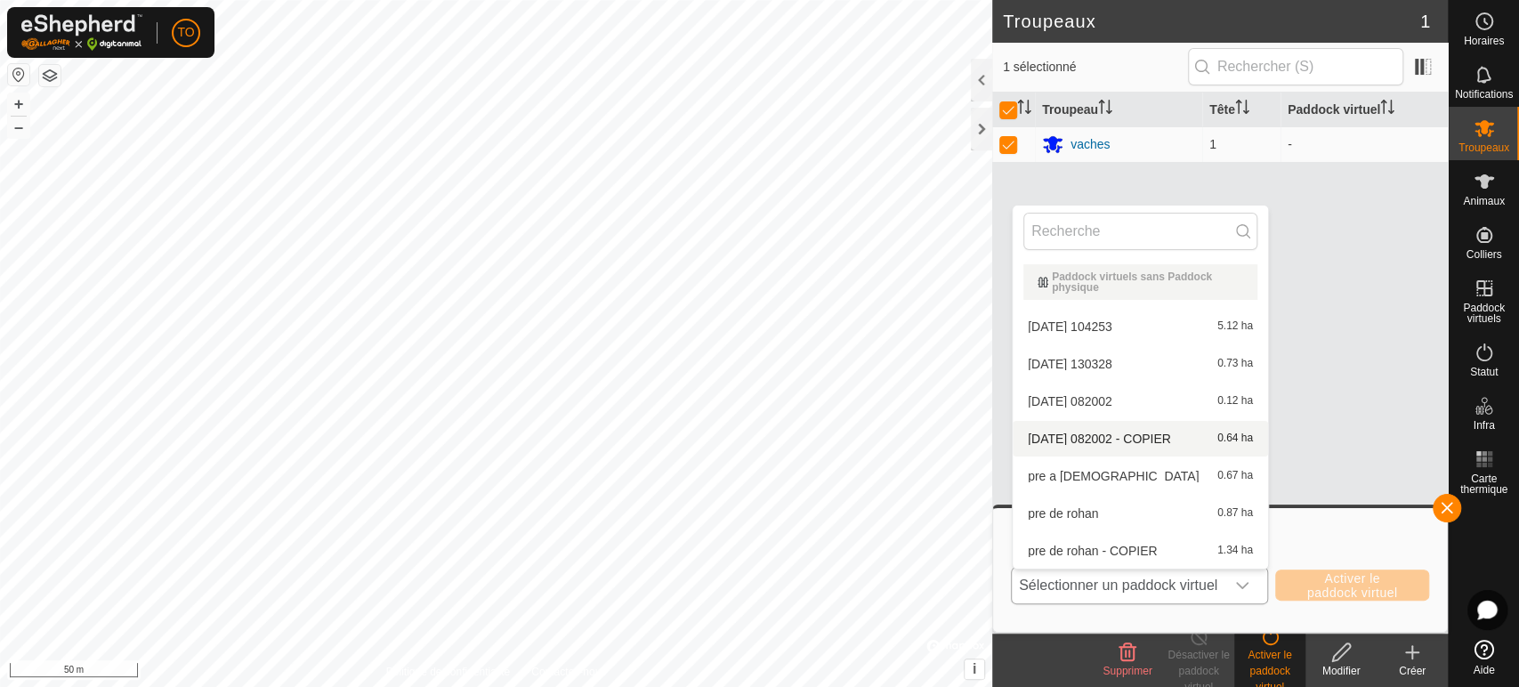
click at [1153, 434] on li "2025-08-13 082002 - COPIER 0.64 ha" at bounding box center [1140, 439] width 255 height 36
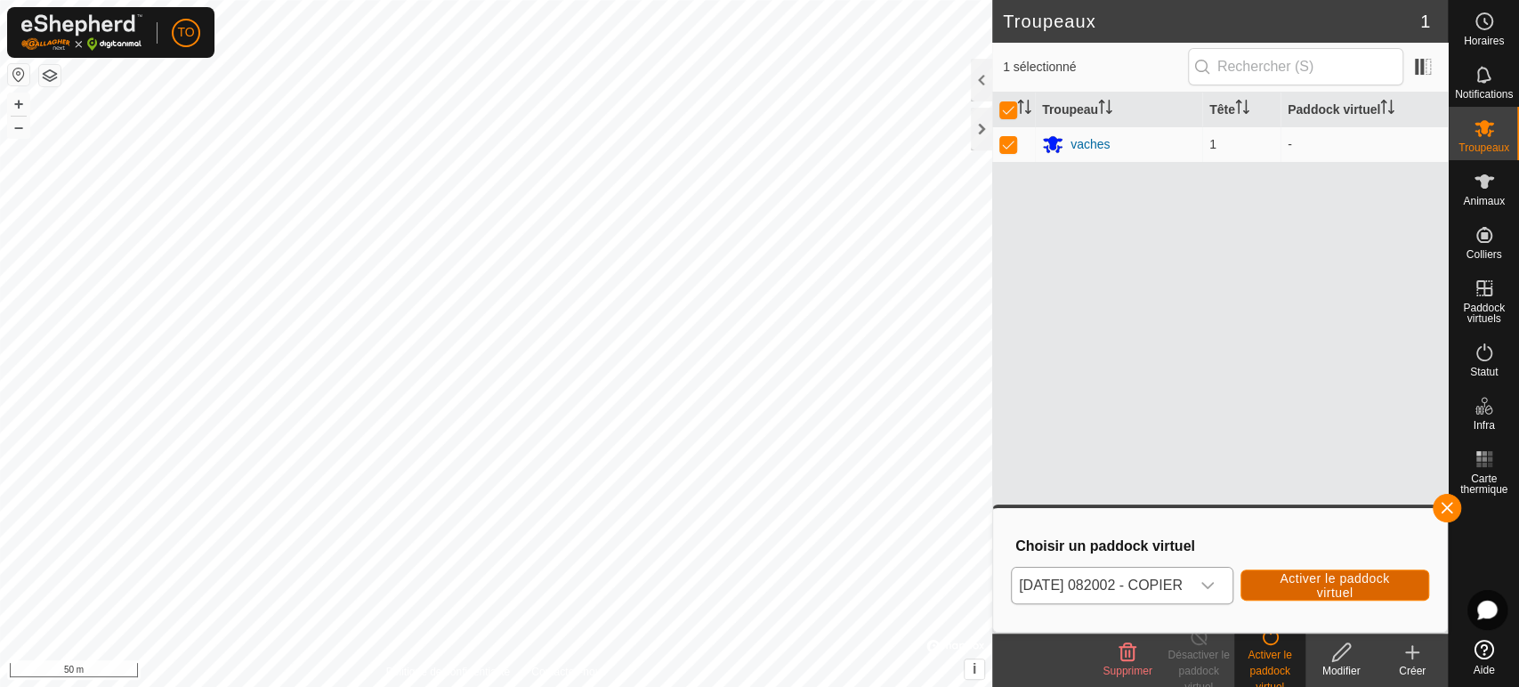
click at [1333, 577] on span "Activer le paddock virtuel" at bounding box center [1335, 585] width 144 height 28
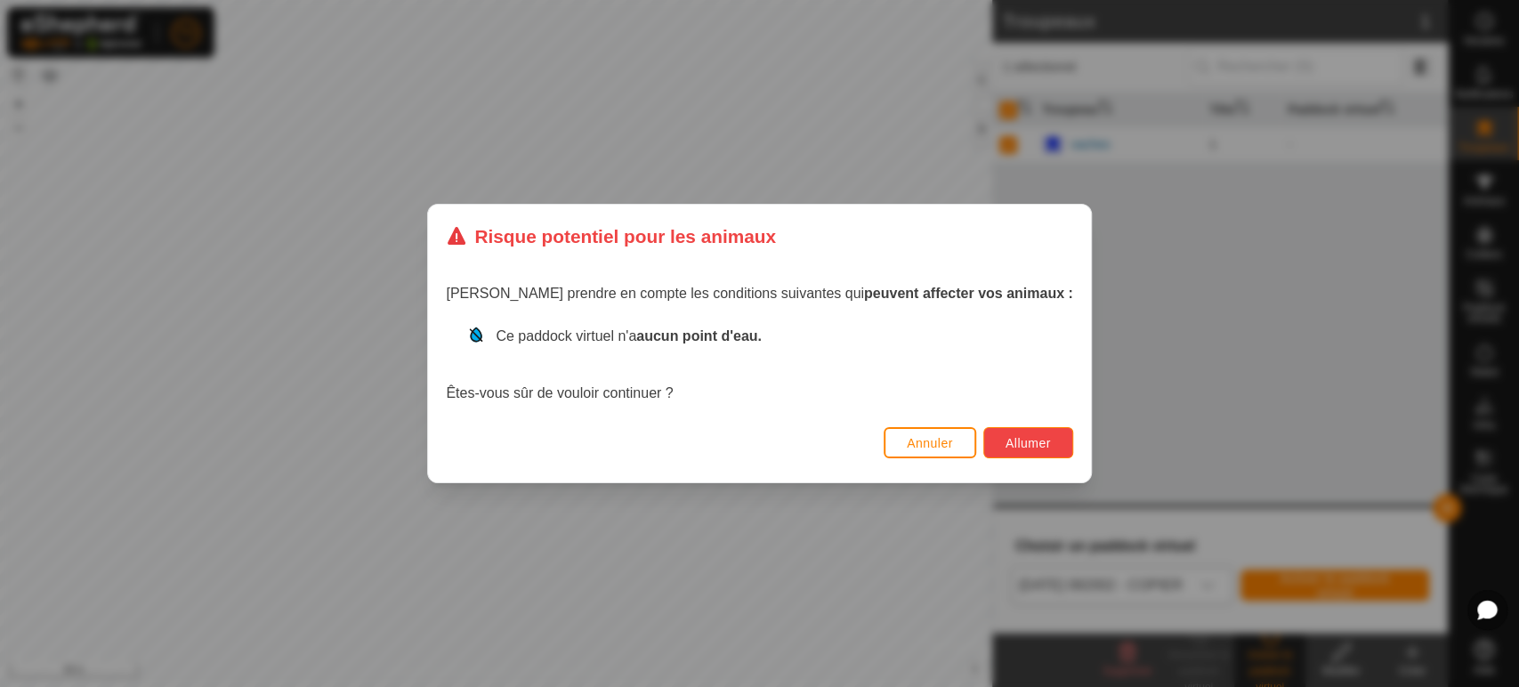
click at [1005, 438] on span "Allumer" at bounding box center [1027, 443] width 45 height 14
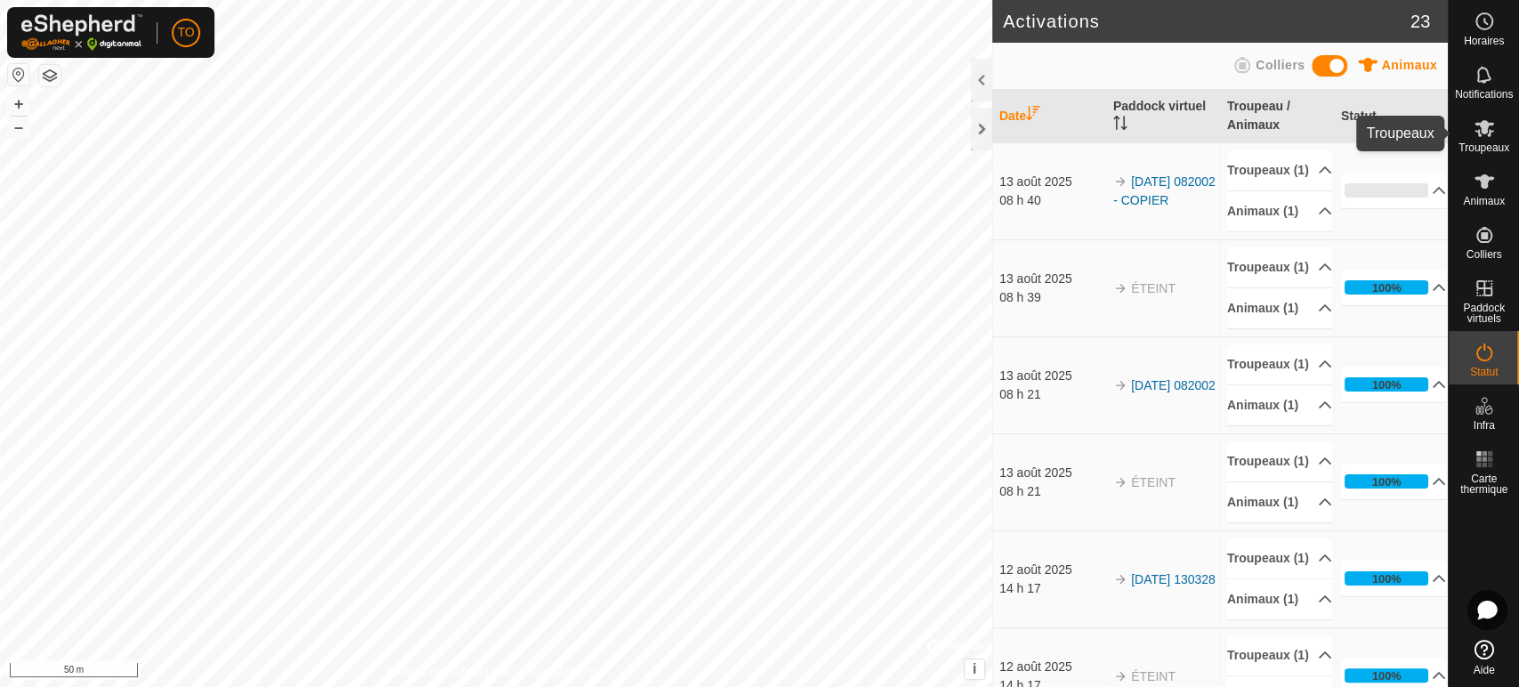
click at [1484, 126] on icon at bounding box center [1484, 128] width 20 height 17
